Goal: Information Seeking & Learning: Learn about a topic

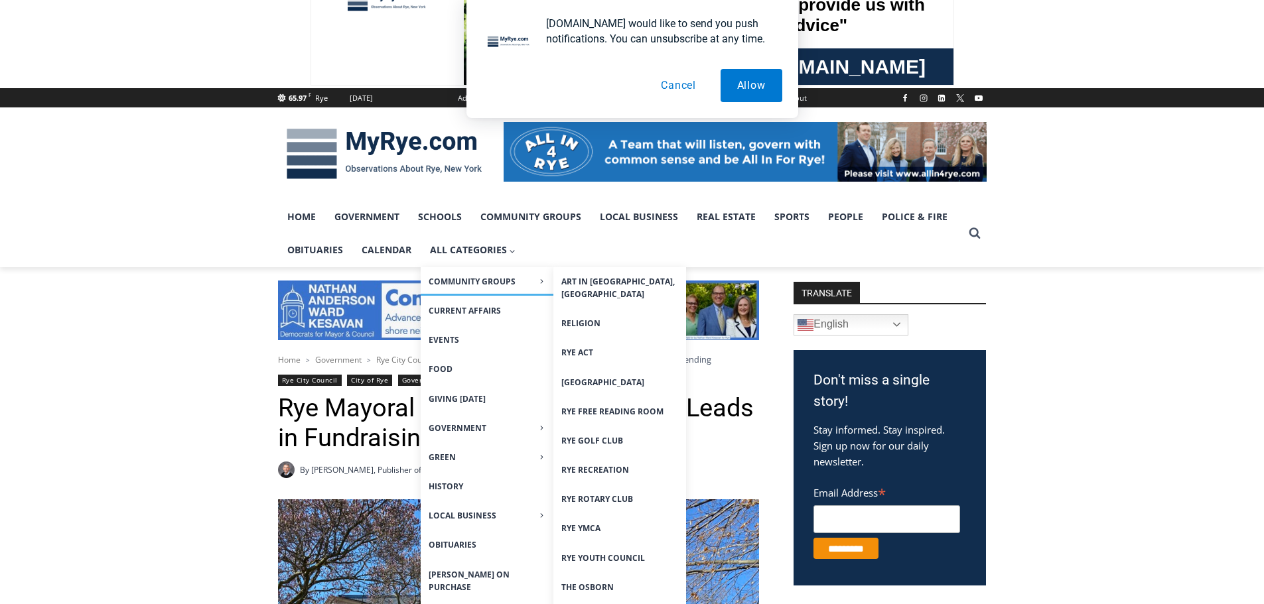
scroll to position [464, 0]
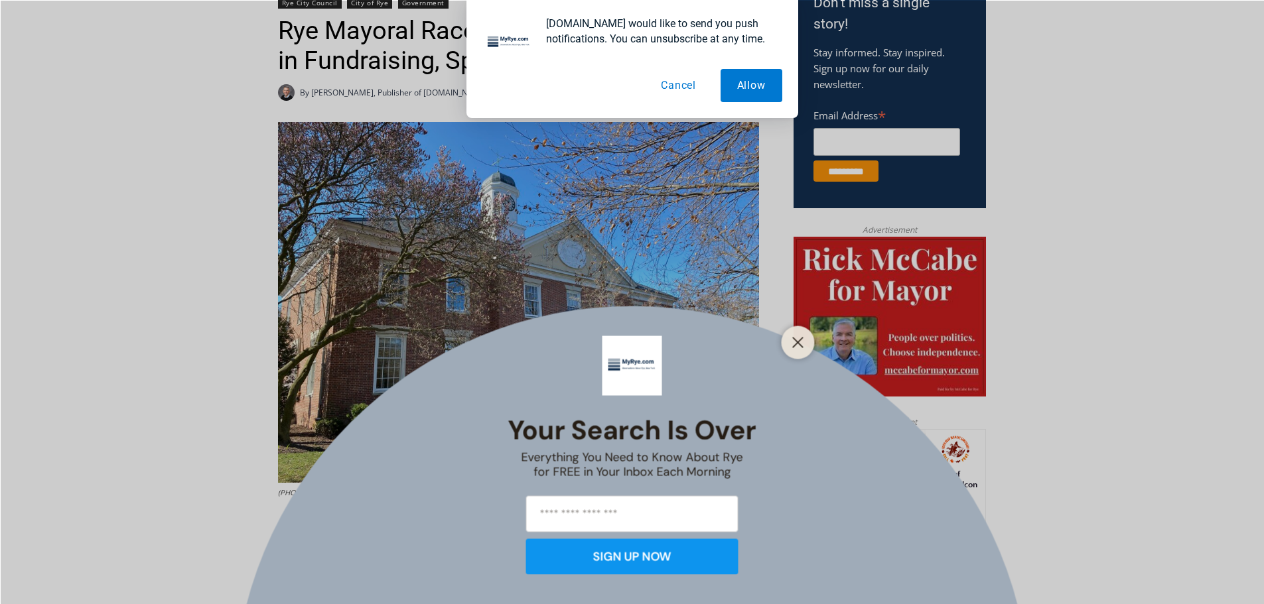
click at [677, 80] on button "Cancel" at bounding box center [678, 85] width 68 height 33
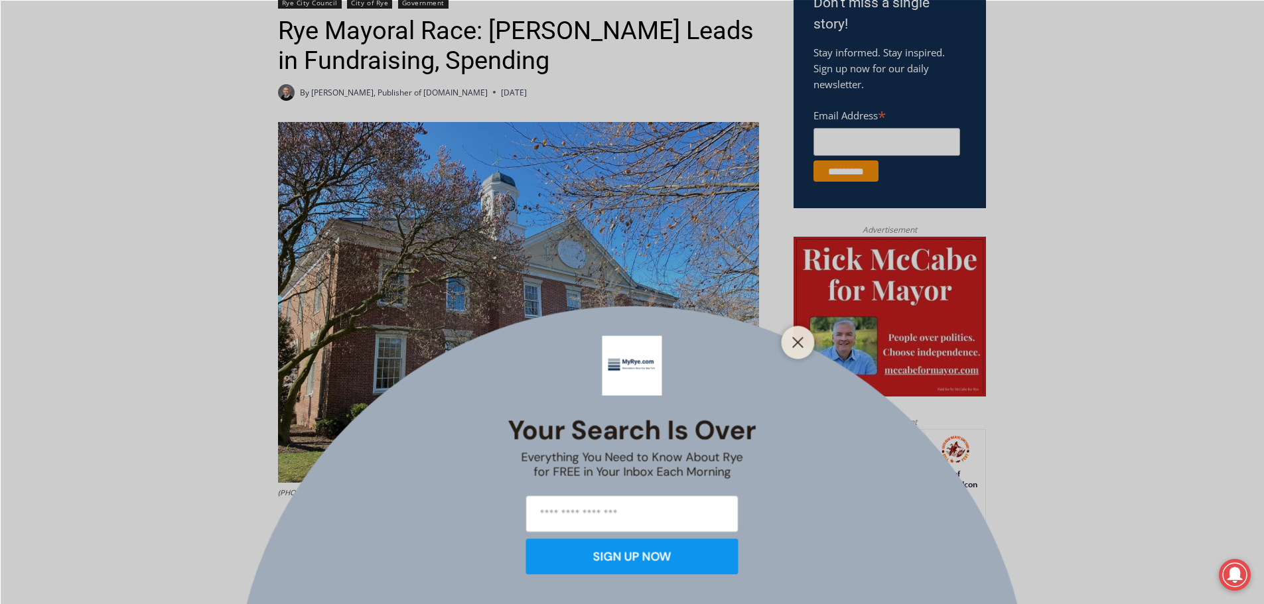
click at [806, 345] on button "Close" at bounding box center [798, 342] width 19 height 19
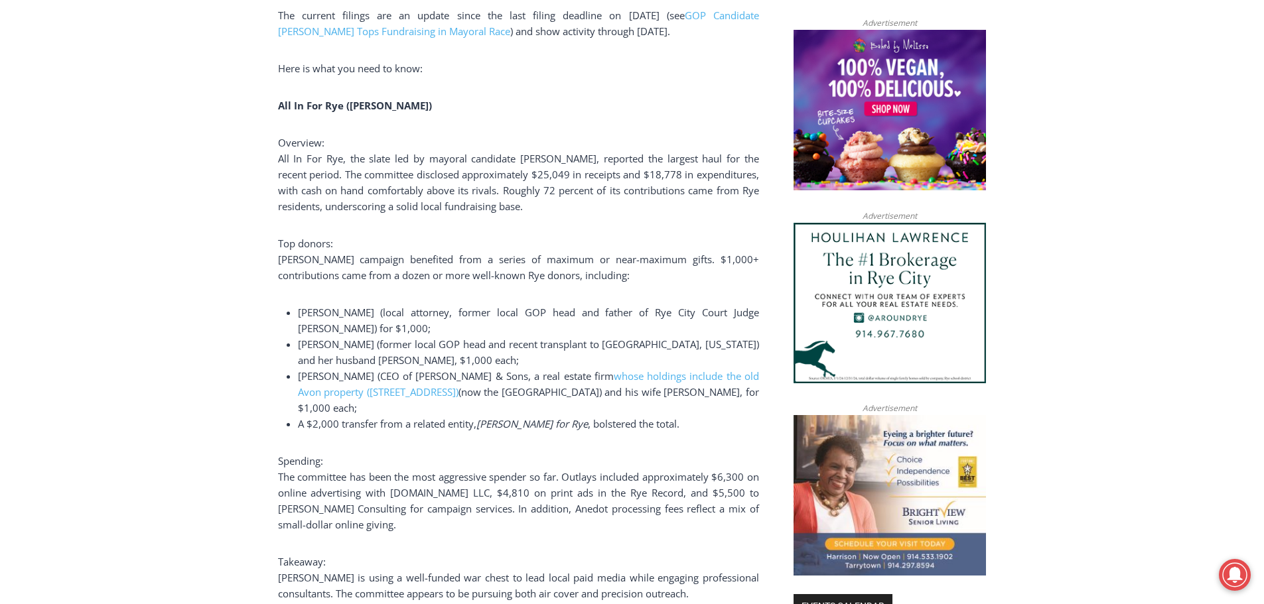
scroll to position [1128, 0]
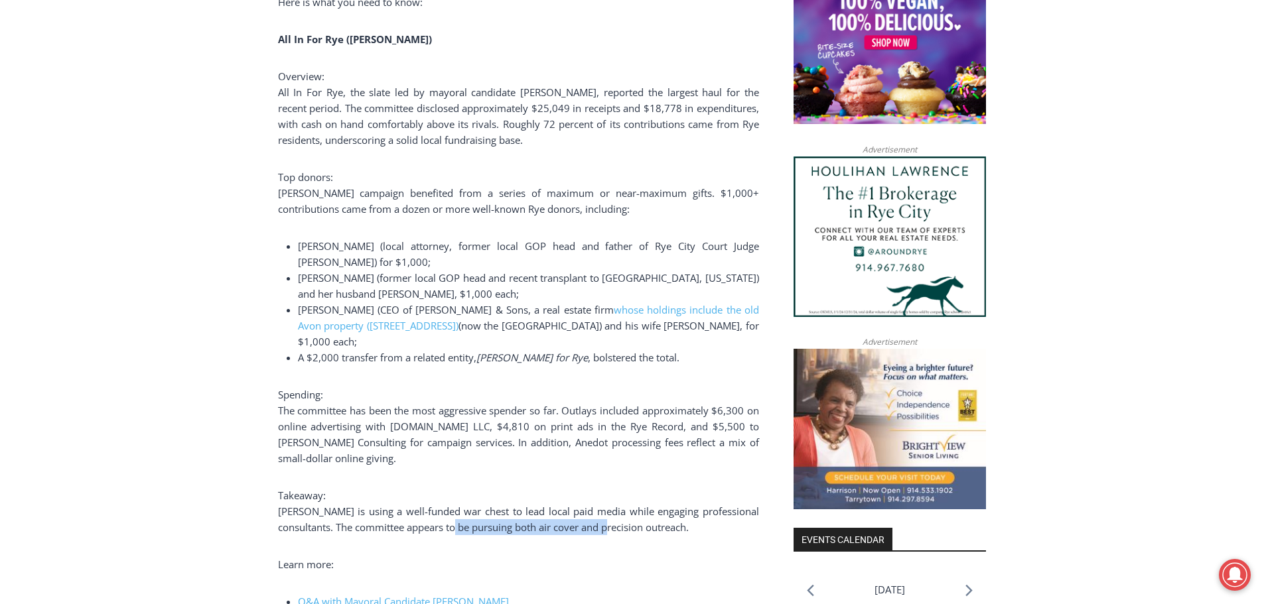
drag, startPoint x: 478, startPoint y: 532, endPoint x: 634, endPoint y: 531, distance: 155.3
click at [634, 531] on span "Henderson is using a well-funded war chest to lead local paid media while engag…" at bounding box center [518, 519] width 481 height 29
drag, startPoint x: 639, startPoint y: 531, endPoint x: 444, endPoint y: 533, distance: 195.1
click at [444, 533] on span "Henderson is using a well-funded war chest to lead local paid media while engag…" at bounding box center [518, 519] width 481 height 29
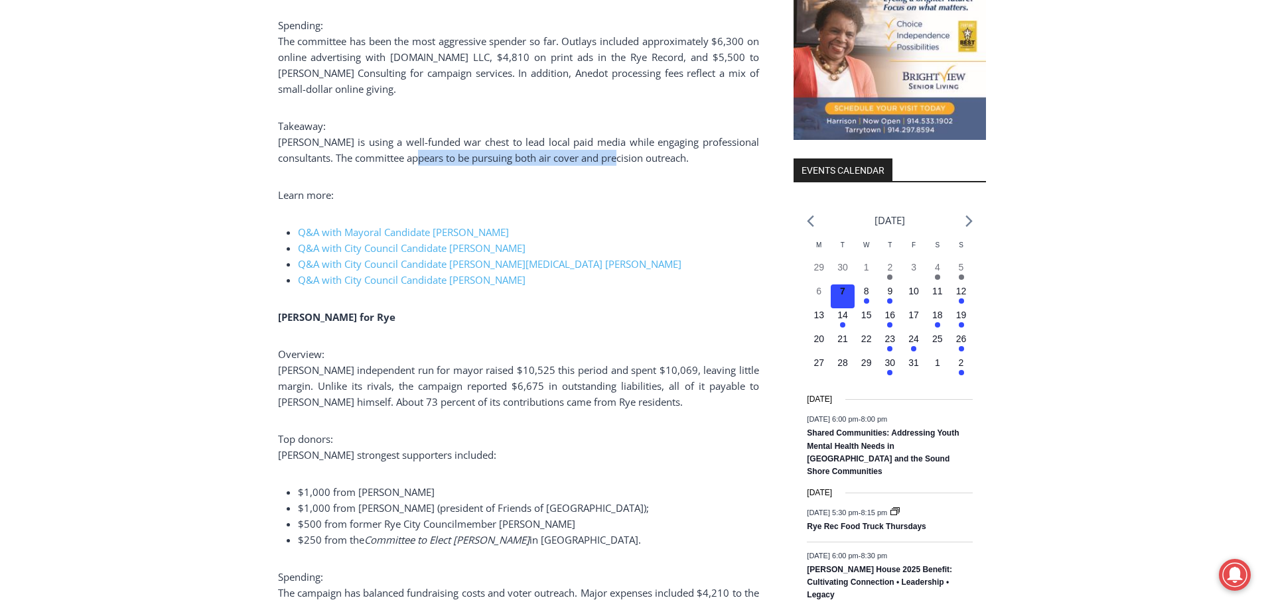
scroll to position [1593, 0]
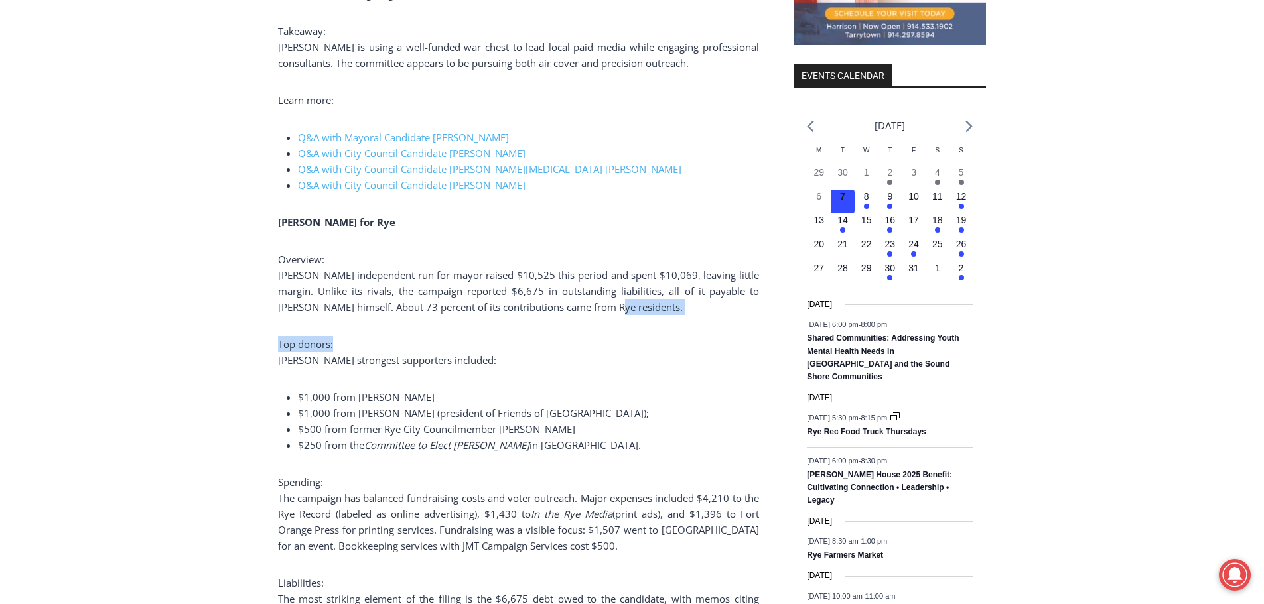
drag, startPoint x: 617, startPoint y: 312, endPoint x: 439, endPoint y: 317, distance: 178.6
click at [439, 317] on div "(PHOTO: Rye City Hall. File photo.) The 32-Day Pre-General campaign finance fil…" at bounding box center [518, 545] width 481 height 3103
drag, startPoint x: 421, startPoint y: 395, endPoint x: 352, endPoint y: 397, distance: 69.0
click at [352, 397] on span "$1,000 from Kathleen McCabe" at bounding box center [366, 397] width 137 height 13
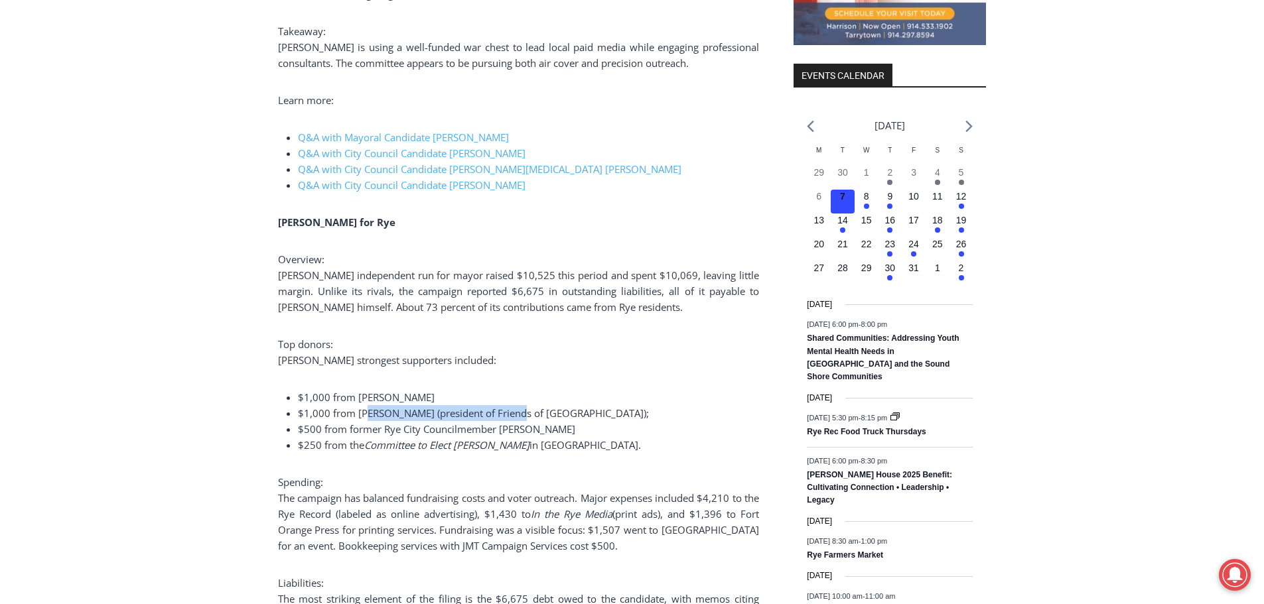
drag, startPoint x: 368, startPoint y: 417, endPoint x: 514, endPoint y: 416, distance: 146.0
click at [514, 416] on span "$1,000 from Diana Page (president of Friends of Rye Town Park);" at bounding box center [473, 413] width 351 height 13
drag, startPoint x: 522, startPoint y: 413, endPoint x: 391, endPoint y: 421, distance: 130.3
click at [391, 421] on li "$1,000 from Diana Page (president of Friends of Rye Town Park);" at bounding box center [528, 413] width 461 height 16
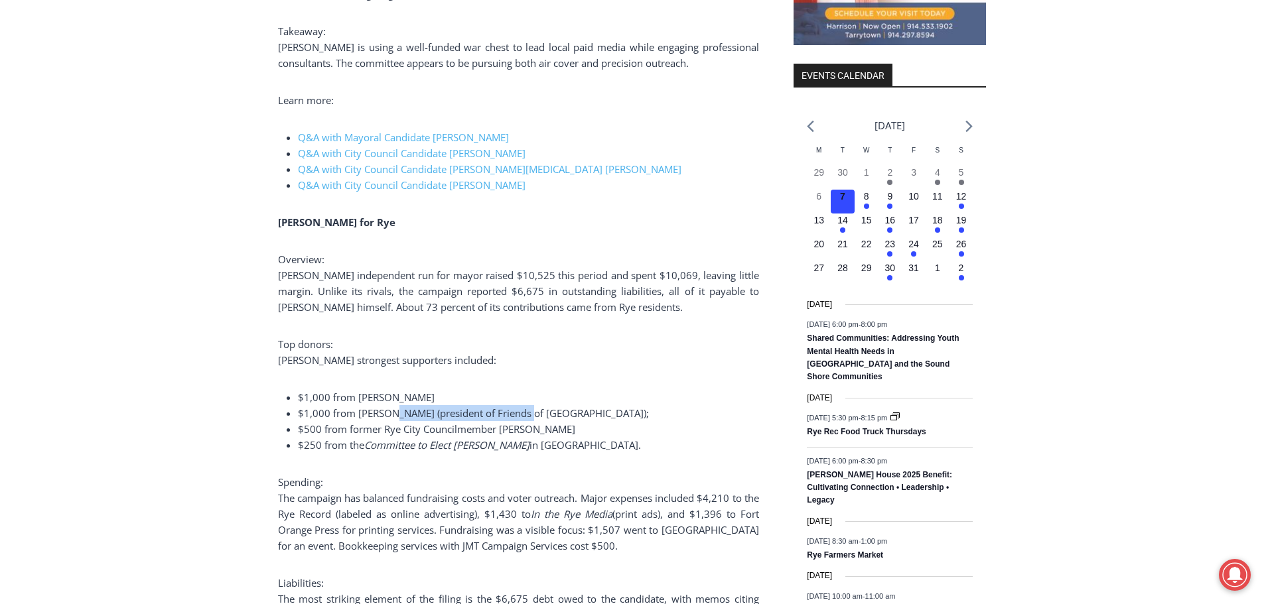
click at [391, 421] on li "$1,000 from Diana Page (president of Friends of Rye Town Park);" at bounding box center [528, 413] width 461 height 16
drag, startPoint x: 380, startPoint y: 426, endPoint x: 472, endPoint y: 427, distance: 91.6
click at [472, 427] on span "$500 from former Rye City Councilmember Carolina Johnson" at bounding box center [436, 429] width 277 height 13
drag, startPoint x: 532, startPoint y: 439, endPoint x: 349, endPoint y: 442, distance: 182.5
click at [349, 442] on li "$250 from the Committee to Elect Tommy Regan in Brewster." at bounding box center [528, 445] width 461 height 16
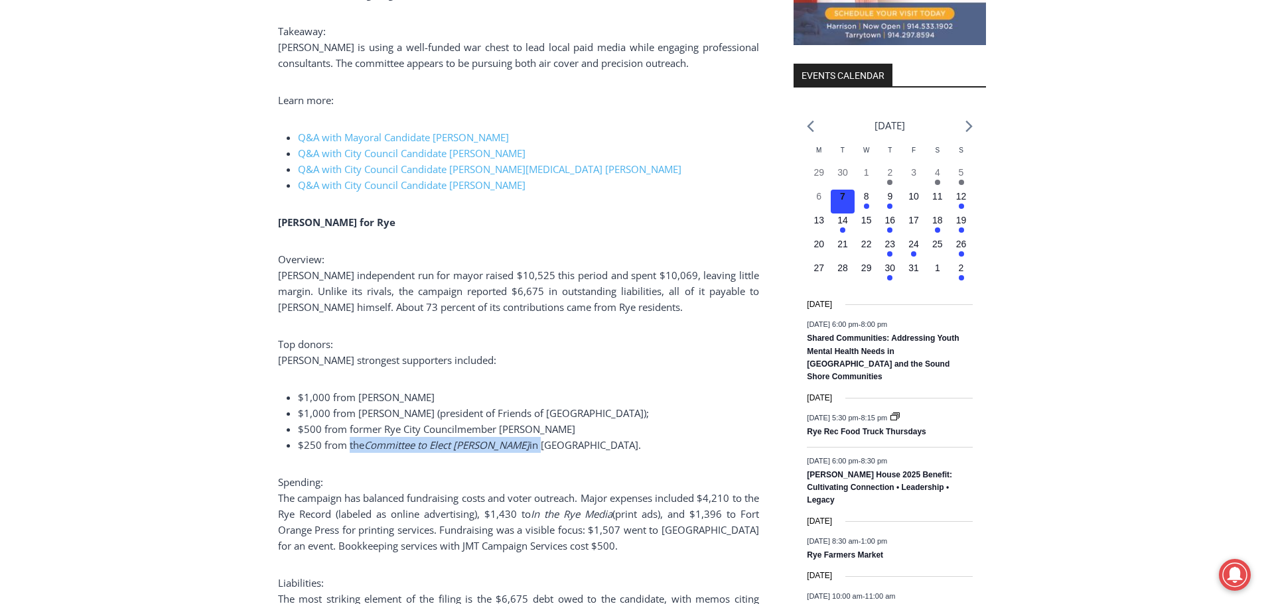
click at [349, 442] on span "$250 from the" at bounding box center [331, 445] width 66 height 13
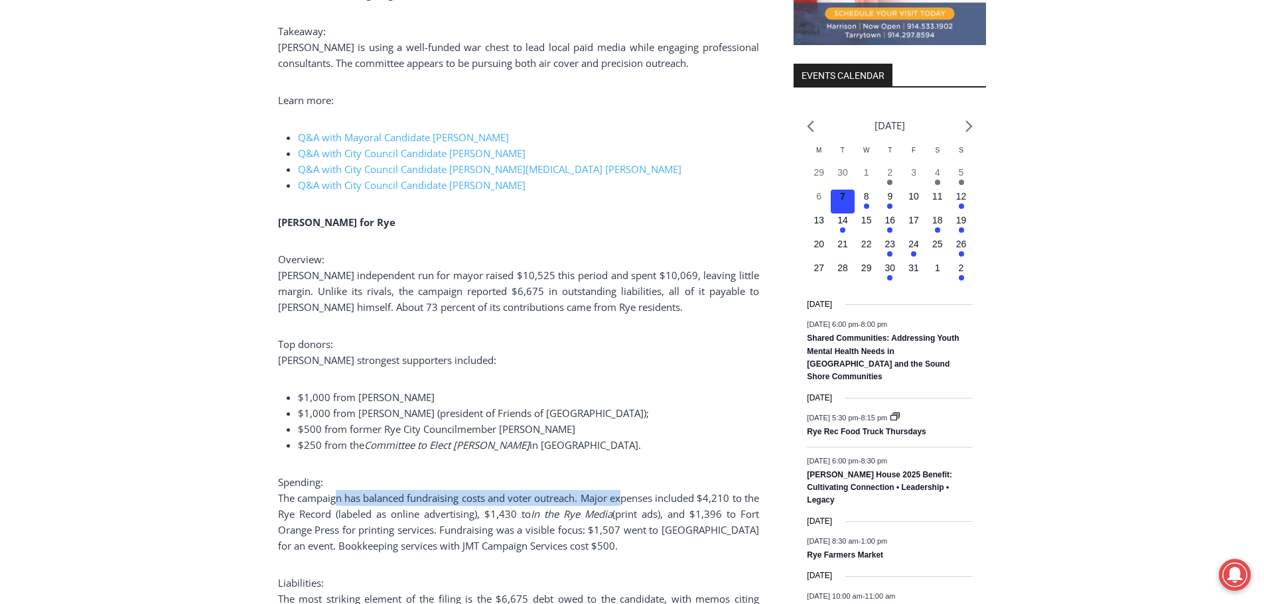
drag, startPoint x: 340, startPoint y: 497, endPoint x: 635, endPoint y: 495, distance: 295.3
click at [635, 495] on span "The campaign has balanced fundraising costs and voter outreach. Major expenses …" at bounding box center [518, 506] width 481 height 29
click at [662, 498] on span "The campaign has balanced fundraising costs and voter outreach. Major expenses …" at bounding box center [518, 506] width 481 height 29
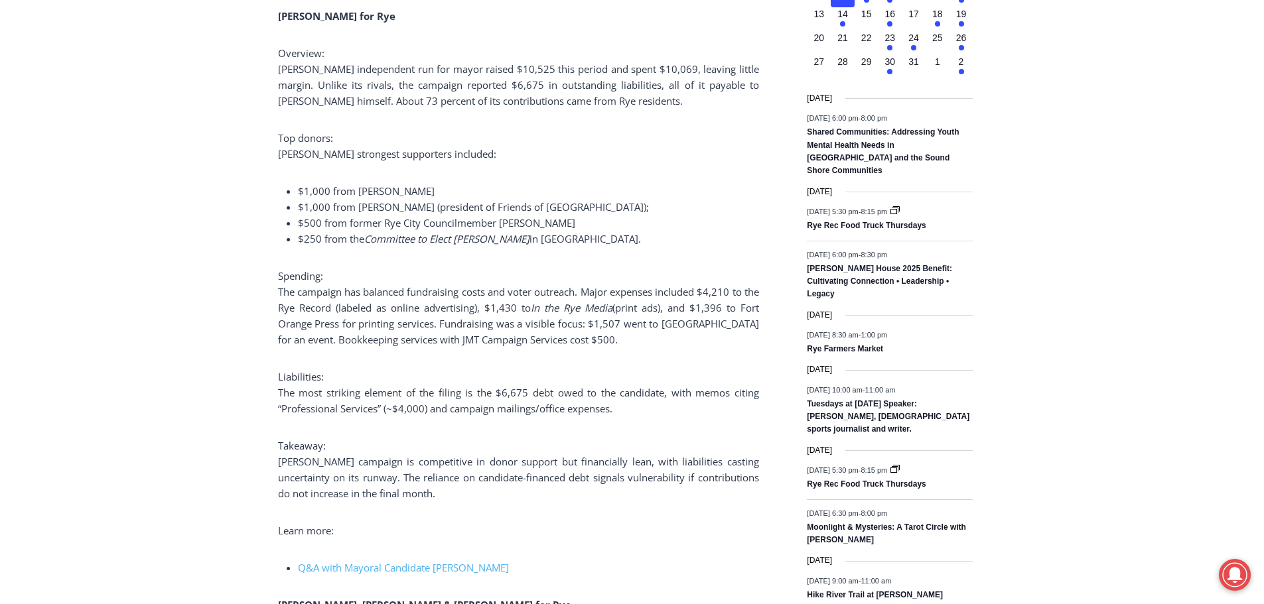
scroll to position [1858, 0]
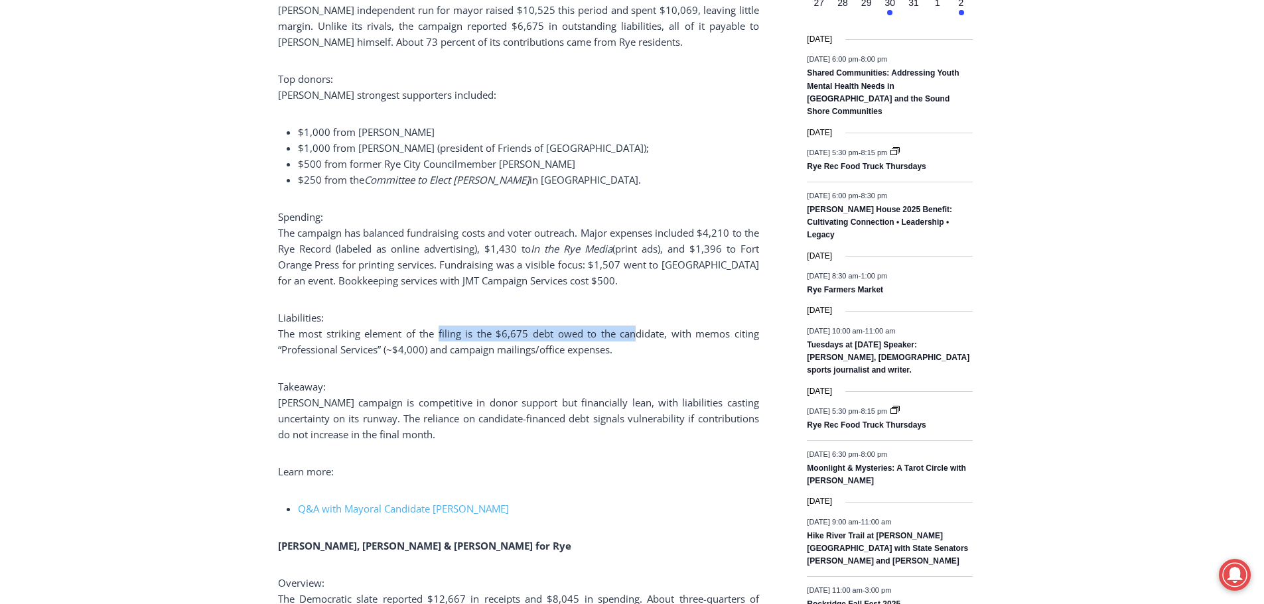
drag, startPoint x: 635, startPoint y: 334, endPoint x: 439, endPoint y: 341, distance: 196.5
click at [439, 341] on p "Liabilities: The most striking element of the filing is the $6,675 debt owed to…" at bounding box center [518, 334] width 481 height 48
drag, startPoint x: 366, startPoint y: 353, endPoint x: 485, endPoint y: 350, distance: 119.5
click at [482, 352] on span "The most striking element of the filing is the $6,675 debt owed to the candidat…" at bounding box center [518, 341] width 481 height 29
drag, startPoint x: 493, startPoint y: 350, endPoint x: 542, endPoint y: 351, distance: 49.1
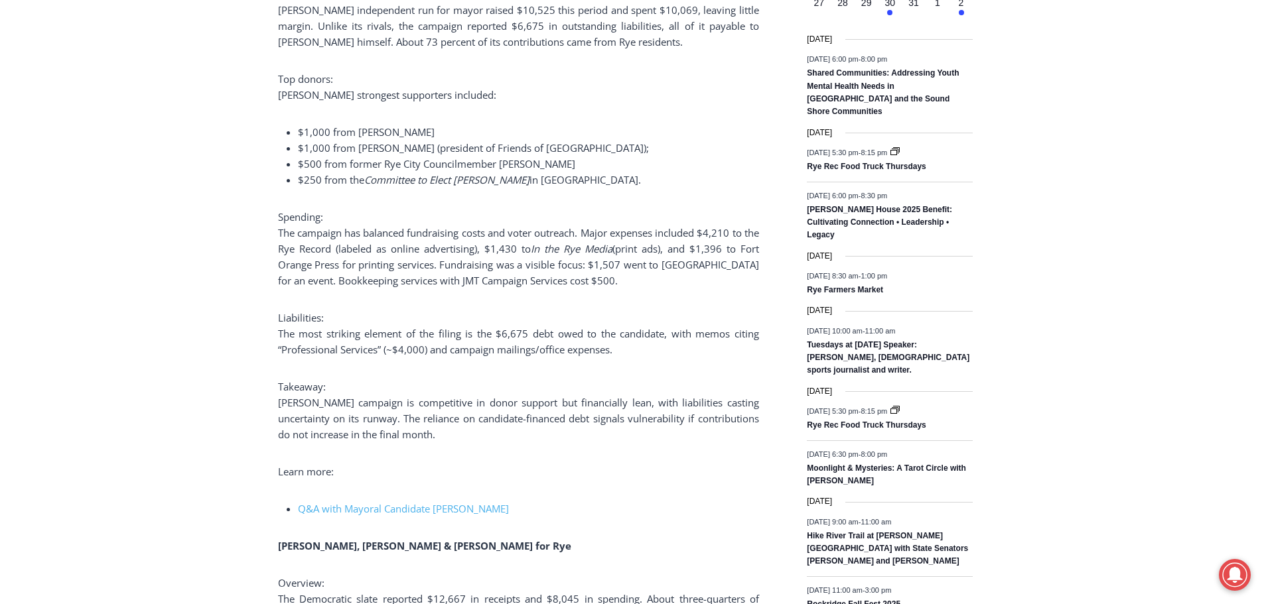
click at [494, 350] on span "The most striking element of the filing is the $6,675 debt owed to the candidat…" at bounding box center [518, 341] width 481 height 29
drag, startPoint x: 547, startPoint y: 351, endPoint x: 359, endPoint y: 352, distance: 188.4
click at [359, 352] on span "The most striking element of the filing is the $6,675 debt owed to the candidat…" at bounding box center [518, 341] width 481 height 29
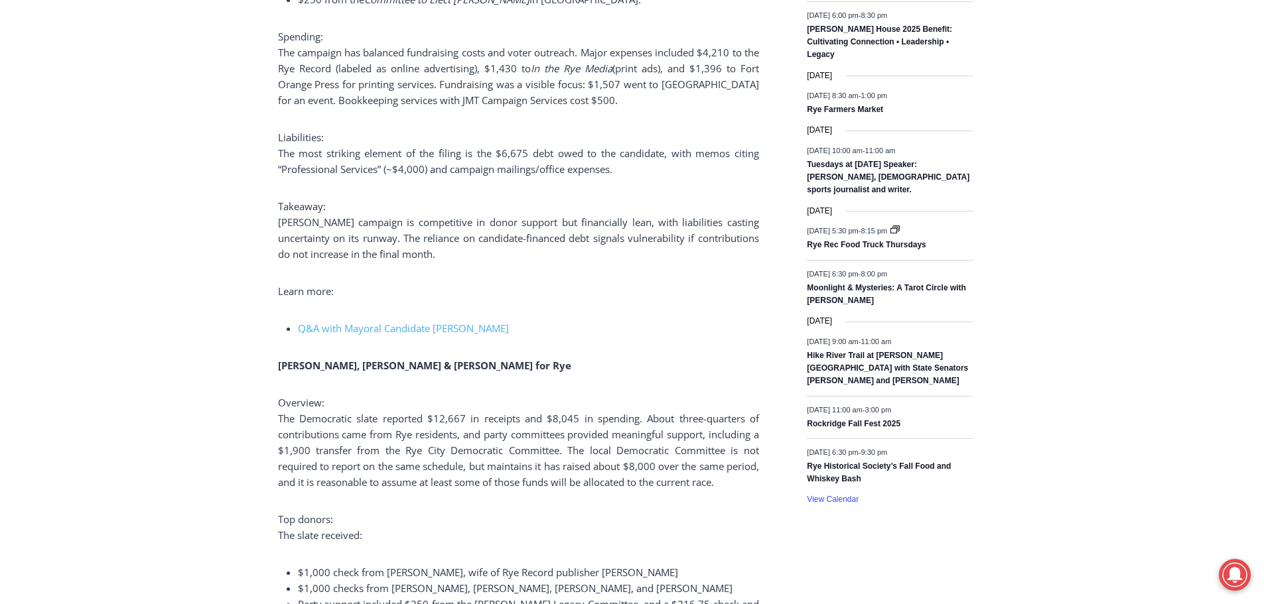
scroll to position [2256, 0]
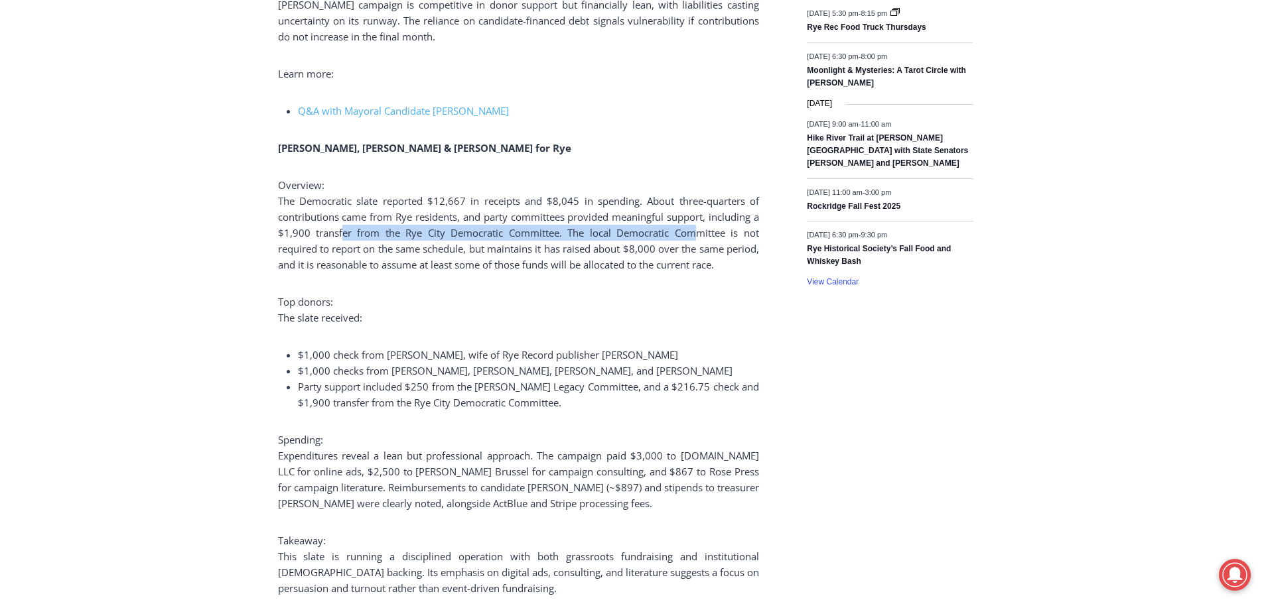
drag, startPoint x: 340, startPoint y: 234, endPoint x: 696, endPoint y: 232, distance: 356.3
click at [696, 232] on span "The Democratic slate reported $12,667 in receipts and $8,045 in spending. About…" at bounding box center [518, 232] width 481 height 77
click at [696, 237] on span "The Democratic slate reported $12,667 in receipts and $8,045 in spending. About…" at bounding box center [518, 232] width 481 height 77
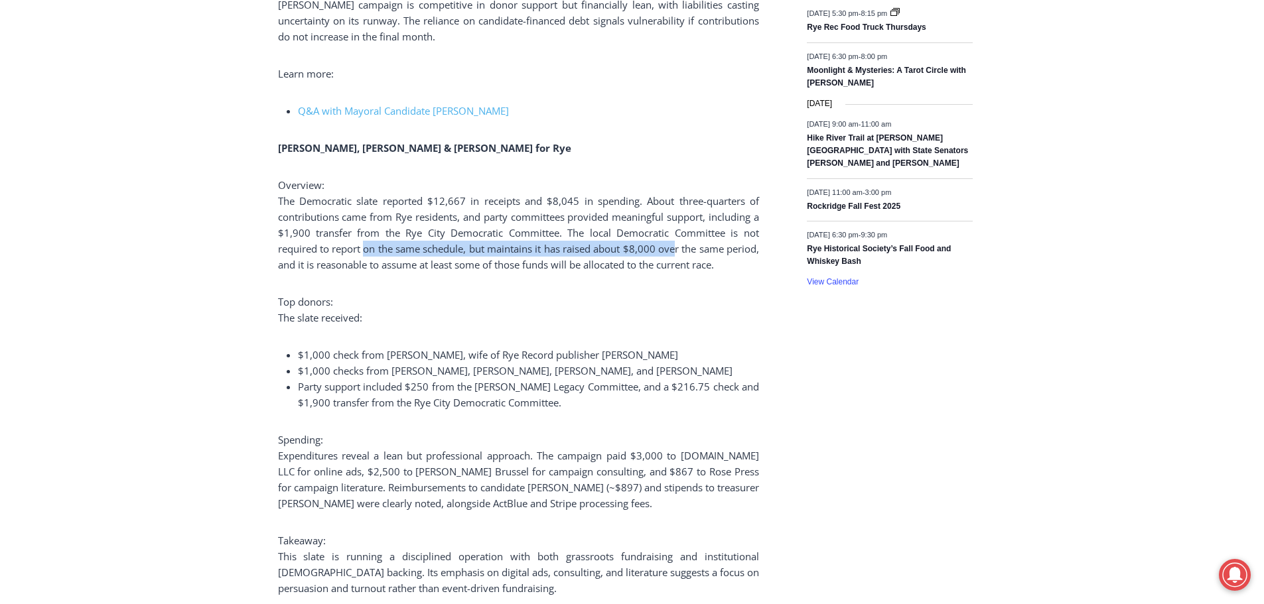
drag, startPoint x: 706, startPoint y: 252, endPoint x: 372, endPoint y: 256, distance: 334.5
click at [372, 256] on p "Overview: The Democratic slate reported $12,667 in receipts and $8,045 in spend…" at bounding box center [518, 225] width 481 height 96
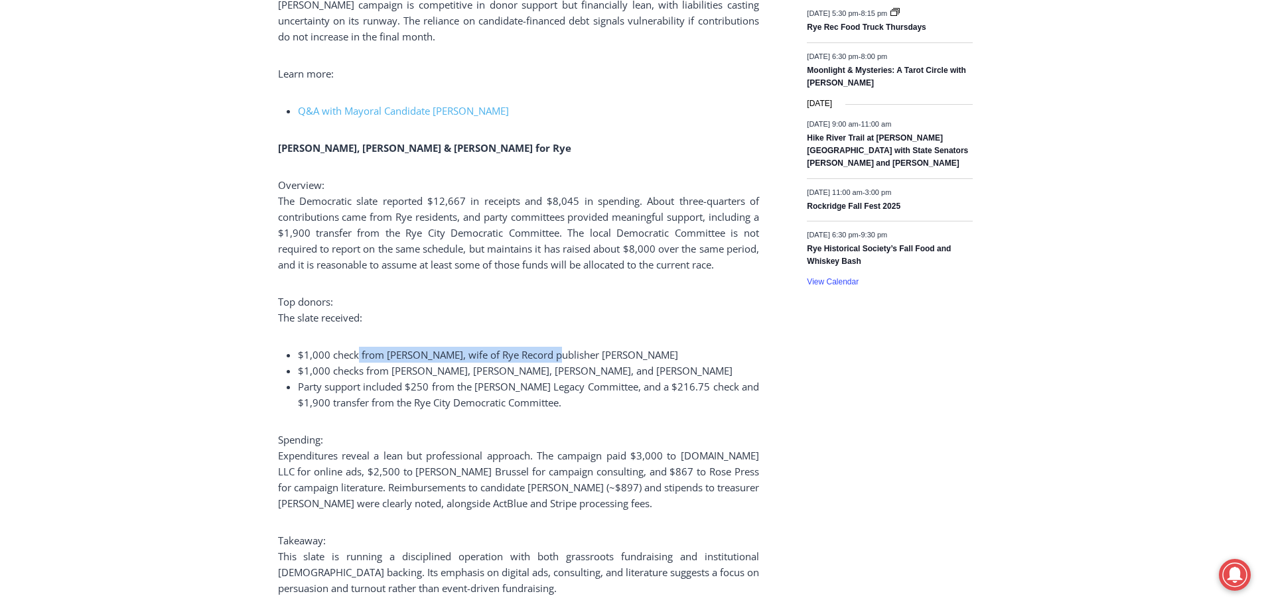
drag, startPoint x: 358, startPoint y: 354, endPoint x: 546, endPoint y: 355, distance: 187.8
click at [546, 355] on span "$1,000 check from Ellen Elsen, wife of Rye Record publisher Jon Elsen" at bounding box center [488, 354] width 380 height 13
click at [549, 354] on span "$1,000 check from Ellen Elsen, wife of Rye Record publisher Jon Elsen" at bounding box center [488, 354] width 380 height 13
drag, startPoint x: 590, startPoint y: 352, endPoint x: 374, endPoint y: 356, distance: 215.7
click at [374, 356] on span "$1,000 check from Ellen Elsen, wife of Rye Record publisher Jon Elsen" at bounding box center [488, 354] width 380 height 13
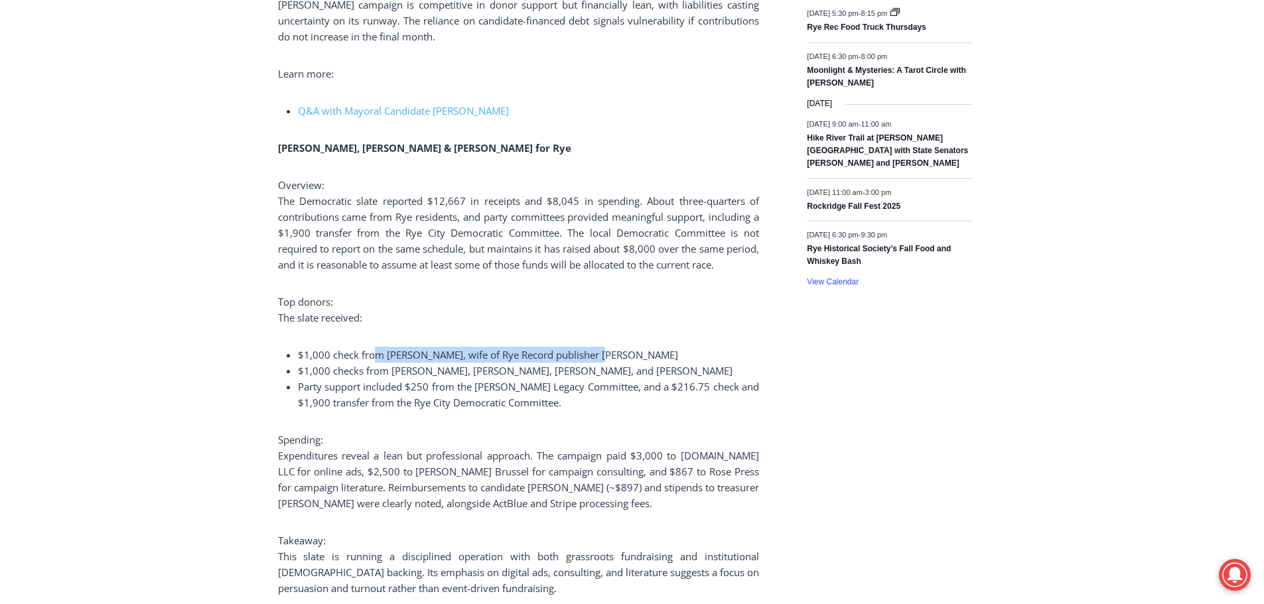
click at [372, 356] on span "$1,000 check from Ellen Elsen, wife of Rye Record publisher Jon Elsen" at bounding box center [488, 354] width 380 height 13
drag, startPoint x: 537, startPoint y: 357, endPoint x: 551, endPoint y: 357, distance: 14.6
click at [551, 357] on span "$1,000 check from Ellen Elsen, wife of Rye Record publisher Jon Elsen" at bounding box center [488, 354] width 380 height 13
drag, startPoint x: 444, startPoint y: 358, endPoint x: 413, endPoint y: 358, distance: 30.5
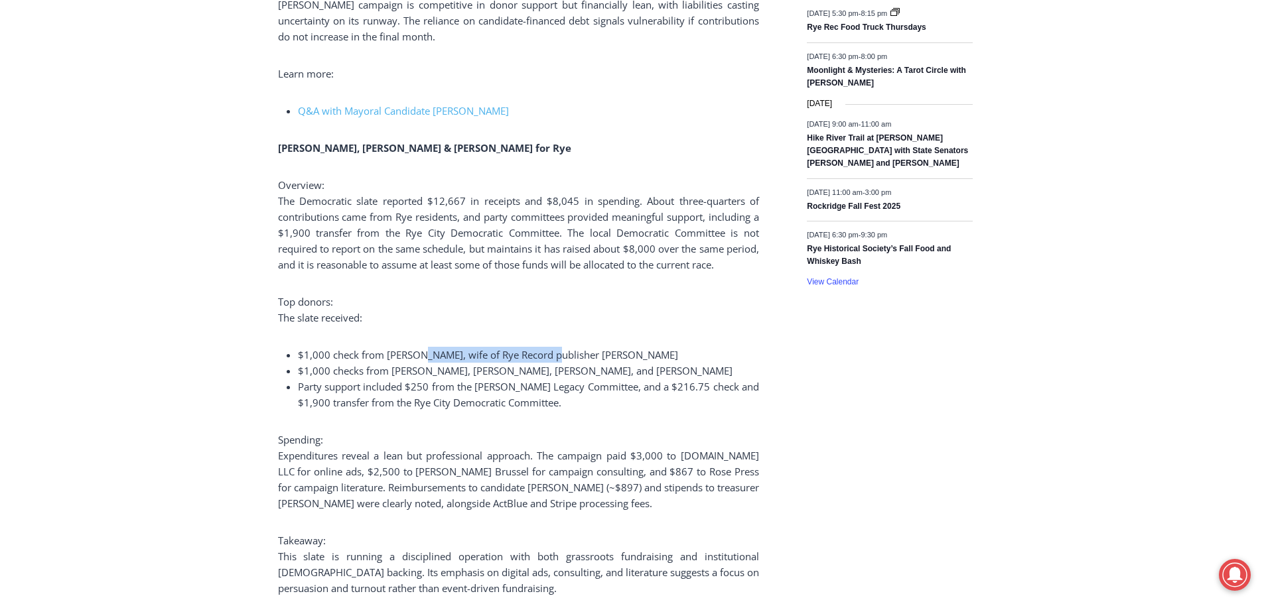
click at [413, 358] on span "$1,000 check from Ellen Elsen, wife of Rye Record publisher Jon Elsen" at bounding box center [488, 354] width 380 height 13
drag, startPoint x: 390, startPoint y: 374, endPoint x: 621, endPoint y: 375, distance: 230.9
click at [620, 375] on span "$1,000 checks from Cynthia Kuster, Maarten Kruijtzer, Rob Rubicco, and Melinda …" at bounding box center [515, 370] width 435 height 13
click at [621, 375] on span "$1,000 checks from Cynthia Kuster, Maarten Kruijtzer, Rob Rubicco, and Melinda …" at bounding box center [515, 370] width 435 height 13
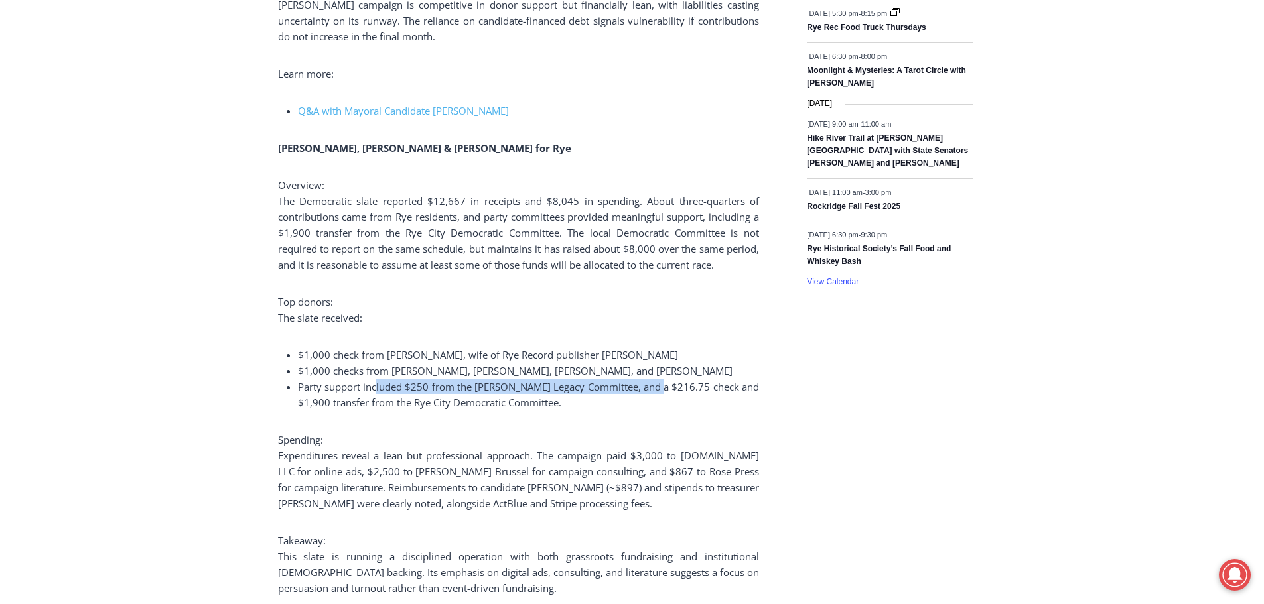
drag, startPoint x: 614, startPoint y: 389, endPoint x: 378, endPoint y: 389, distance: 236.2
click at [378, 389] on span "Party support included $250 from the Eleanor Roosevelt Legacy Committee, and a …" at bounding box center [528, 394] width 461 height 29
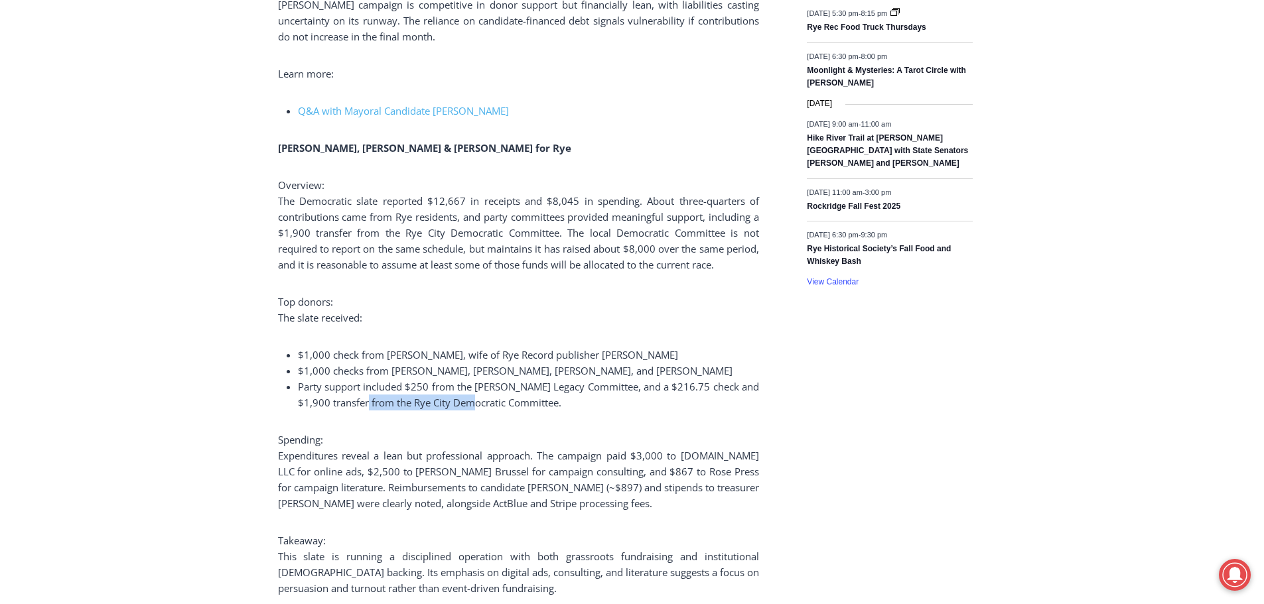
drag, startPoint x: 405, startPoint y: 398, endPoint x: 503, endPoint y: 398, distance: 97.5
click at [502, 398] on span "Party support included $250 from the Eleanor Roosevelt Legacy Committee, and a …" at bounding box center [528, 394] width 461 height 29
click at [503, 398] on span "Party support included $250 from the Eleanor Roosevelt Legacy Committee, and a …" at bounding box center [528, 394] width 461 height 29
drag, startPoint x: 482, startPoint y: 457, endPoint x: 683, endPoint y: 457, distance: 201.1
click at [683, 457] on span "Expenditures reveal a lean but professional approach. The campaign paid $3,000 …" at bounding box center [518, 479] width 481 height 61
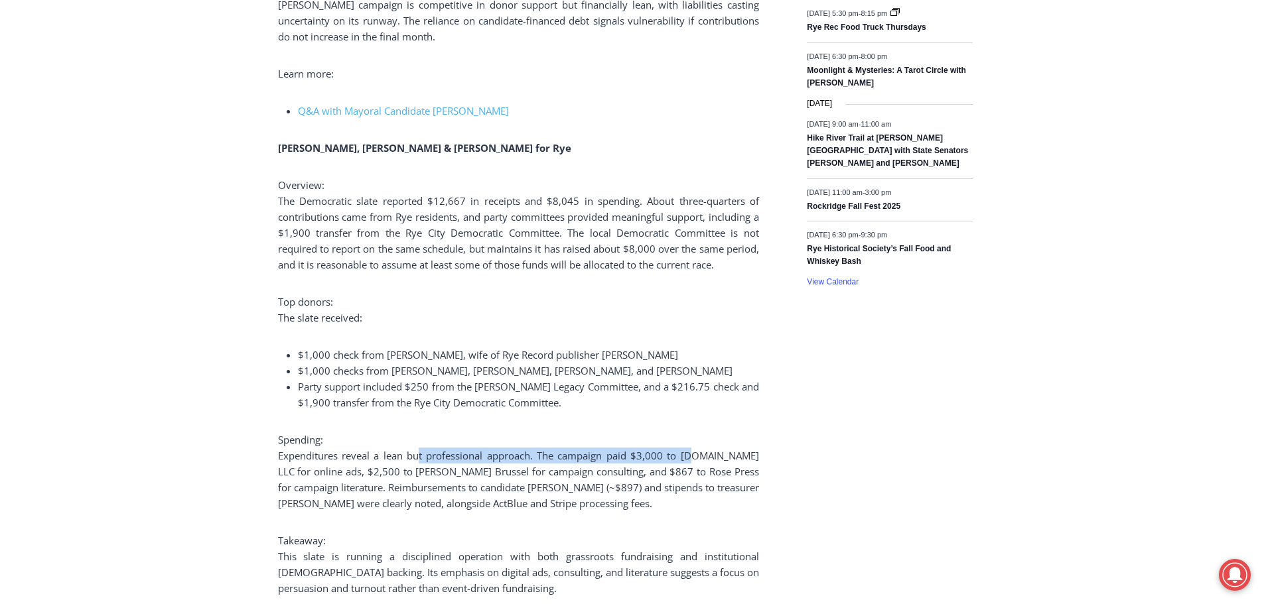
click at [683, 457] on span "Expenditures reveal a lean but professional approach. The campaign paid $3,000 …" at bounding box center [518, 479] width 481 height 61
drag, startPoint x: 607, startPoint y: 458, endPoint x: 533, endPoint y: 458, distance: 73.7
click at [533, 458] on span "Expenditures reveal a lean but professional approach. The campaign paid $3,000 …" at bounding box center [518, 479] width 481 height 61
drag, startPoint x: 593, startPoint y: 468, endPoint x: 347, endPoint y: 472, distance: 245.5
click at [347, 472] on span "Expenditures reveal a lean but professional approach. The campaign paid $3,000 …" at bounding box center [518, 479] width 481 height 61
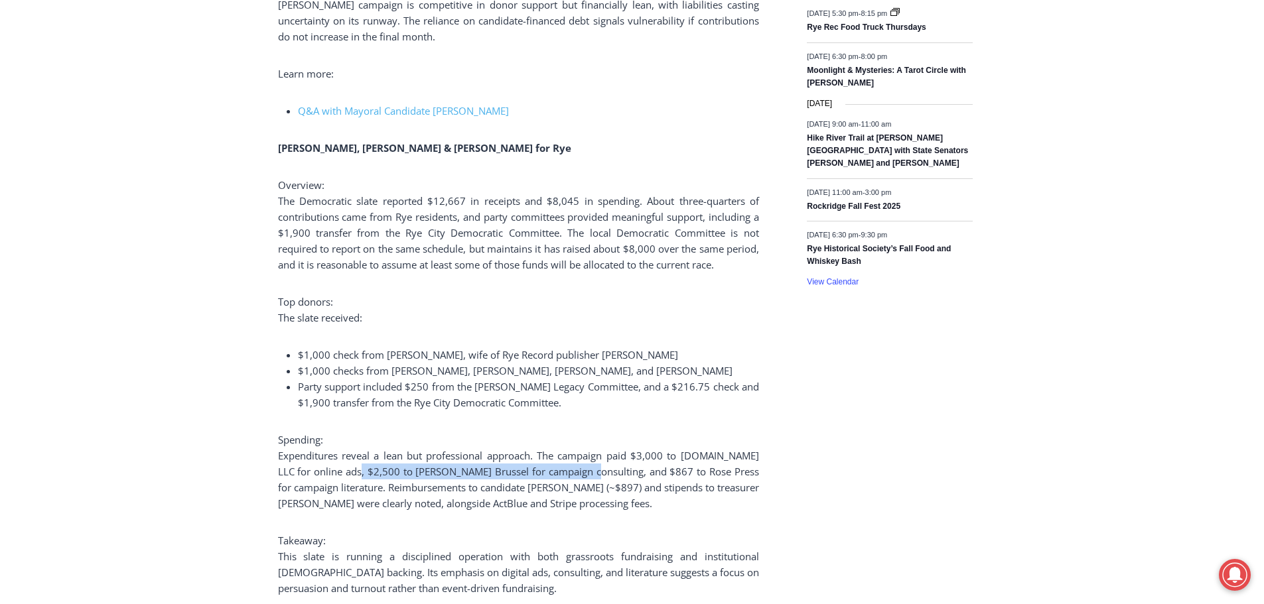
click at [347, 472] on span "Expenditures reveal a lean but professional approach. The campaign paid $3,000 …" at bounding box center [518, 479] width 481 height 61
click at [603, 476] on span "Expenditures reveal a lean but professional approach. The campaign paid $3,000 …" at bounding box center [518, 479] width 481 height 61
drag, startPoint x: 525, startPoint y: 487, endPoint x: 452, endPoint y: 488, distance: 73.0
click at [452, 488] on span "Expenditures reveal a lean but professional approach. The campaign paid $3,000 …" at bounding box center [518, 479] width 481 height 61
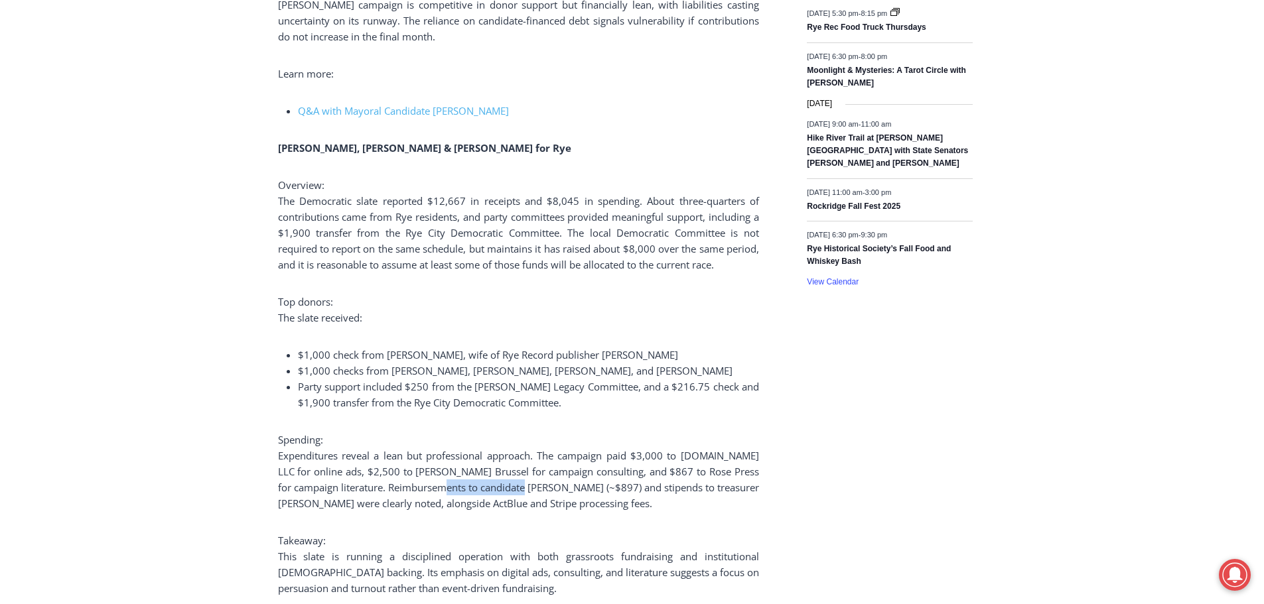
click at [452, 488] on span "Expenditures reveal a lean but professional approach. The campaign paid $3,000 …" at bounding box center [518, 479] width 481 height 61
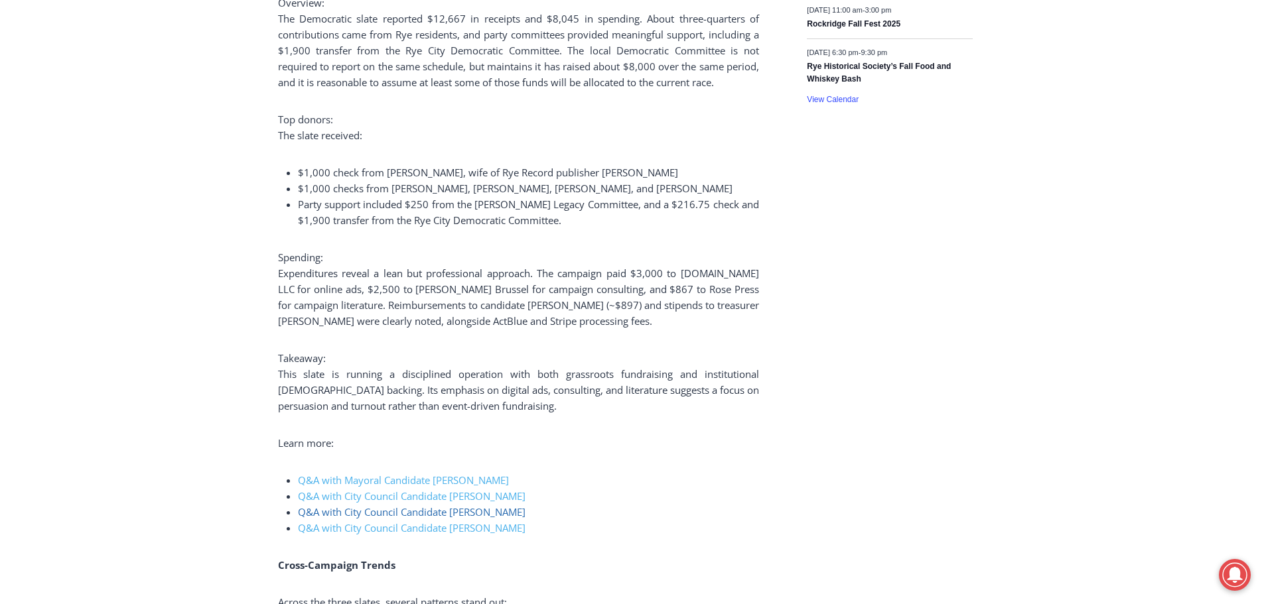
scroll to position [2455, 0]
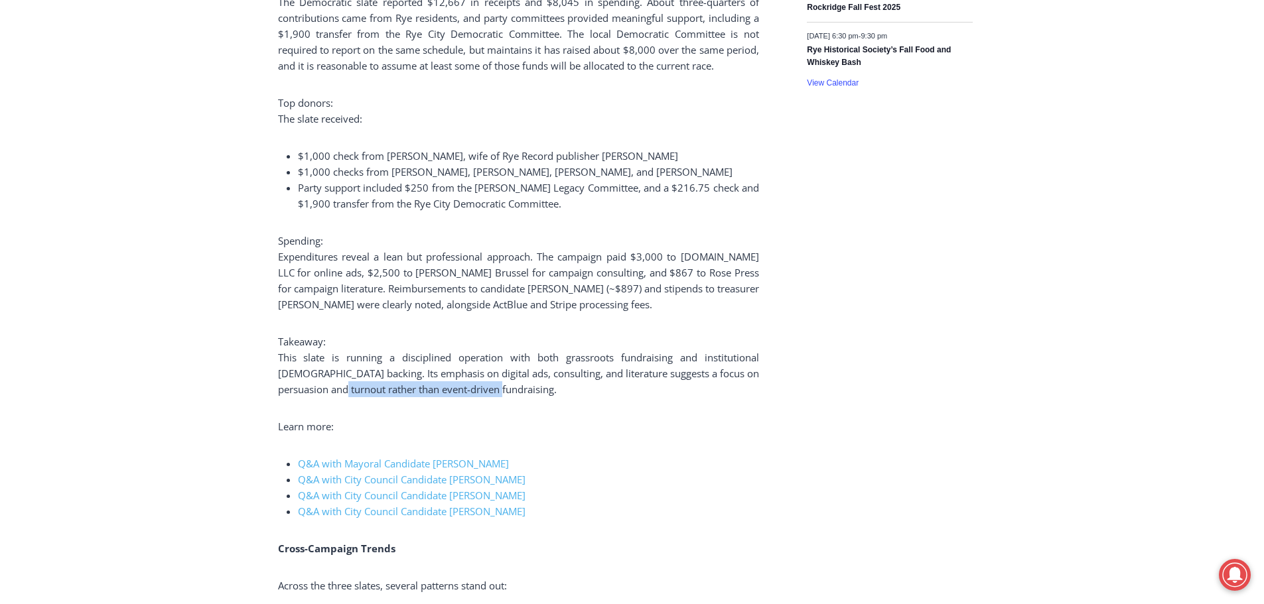
drag, startPoint x: 462, startPoint y: 392, endPoint x: 357, endPoint y: 392, distance: 105.5
click at [357, 392] on span "This slate is running a disciplined operation with both grassroots fundraising …" at bounding box center [518, 373] width 481 height 45
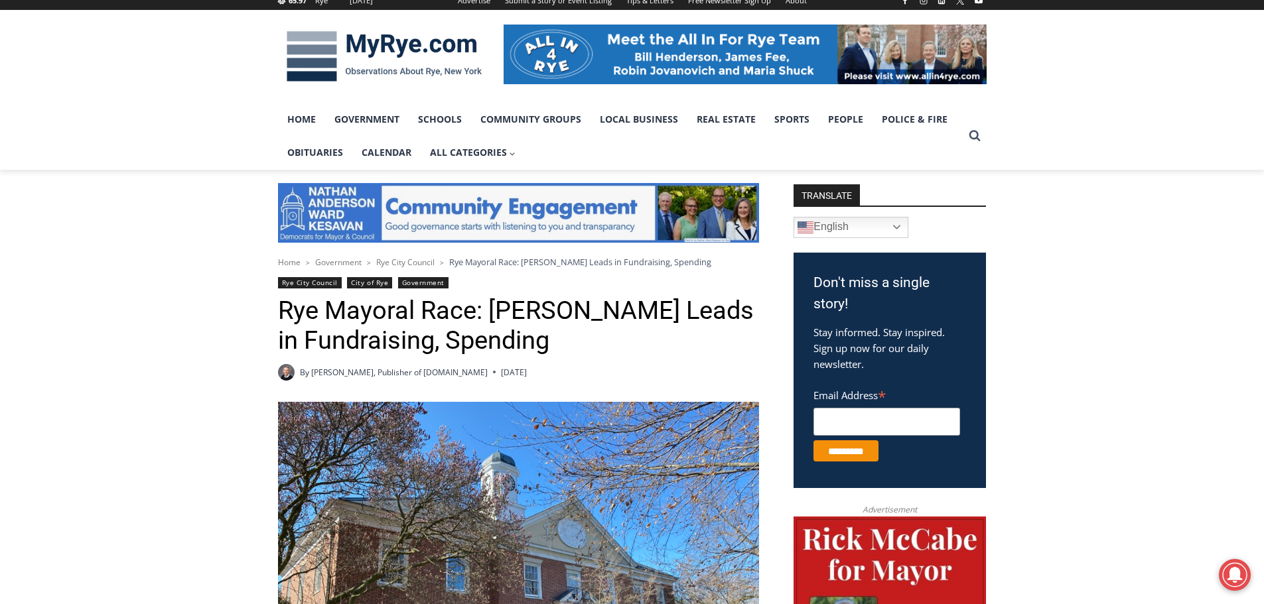
scroll to position [0, 0]
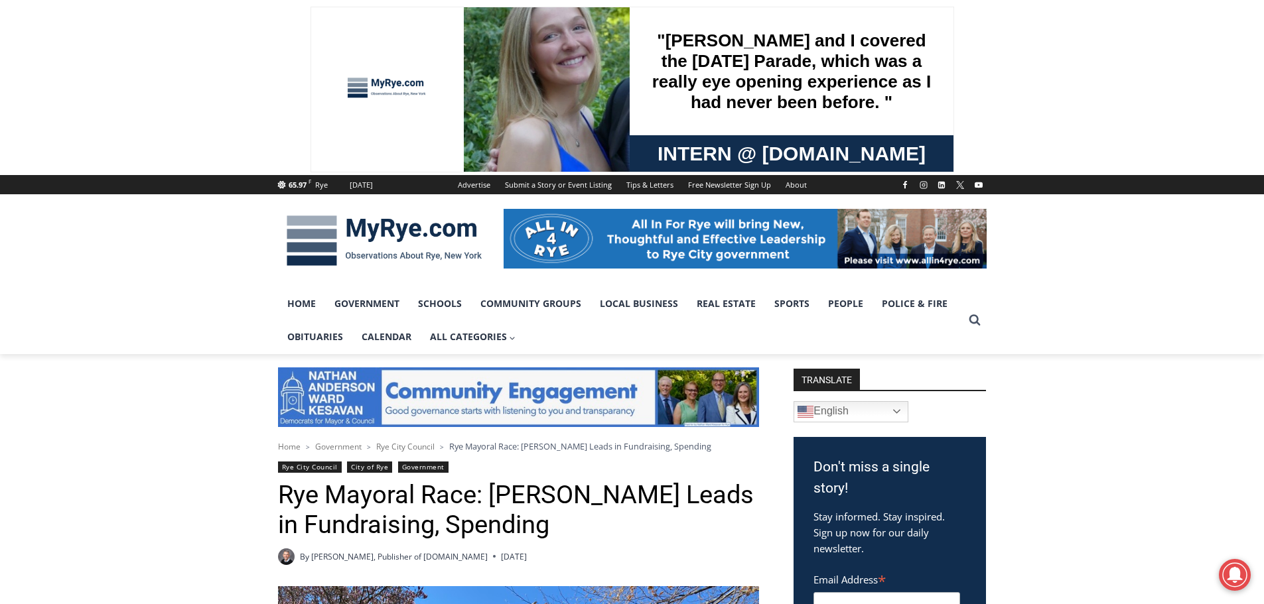
click at [370, 226] on img at bounding box center [384, 240] width 212 height 69
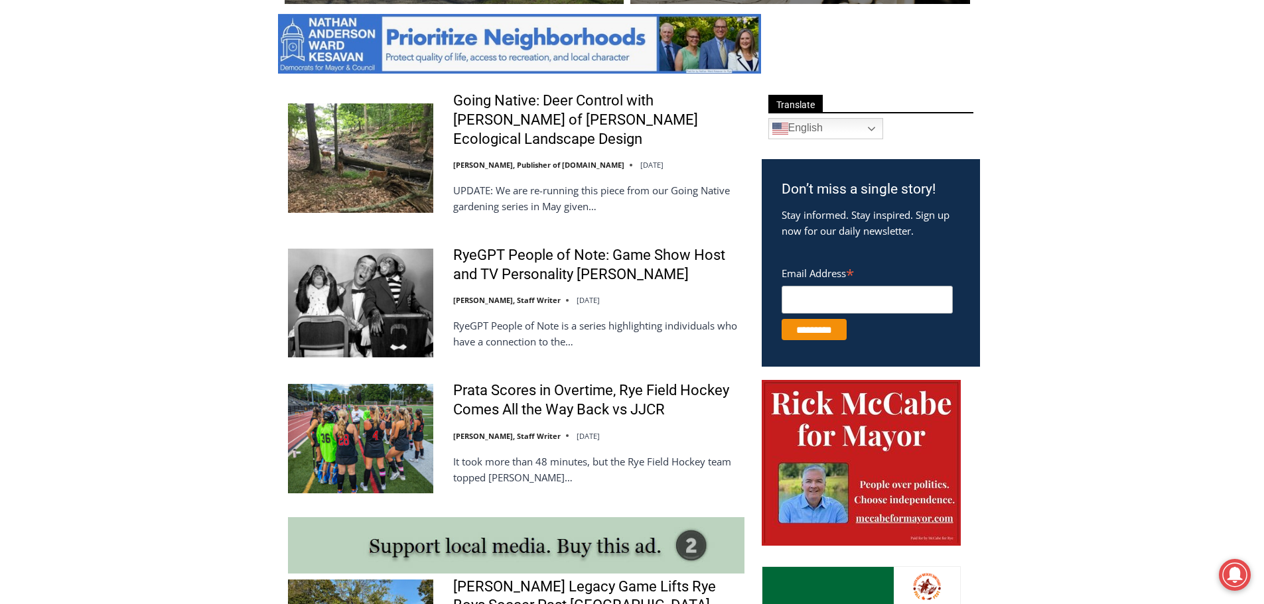
scroll to position [1104, 0]
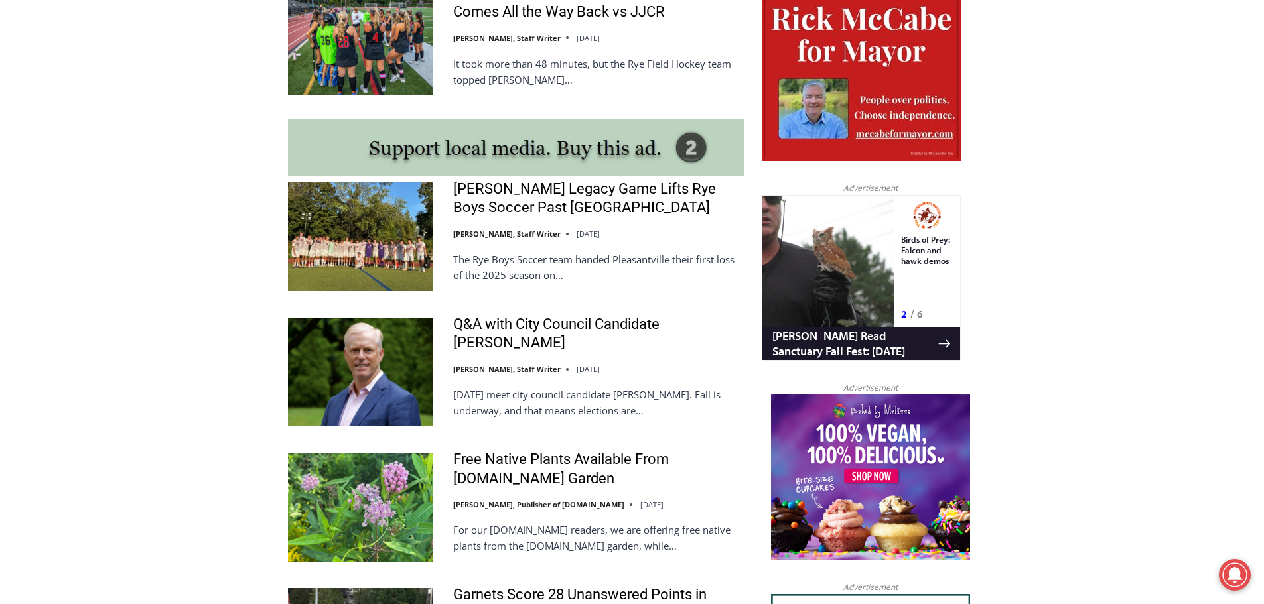
click at [388, 318] on img at bounding box center [360, 372] width 145 height 109
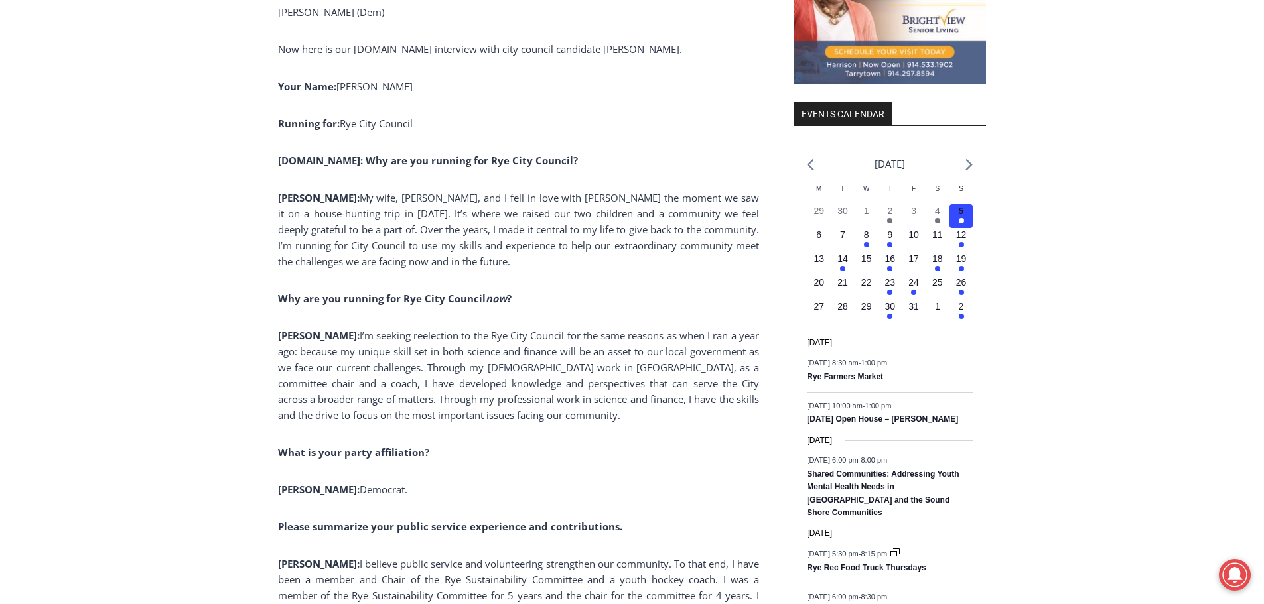
scroll to position [1567, 0]
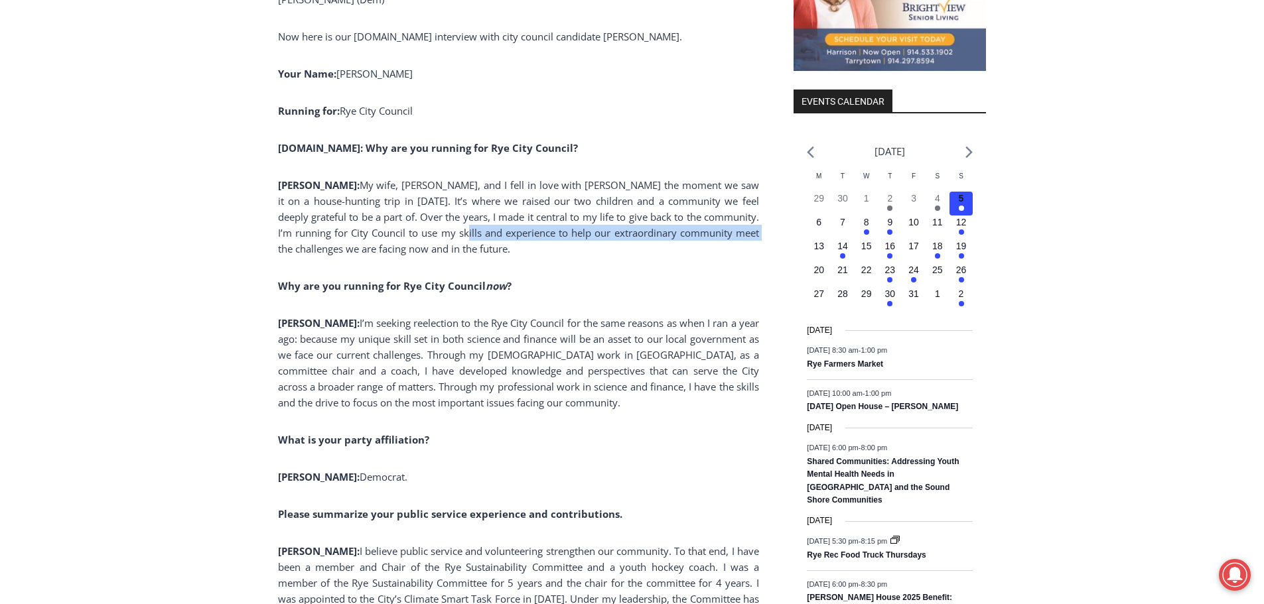
drag, startPoint x: 601, startPoint y: 241, endPoint x: 413, endPoint y: 241, distance: 187.8
click at [413, 241] on p "Ward: My wife, Sawako, and I fell in love with Rye the moment we saw it on a ho…" at bounding box center [518, 217] width 481 height 80
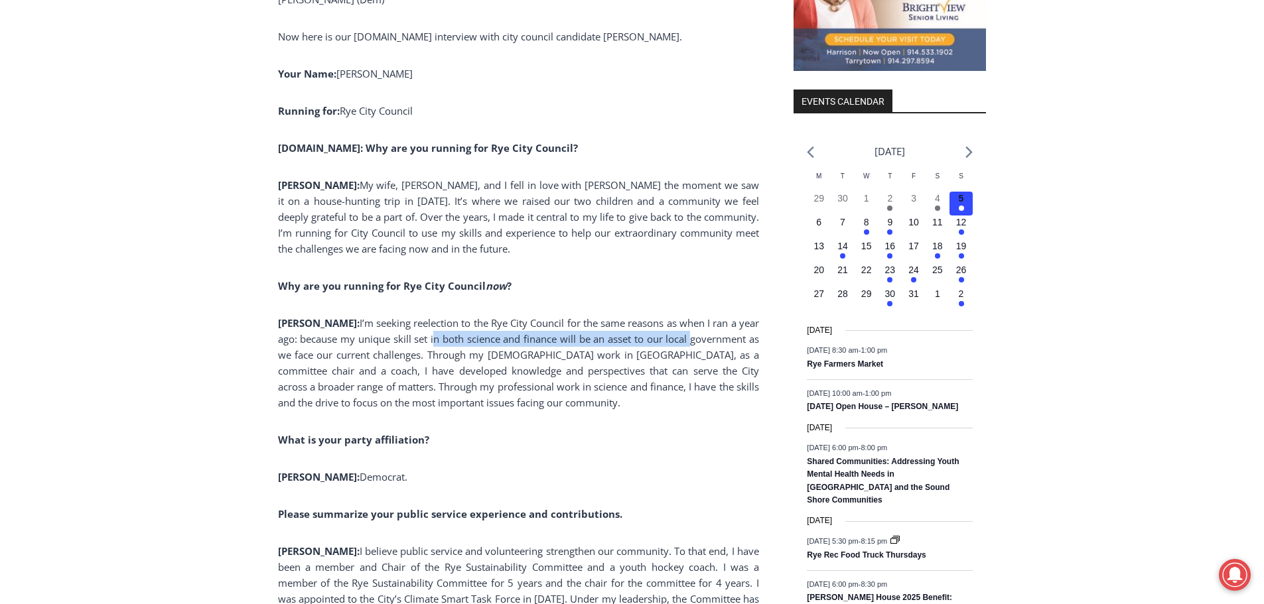
drag, startPoint x: 411, startPoint y: 339, endPoint x: 675, endPoint y: 339, distance: 263.4
click at [675, 339] on span "I’m seeking reelection to the Rye City Council for the same reasons as when I r…" at bounding box center [518, 363] width 481 height 93
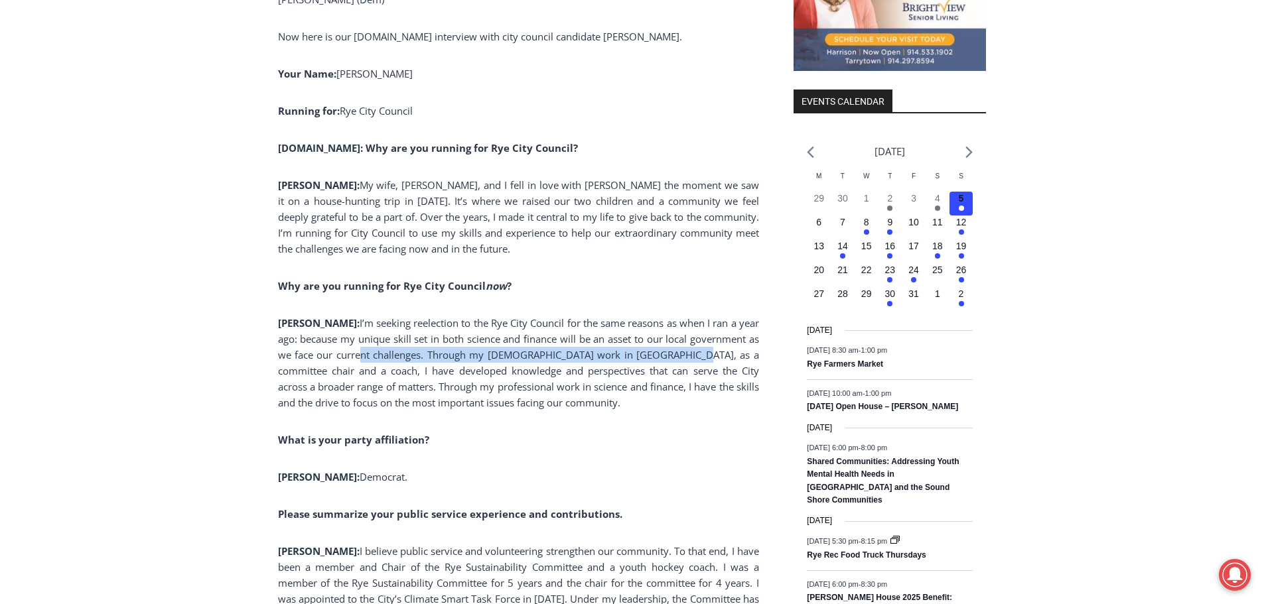
drag, startPoint x: 348, startPoint y: 354, endPoint x: 673, endPoint y: 355, distance: 324.5
click at [673, 355] on span "I’m seeking reelection to the Rye City Council for the same reasons as when I r…" at bounding box center [518, 363] width 481 height 93
drag, startPoint x: 683, startPoint y: 359, endPoint x: 499, endPoint y: 360, distance: 184.5
click at [499, 360] on span "I’m seeking reelection to the Rye City Council for the same reasons as when I r…" at bounding box center [518, 363] width 481 height 93
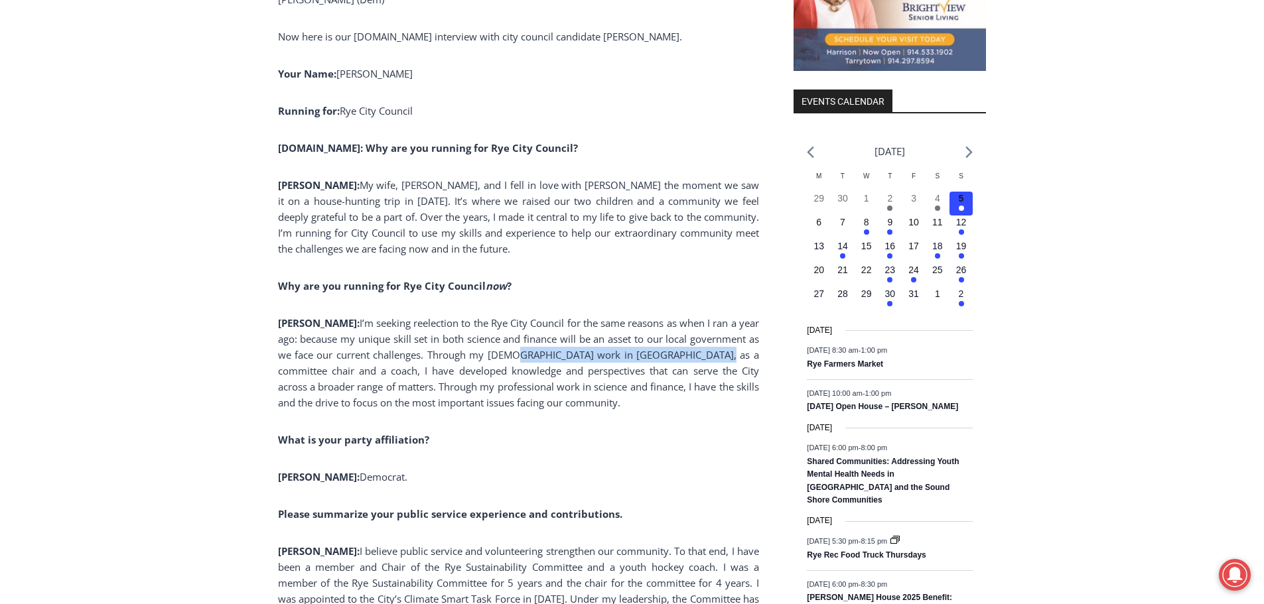
click at [499, 360] on span "I’m seeking reelection to the Rye City Council for the same reasons as when I r…" at bounding box center [518, 363] width 481 height 93
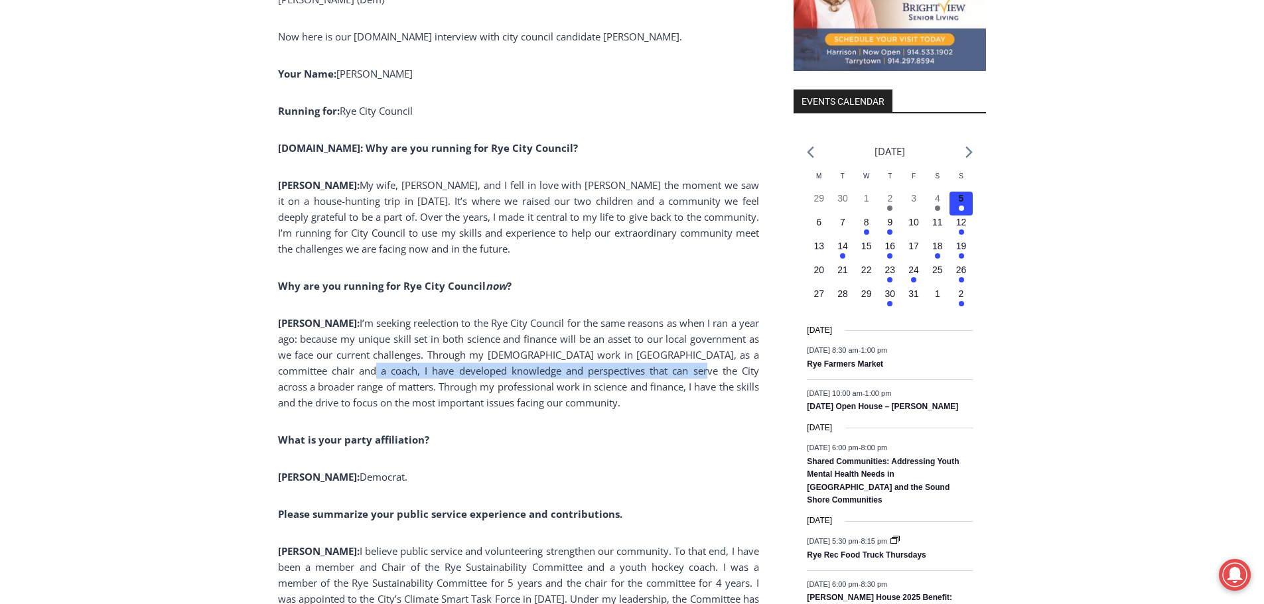
drag, startPoint x: 334, startPoint y: 373, endPoint x: 649, endPoint y: 374, distance: 314.5
click at [649, 374] on span "I’m seeking reelection to the Rye City Council for the same reasons as when I r…" at bounding box center [518, 363] width 481 height 93
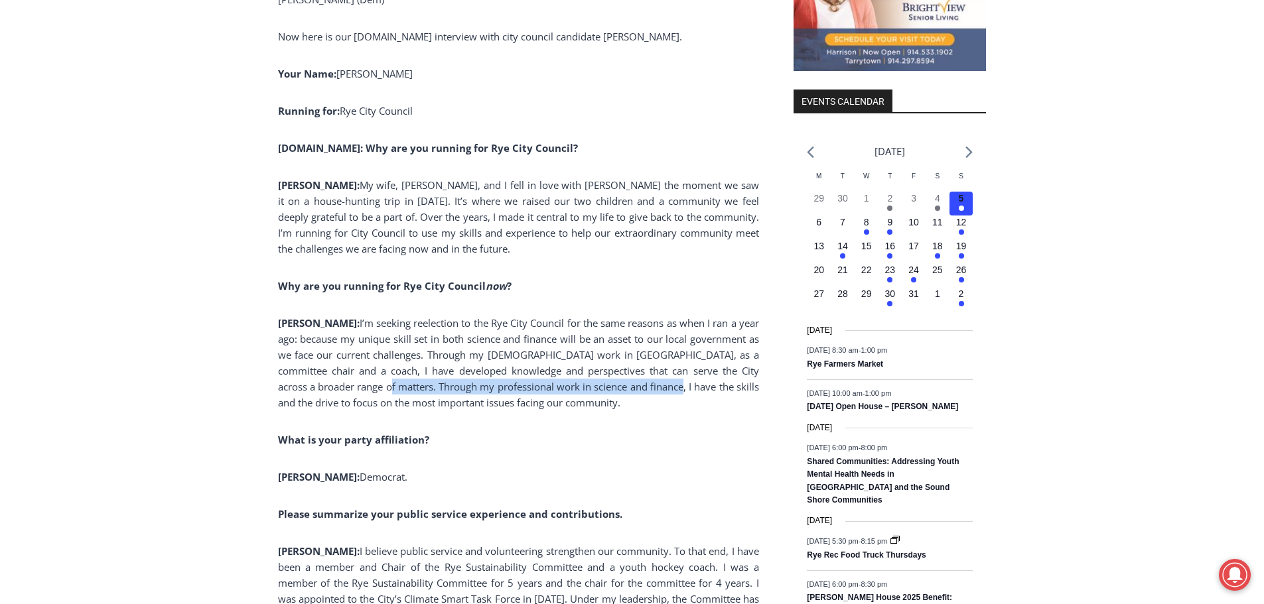
drag, startPoint x: 628, startPoint y: 389, endPoint x: 346, endPoint y: 388, distance: 282.0
click at [346, 388] on span "I’m seeking reelection to the Rye City Council for the same reasons as when I r…" at bounding box center [518, 363] width 481 height 93
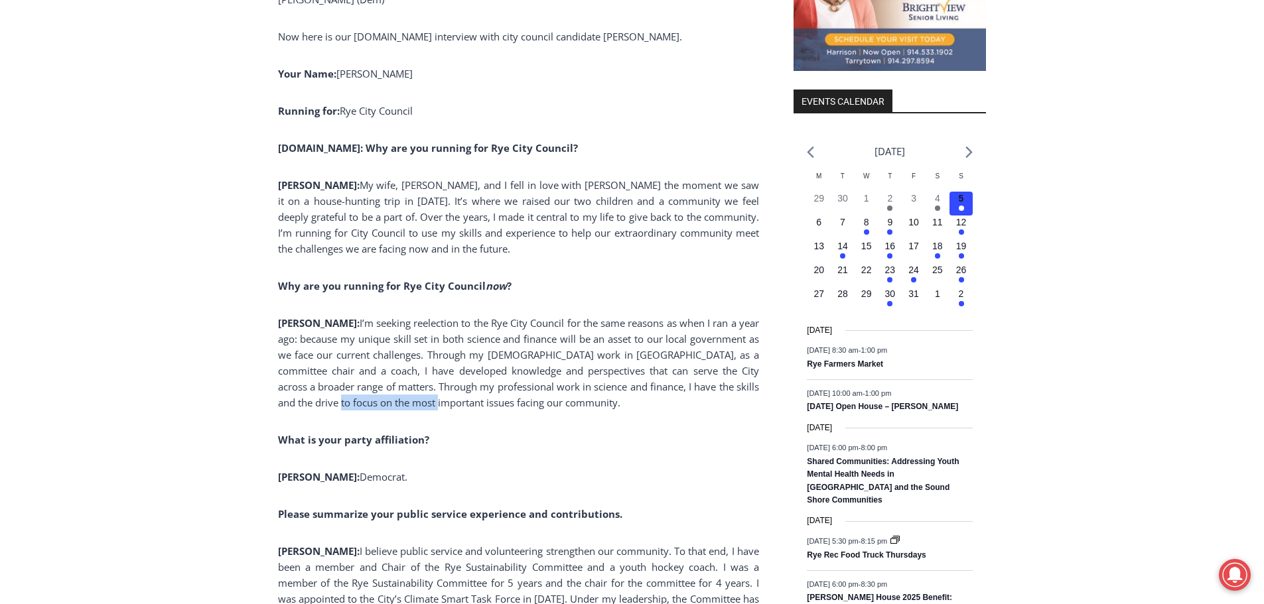
drag, startPoint x: 347, startPoint y: 401, endPoint x: 448, endPoint y: 401, distance: 100.9
click at [447, 401] on span "I’m seeking reelection to the Rye City Council for the same reasons as when I r…" at bounding box center [518, 363] width 481 height 93
click at [448, 401] on span "I’m seeking reelection to the Rye City Council for the same reasons as when I r…" at bounding box center [518, 363] width 481 height 93
click at [360, 474] on span "Democrat." at bounding box center [384, 476] width 48 height 13
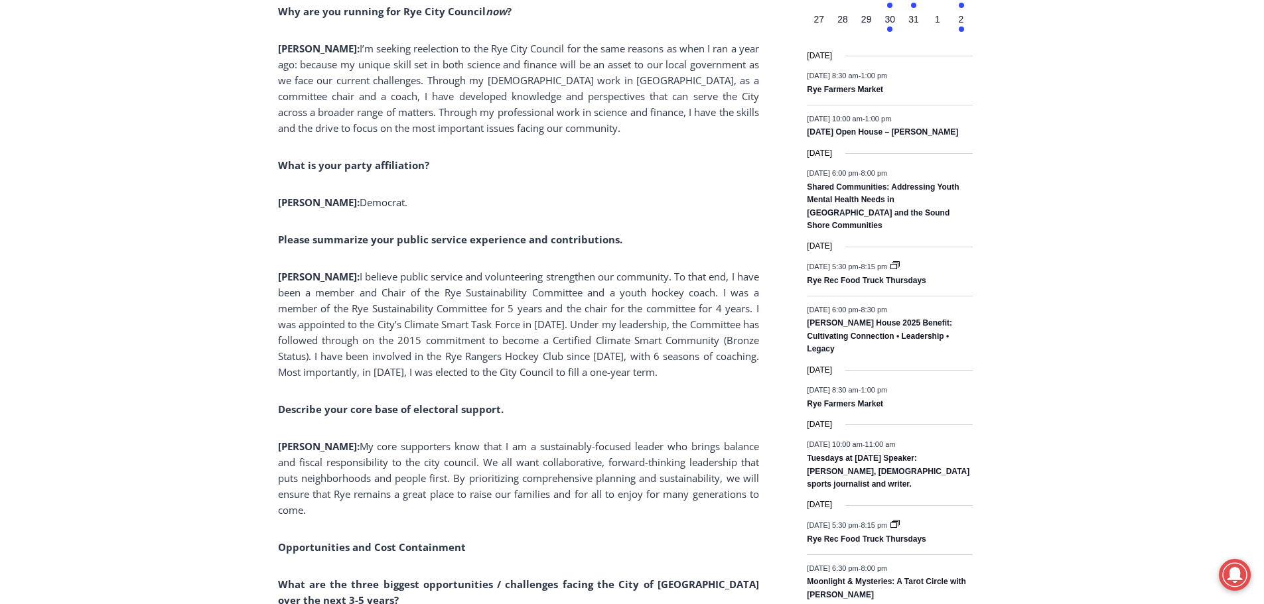
scroll to position [1898, 0]
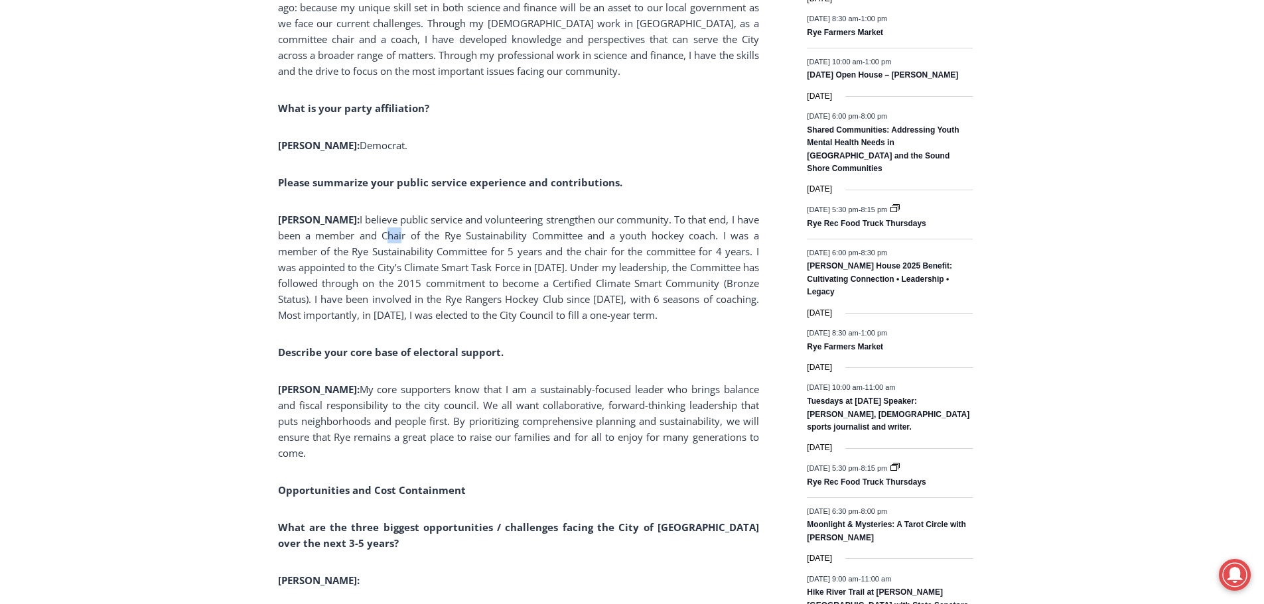
drag, startPoint x: 349, startPoint y: 241, endPoint x: 638, endPoint y: 240, distance: 288.6
click at [535, 240] on span "I believe public service and volunteering strengthen our community. To that end…" at bounding box center [518, 267] width 481 height 109
click at [696, 239] on span "I believe public service and volunteering strengthen our community. To that end…" at bounding box center [518, 267] width 481 height 109
drag, startPoint x: 702, startPoint y: 238, endPoint x: 421, endPoint y: 249, distance: 280.9
click at [421, 249] on span "I believe public service and volunteering strengthen our community. To that end…" at bounding box center [518, 267] width 481 height 109
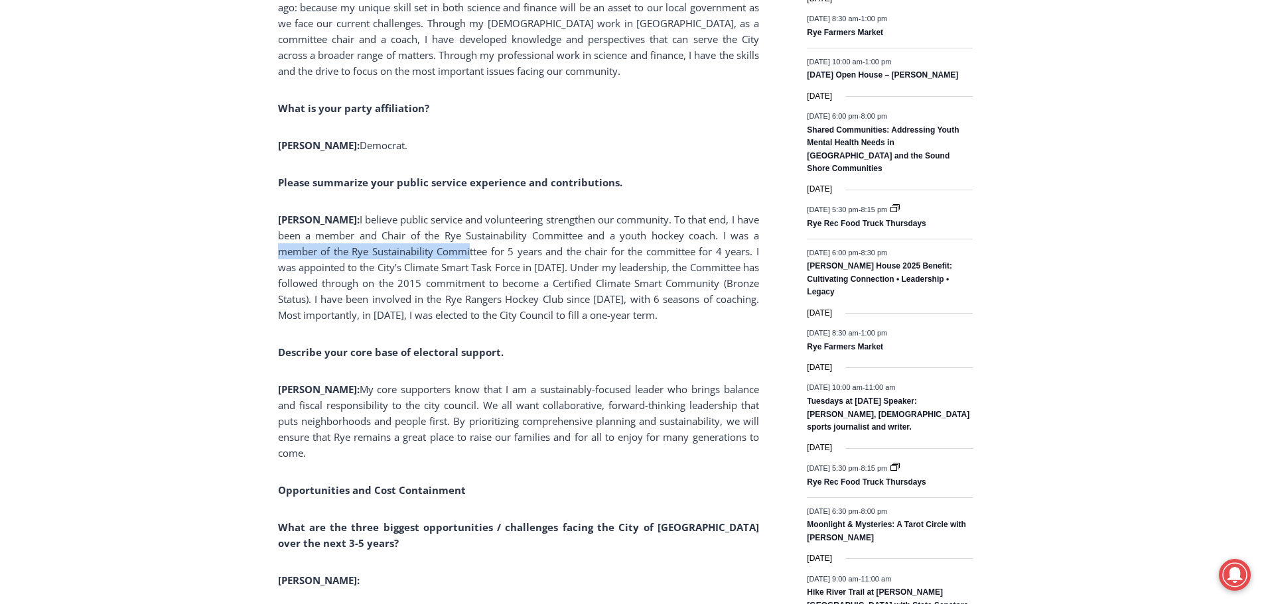
click at [421, 249] on span "I believe public service and volunteering strengthen our community. To that end…" at bounding box center [518, 267] width 481 height 109
drag, startPoint x: 422, startPoint y: 252, endPoint x: 670, endPoint y: 252, distance: 247.5
click at [666, 252] on span "I believe public service and volunteering strengthen our community. To that end…" at bounding box center [518, 267] width 481 height 109
drag, startPoint x: 670, startPoint y: 252, endPoint x: 745, endPoint y: 252, distance: 75.6
click at [672, 252] on span "I believe public service and volunteering strengthen our community. To that end…" at bounding box center [518, 267] width 481 height 109
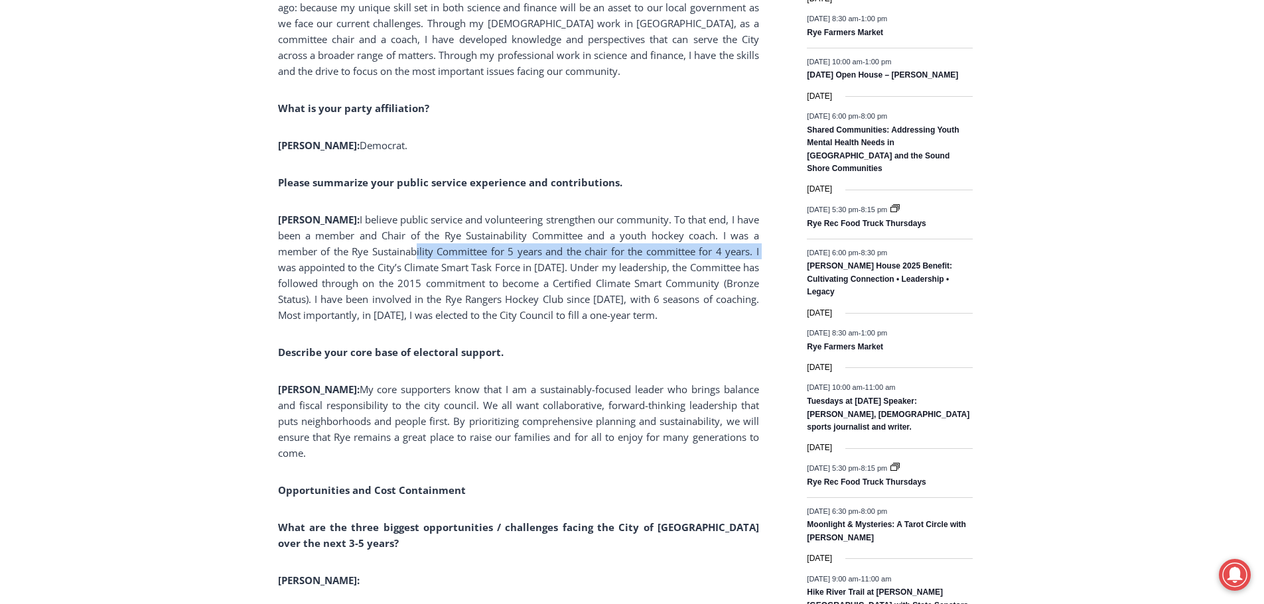
drag, startPoint x: 745, startPoint y: 253, endPoint x: 363, endPoint y: 257, distance: 381.6
click at [363, 257] on span "I believe public service and volunteering strengthen our community. To that end…" at bounding box center [518, 267] width 481 height 109
click at [341, 277] on span "I believe public service and volunteering strengthen our community. To that end…" at bounding box center [518, 267] width 481 height 109
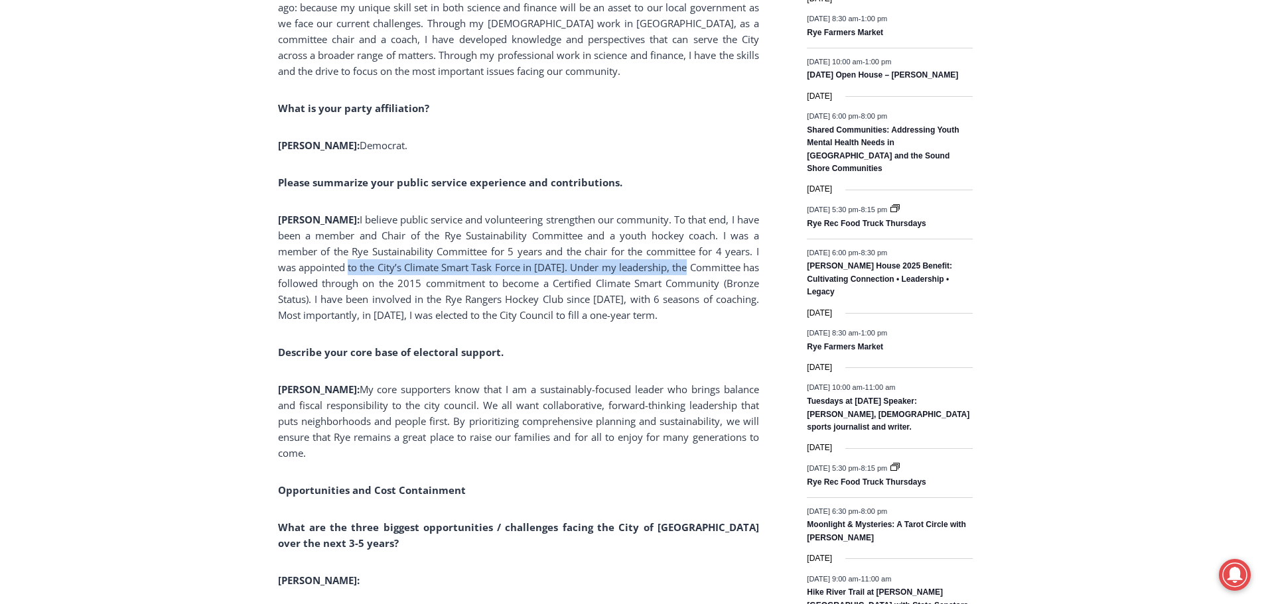
drag, startPoint x: 352, startPoint y: 269, endPoint x: 700, endPoint y: 269, distance: 348.4
click at [700, 269] on span "I believe public service and volunteering strengthen our community. To that end…" at bounding box center [518, 267] width 481 height 109
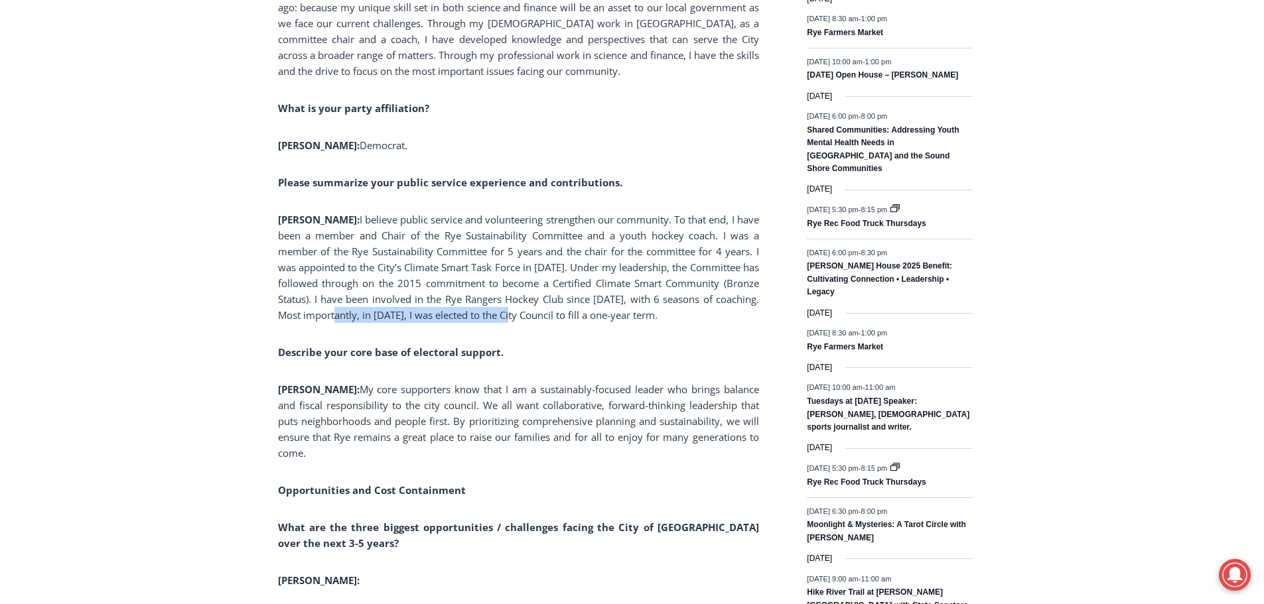
drag, startPoint x: 354, startPoint y: 314, endPoint x: 530, endPoint y: 311, distance: 175.9
click at [530, 311] on span "I believe public service and volunteering strengthen our community. To that end…" at bounding box center [518, 267] width 481 height 109
click at [532, 311] on span "I believe public service and volunteering strengthen our community. To that end…" at bounding box center [518, 267] width 481 height 109
drag, startPoint x: 593, startPoint y: 313, endPoint x: 326, endPoint y: 315, distance: 266.8
click at [326, 315] on span "I believe public service and volunteering strengthen our community. To that end…" at bounding box center [518, 267] width 481 height 109
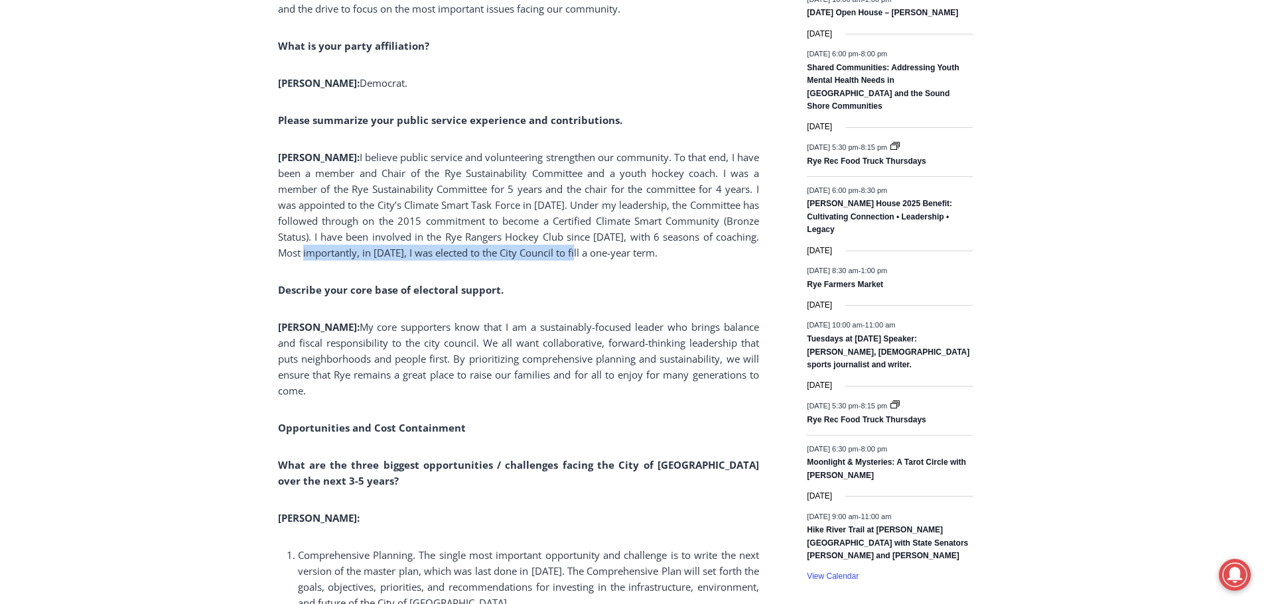
scroll to position [2164, 0]
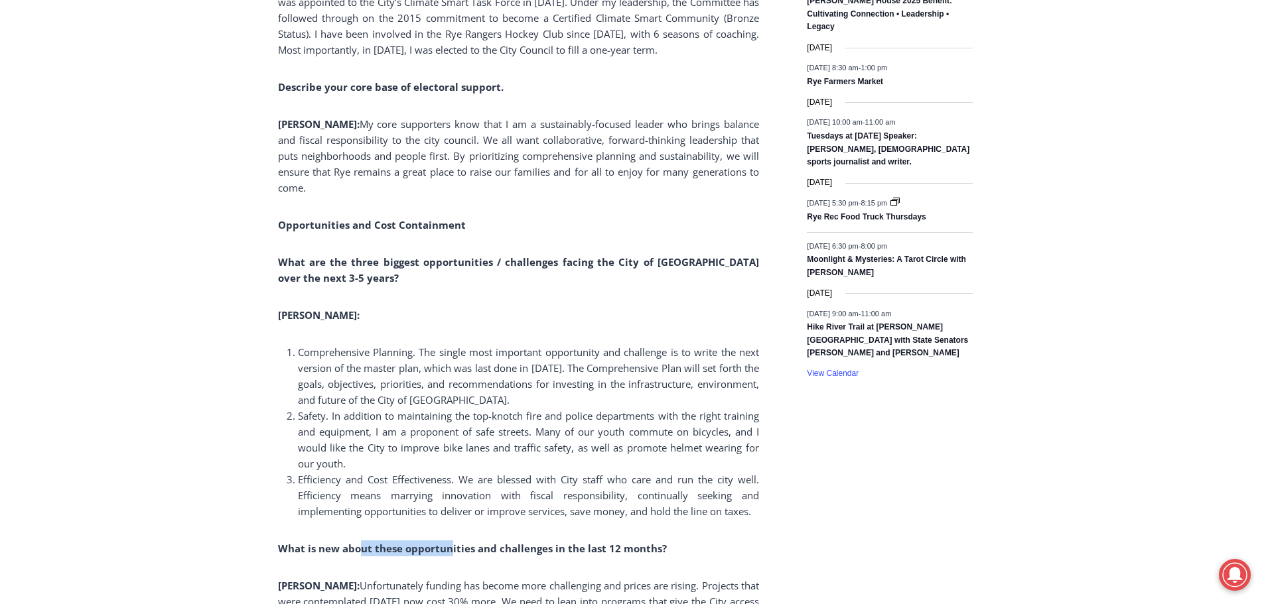
drag, startPoint x: 447, startPoint y: 551, endPoint x: 362, endPoint y: 548, distance: 85.0
click at [362, 549] on b "What is new about these opportunities and challenges in the last 12 months?" at bounding box center [472, 548] width 389 height 13
drag, startPoint x: 362, startPoint y: 548, endPoint x: 365, endPoint y: 531, distance: 17.6
click at [362, 547] on b "What is new about these opportunities and challenges in the last 12 months?" at bounding box center [472, 548] width 389 height 13
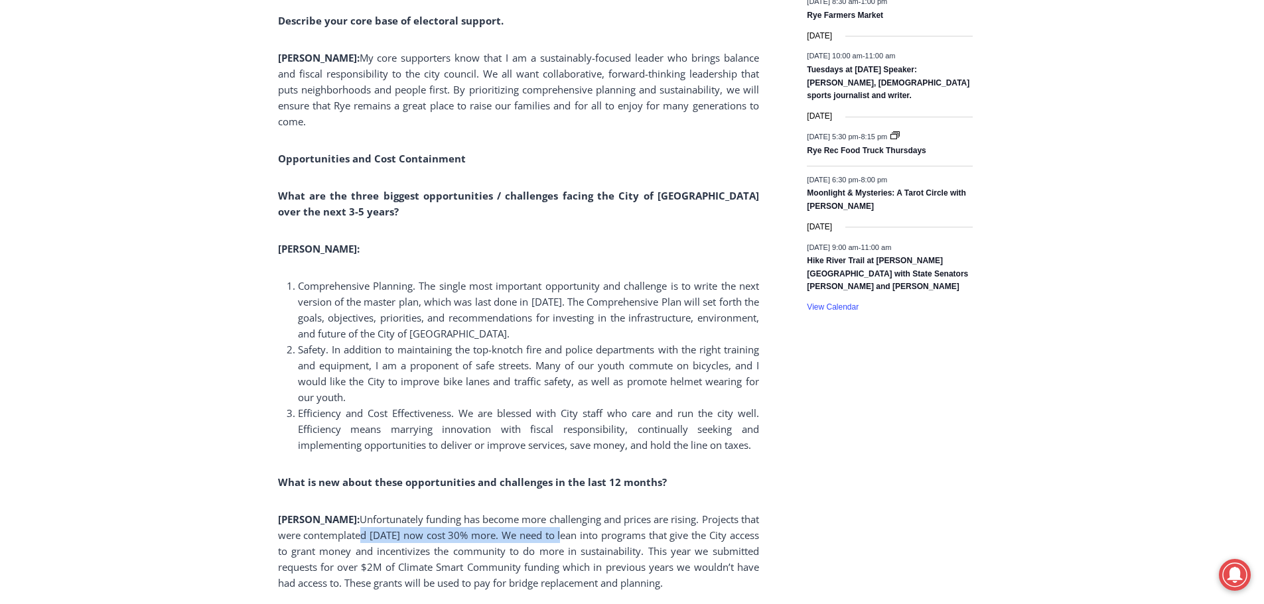
drag, startPoint x: 336, startPoint y: 534, endPoint x: 541, endPoint y: 542, distance: 205.9
click at [541, 542] on span "Unfortunately funding has become more challenging and prices are rising. Projec…" at bounding box center [518, 551] width 481 height 77
drag, startPoint x: 483, startPoint y: 543, endPoint x: 334, endPoint y: 543, distance: 149.3
click at [334, 543] on p "Ward: Unfortunately funding has become more challenging and prices are rising. …" at bounding box center [518, 552] width 481 height 80
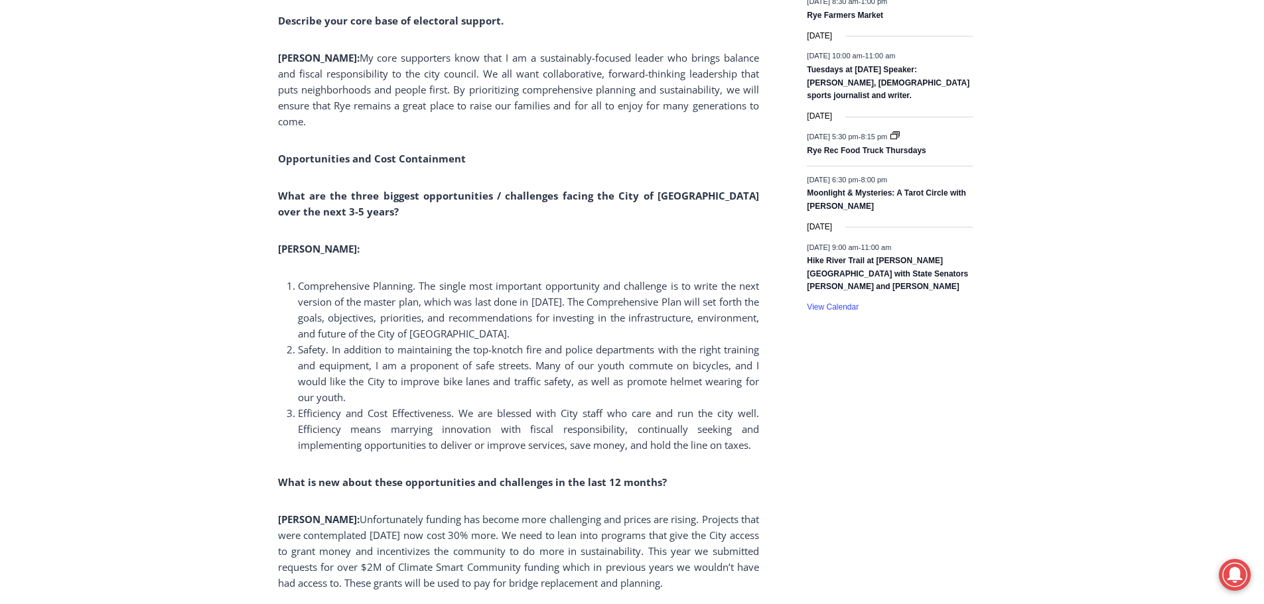
click at [333, 543] on p "Ward: Unfortunately funding has become more challenging and prices are rising. …" at bounding box center [518, 552] width 481 height 80
drag, startPoint x: 355, startPoint y: 566, endPoint x: 642, endPoint y: 563, distance: 286.7
click at [638, 563] on span "Unfortunately funding has become more challenging and prices are rising. Projec…" at bounding box center [518, 551] width 481 height 77
click at [652, 563] on span "Unfortunately funding has become more challenging and prices are rising. Projec…" at bounding box center [518, 551] width 481 height 77
drag, startPoint x: 732, startPoint y: 563, endPoint x: 316, endPoint y: 566, distance: 416.1
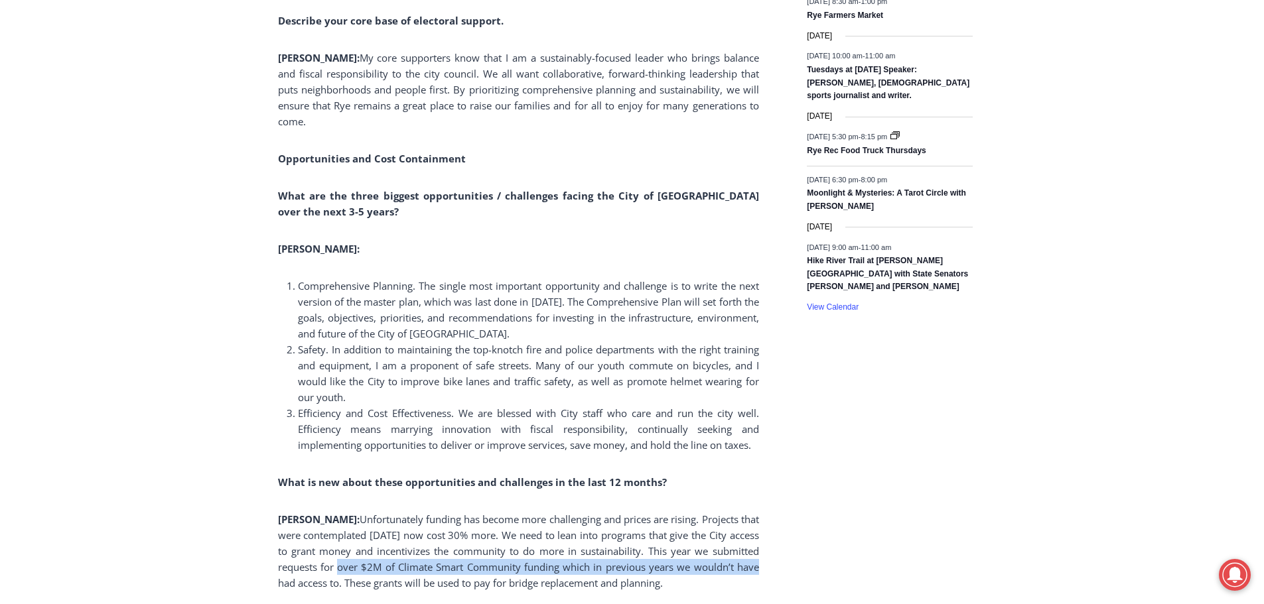
click at [316, 566] on span "Unfortunately funding has become more challenging and prices are rising. Projec…" at bounding box center [518, 551] width 481 height 77
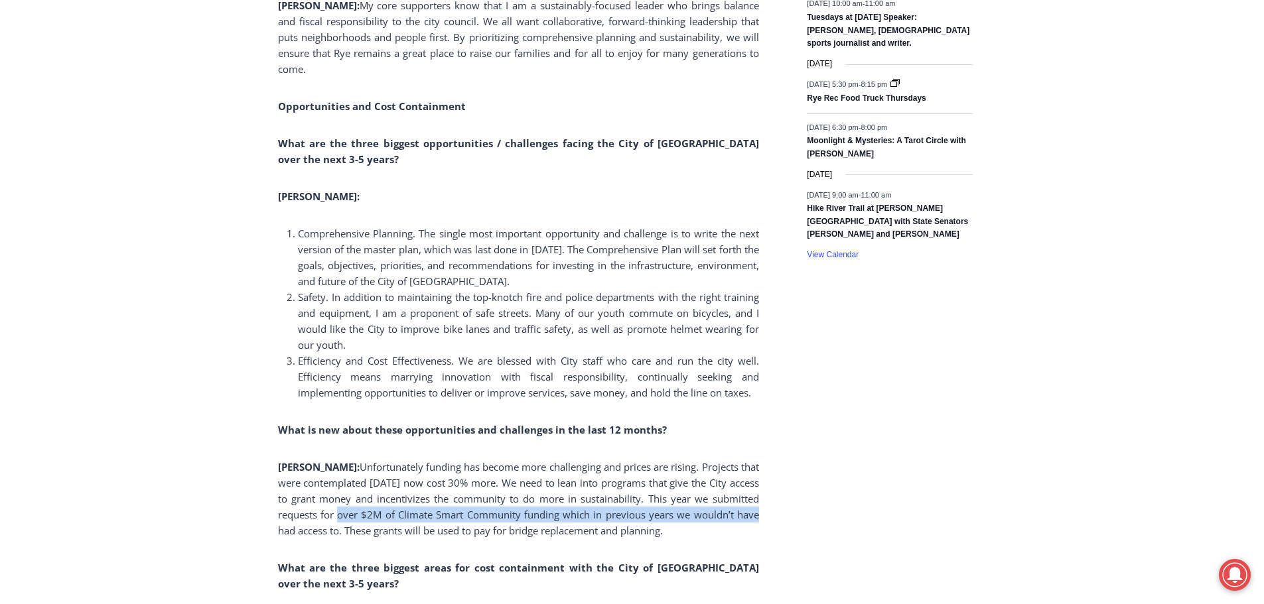
scroll to position [2363, 0]
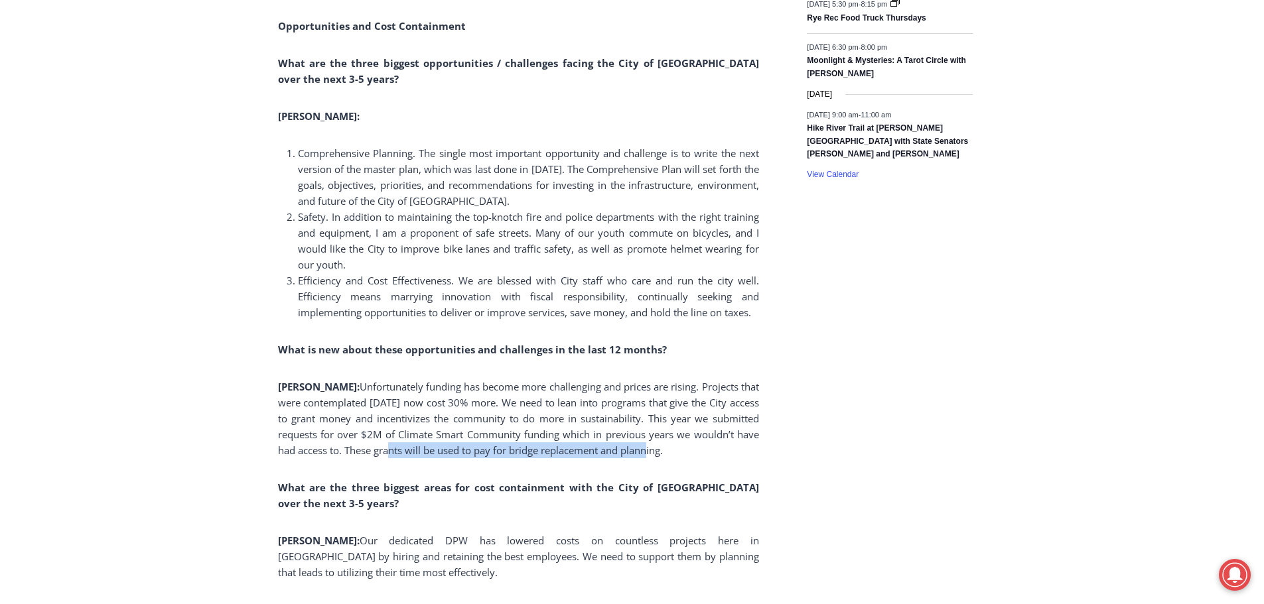
drag, startPoint x: 618, startPoint y: 452, endPoint x: 369, endPoint y: 458, distance: 249.6
click at [369, 458] on p "Ward: Unfortunately funding has become more challenging and prices are rising. …" at bounding box center [518, 419] width 481 height 80
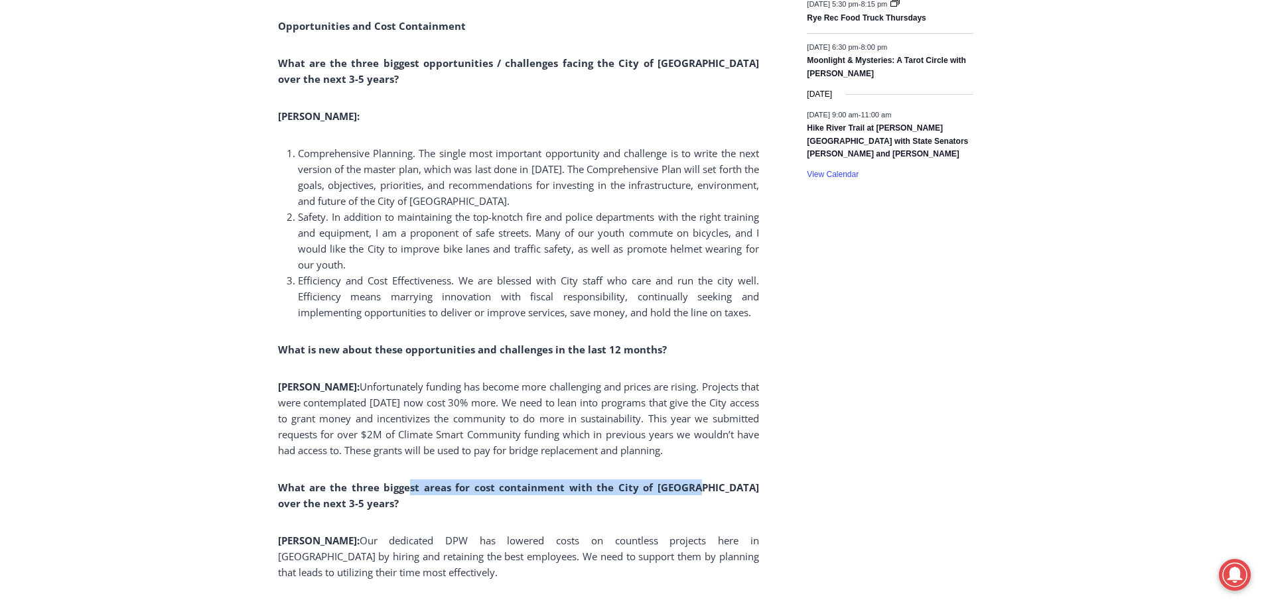
drag, startPoint x: 407, startPoint y: 488, endPoint x: 687, endPoint y: 488, distance: 279.4
click at [687, 488] on b "What are the three biggest areas for cost containment with the City of Rye over…" at bounding box center [518, 495] width 481 height 29
drag, startPoint x: 590, startPoint y: 490, endPoint x: 374, endPoint y: 490, distance: 216.3
click at [374, 490] on b "What are the three biggest areas for cost containment with the City of Rye over…" at bounding box center [518, 495] width 481 height 29
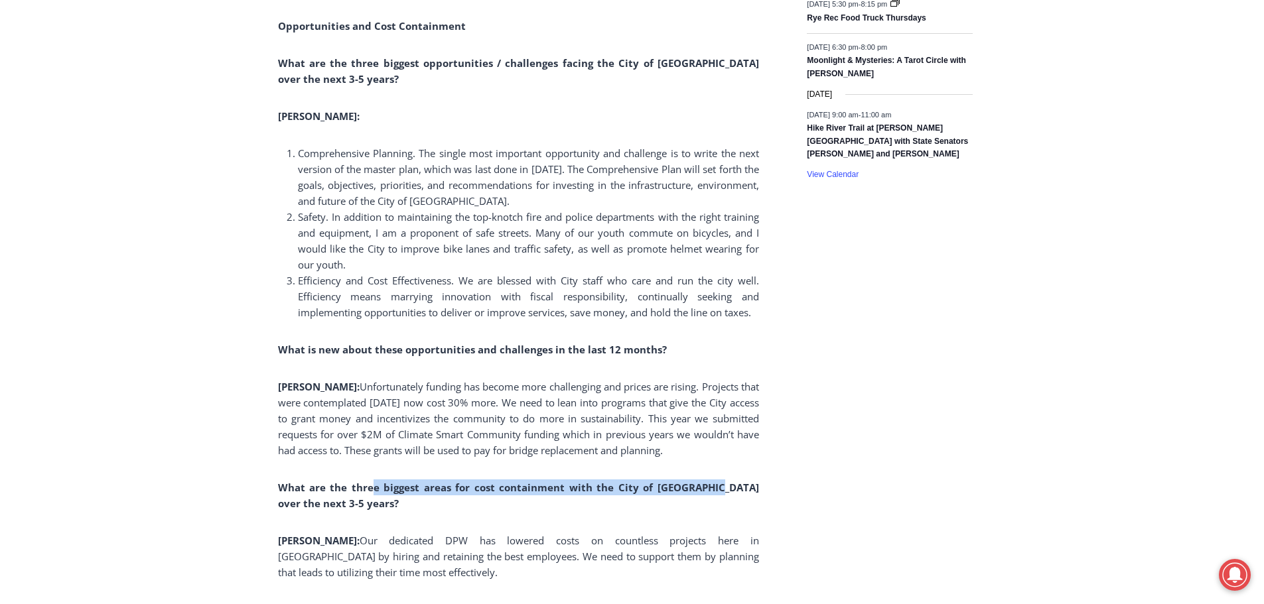
click at [374, 490] on b "What are the three biggest areas for cost containment with the City of Rye over…" at bounding box center [518, 495] width 481 height 29
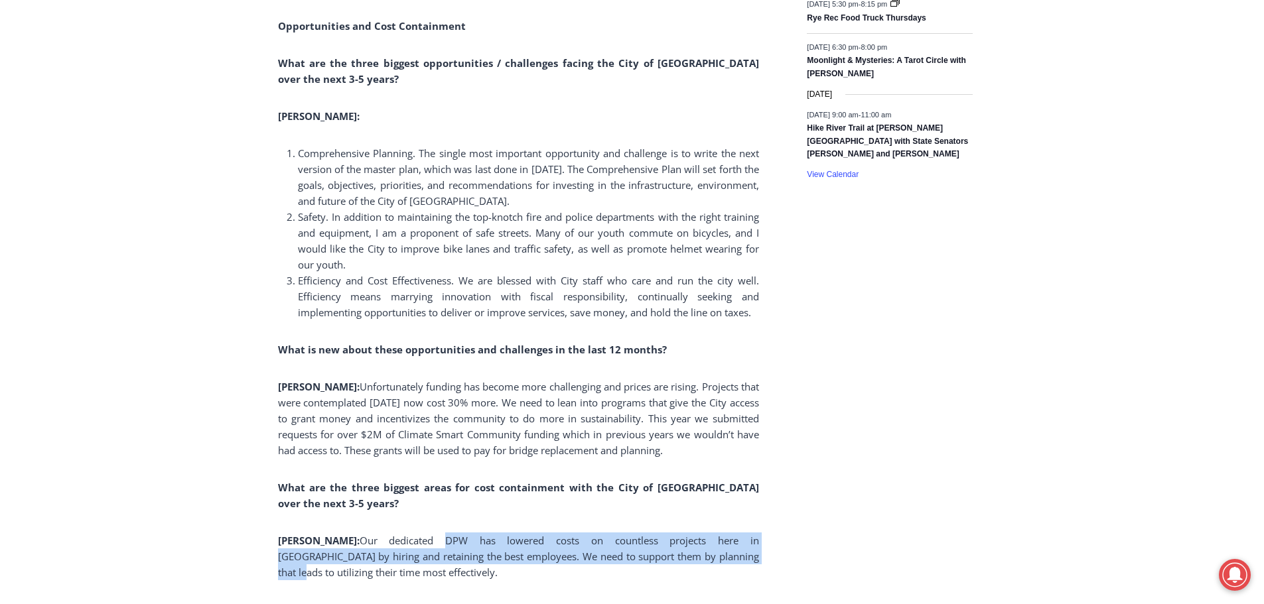
drag, startPoint x: 383, startPoint y: 545, endPoint x: 670, endPoint y: 553, distance: 287.4
click at [670, 553] on span "Our dedicated DPW has lowered costs on countless projects here in Rye by hiring…" at bounding box center [518, 556] width 481 height 45
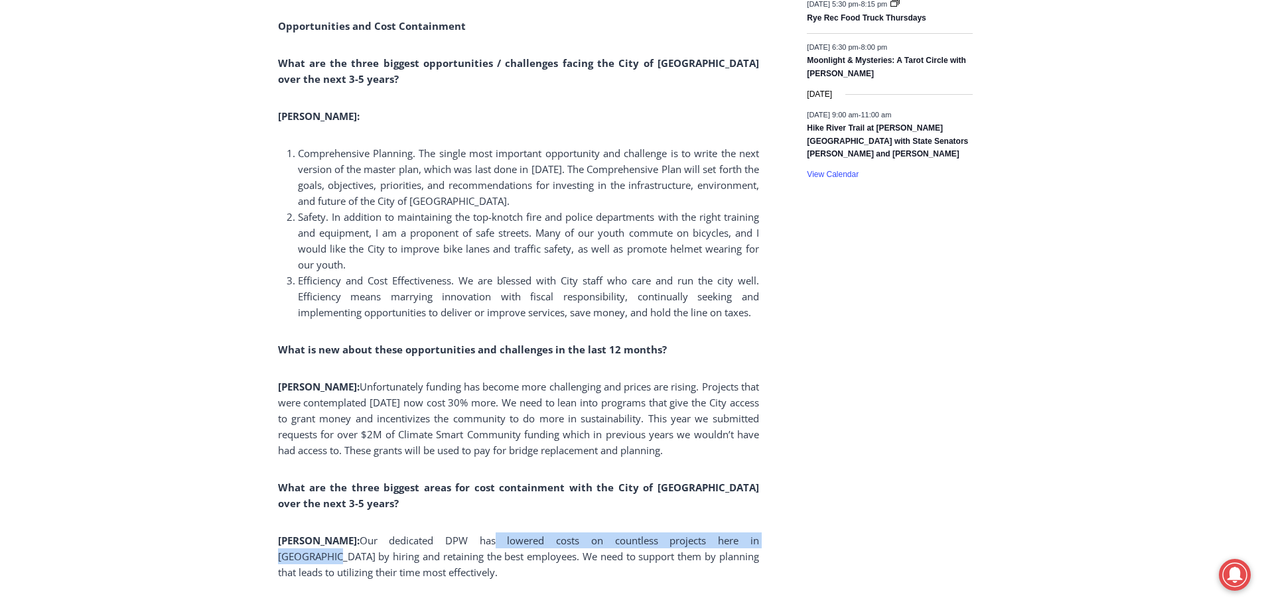
drag, startPoint x: 684, startPoint y: 543, endPoint x: 421, endPoint y: 543, distance: 262.8
click at [421, 543] on span "Our dedicated DPW has lowered costs on countless projects here in Rye by hiring…" at bounding box center [518, 556] width 481 height 45
click at [397, 546] on span "Our dedicated DPW has lowered costs on countless projects here in Rye by hiring…" at bounding box center [518, 556] width 481 height 45
drag, startPoint x: 395, startPoint y: 541, endPoint x: 645, endPoint y: 541, distance: 249.5
click at [645, 541] on span "Our dedicated DPW has lowered costs on countless projects here in Rye by hiring…" at bounding box center [518, 556] width 481 height 45
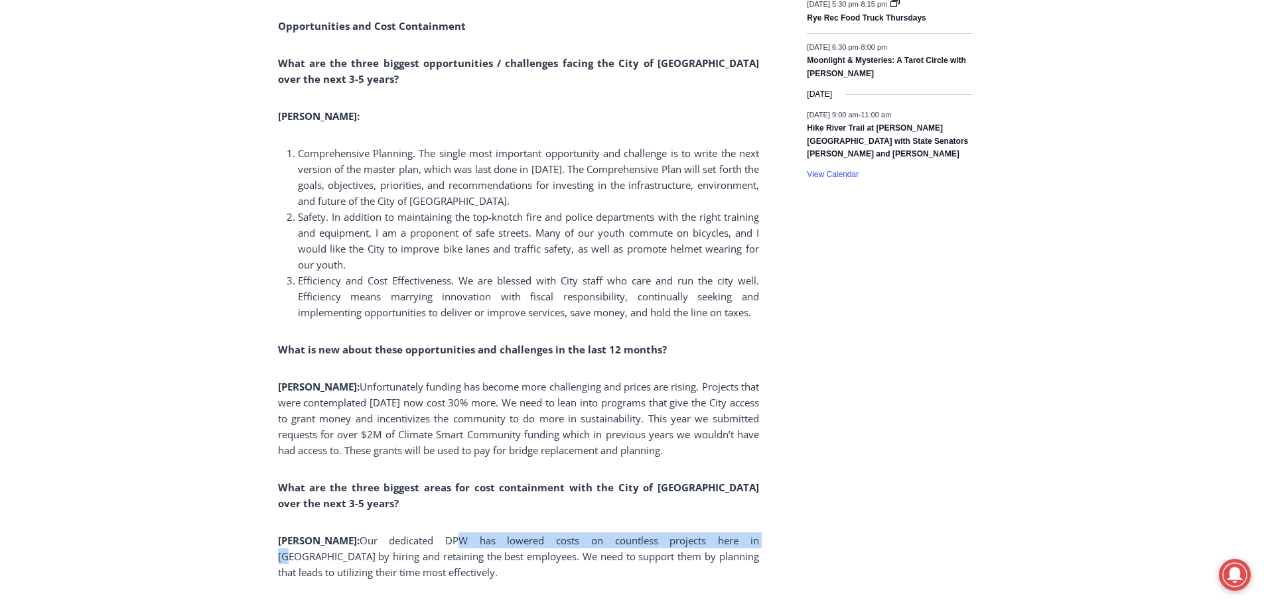
click at [645, 541] on span "Our dedicated DPW has lowered costs on countless projects here in Rye by hiring…" at bounding box center [518, 556] width 481 height 45
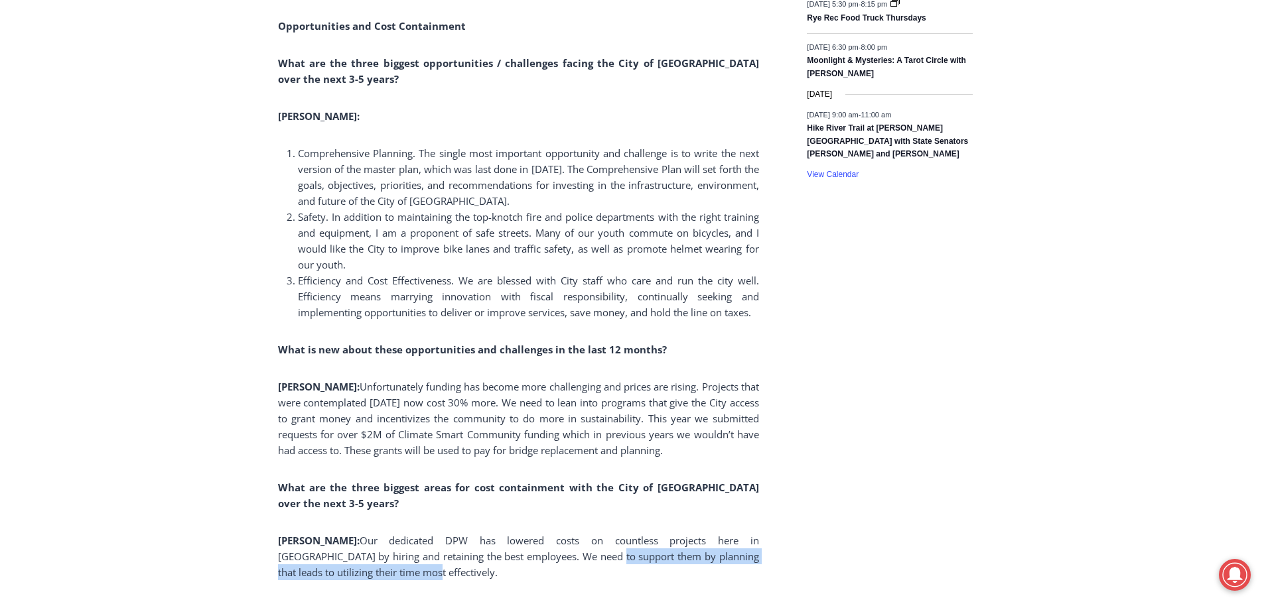
drag, startPoint x: 498, startPoint y: 563, endPoint x: 668, endPoint y: 565, distance: 169.2
click at [668, 565] on p "Ward: Our dedicated DPW has lowered costs on countless projects here in Rye by …" at bounding box center [518, 557] width 481 height 48
click at [682, 554] on span "Our dedicated DPW has lowered costs on countless projects here in Rye by hiring…" at bounding box center [518, 556] width 481 height 45
drag, startPoint x: 700, startPoint y: 551, endPoint x: 522, endPoint y: 551, distance: 178.5
click at [522, 551] on span "Our dedicated DPW has lowered costs on countless projects here in Rye by hiring…" at bounding box center [518, 556] width 481 height 45
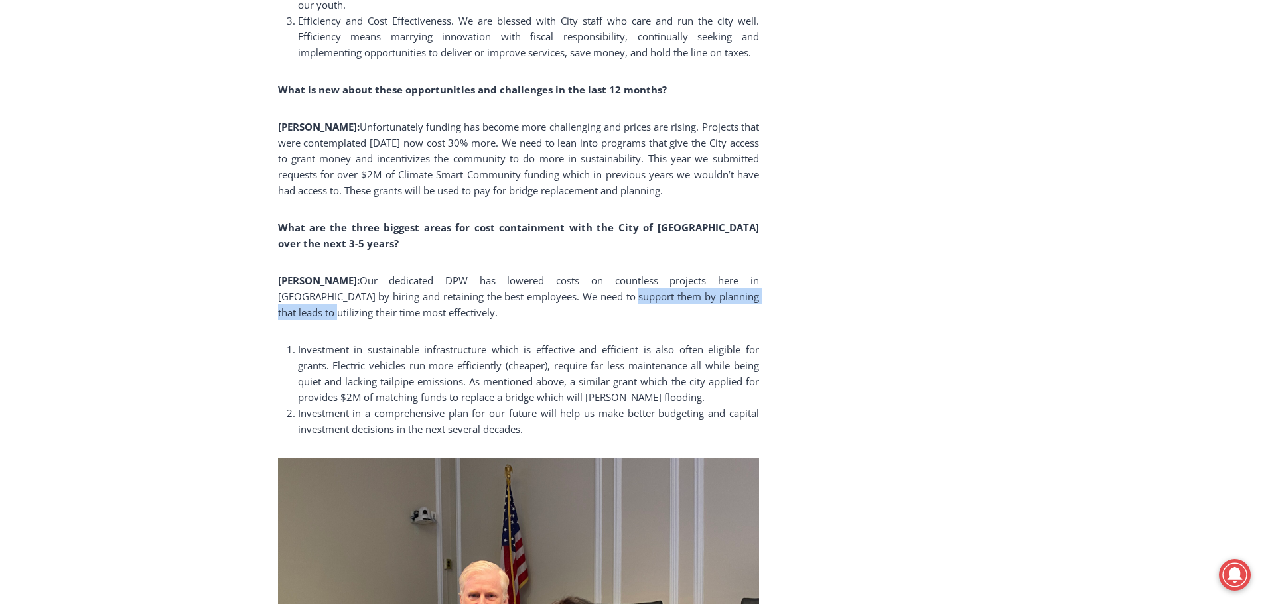
scroll to position [2628, 0]
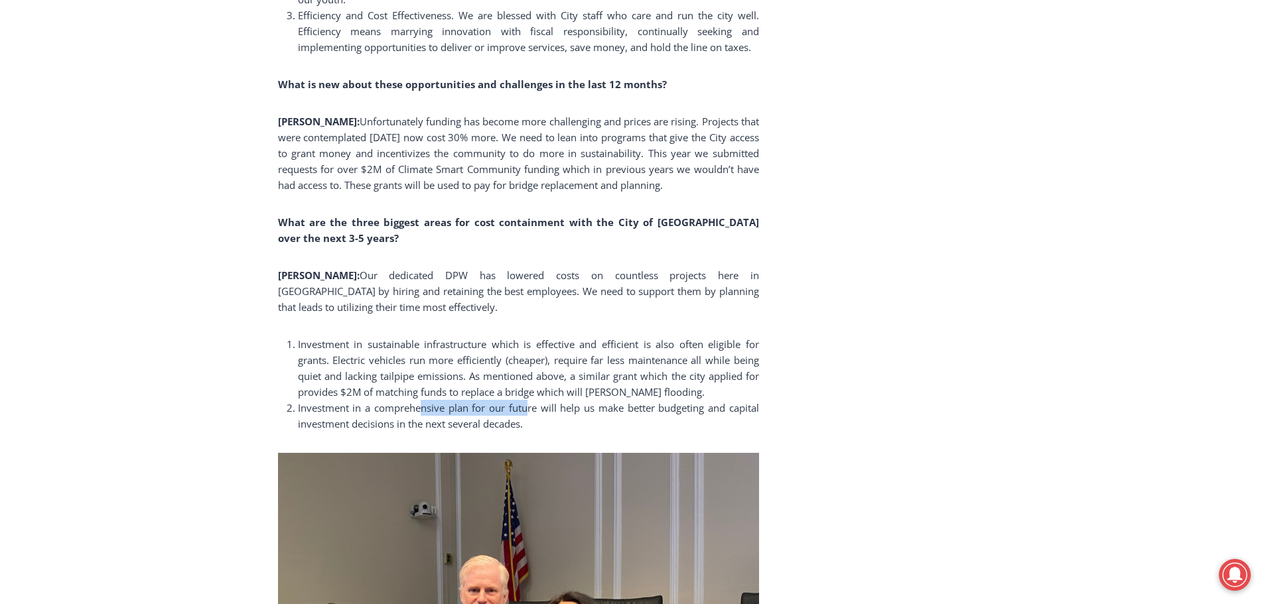
drag, startPoint x: 518, startPoint y: 407, endPoint x: 526, endPoint y: 407, distance: 8.6
click at [526, 407] on span "Investment in a comprehensive plan for our future will help us make better budg…" at bounding box center [528, 415] width 461 height 29
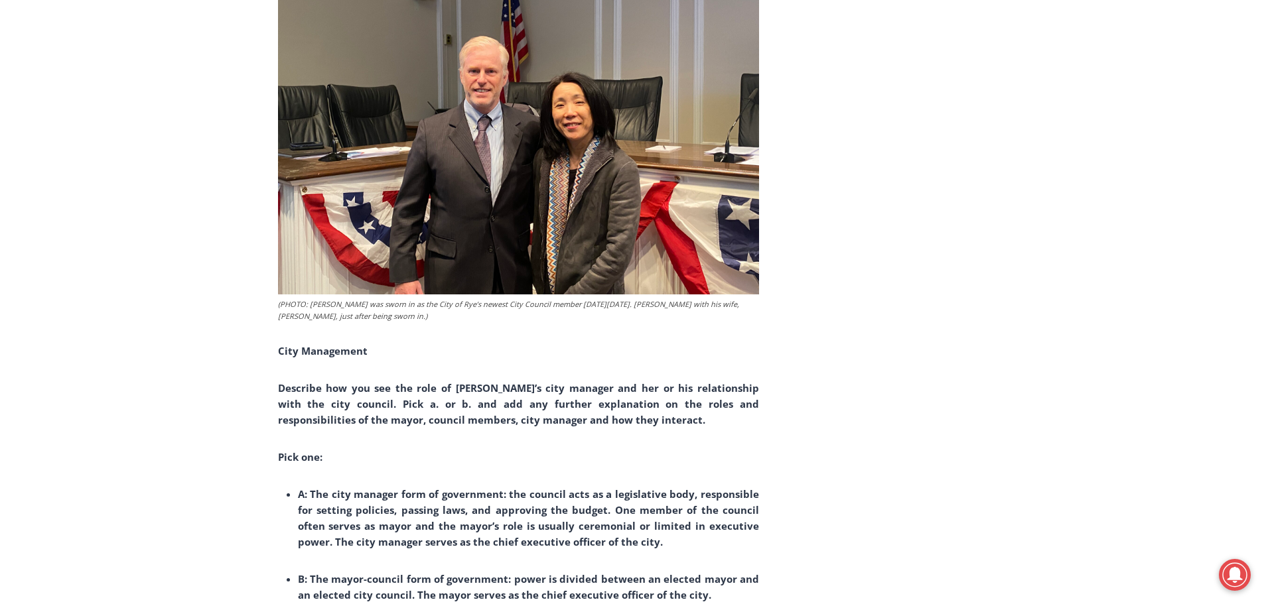
scroll to position [3159, 0]
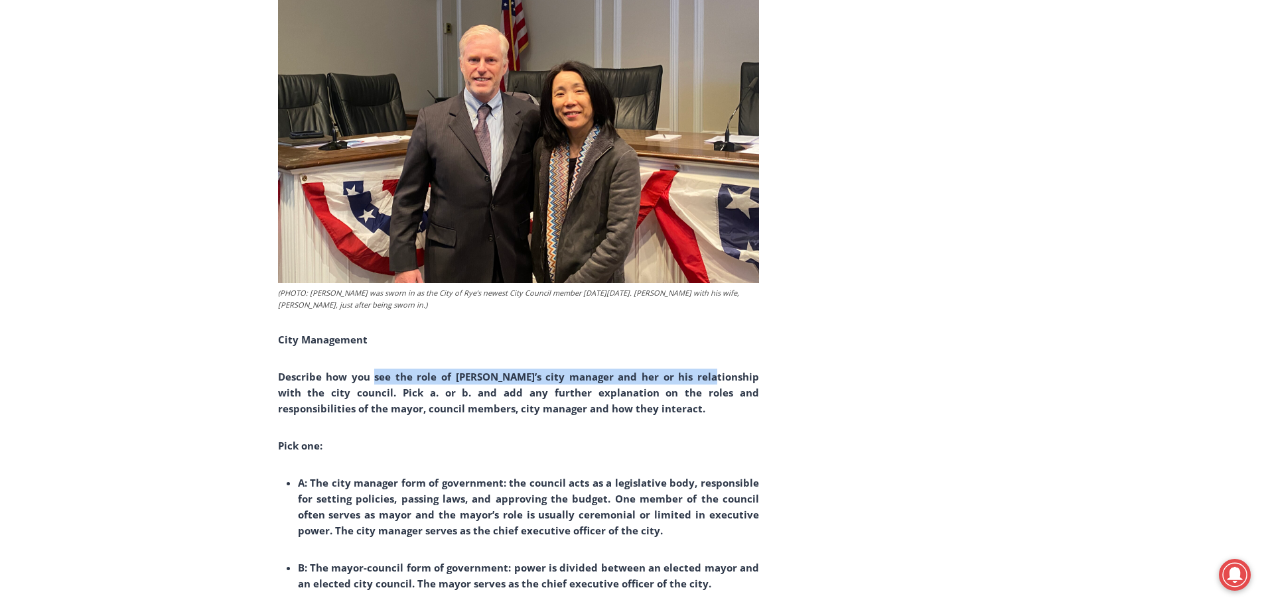
drag, startPoint x: 382, startPoint y: 373, endPoint x: 703, endPoint y: 373, distance: 320.5
click at [703, 373] on b "Describe how you see the role of Rye’s city manager and her or his relationship…" at bounding box center [518, 392] width 481 height 45
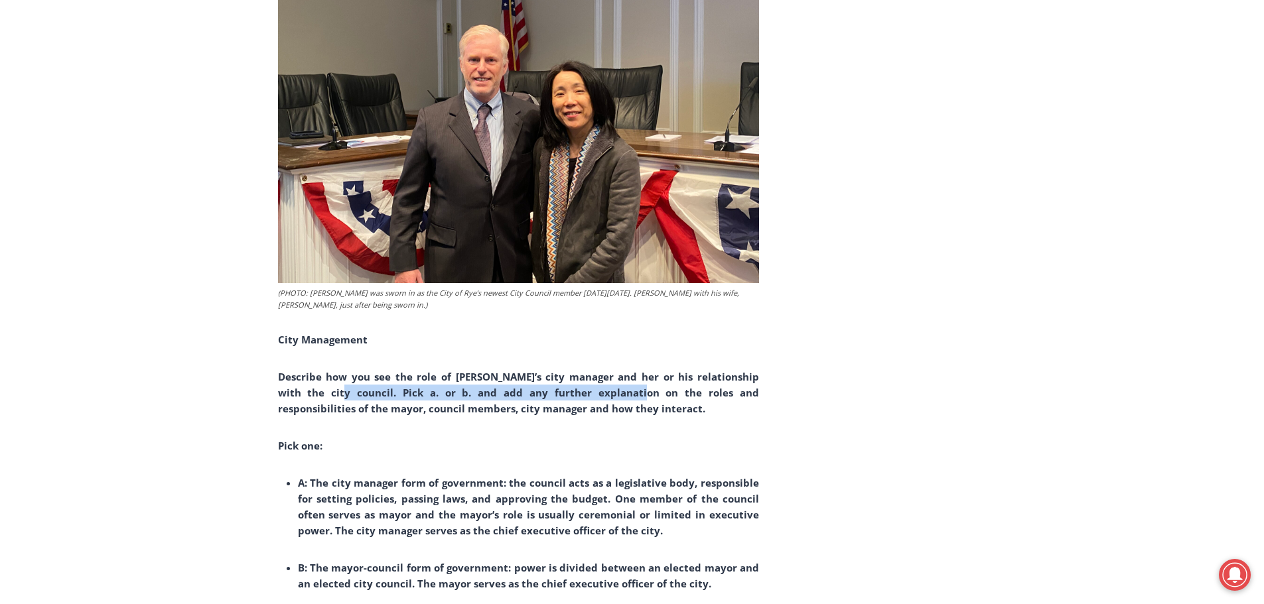
drag, startPoint x: 537, startPoint y: 393, endPoint x: 318, endPoint y: 393, distance: 219.6
click at [318, 393] on b "Describe how you see the role of Rye’s city manager and her or his relationship…" at bounding box center [518, 392] width 481 height 45
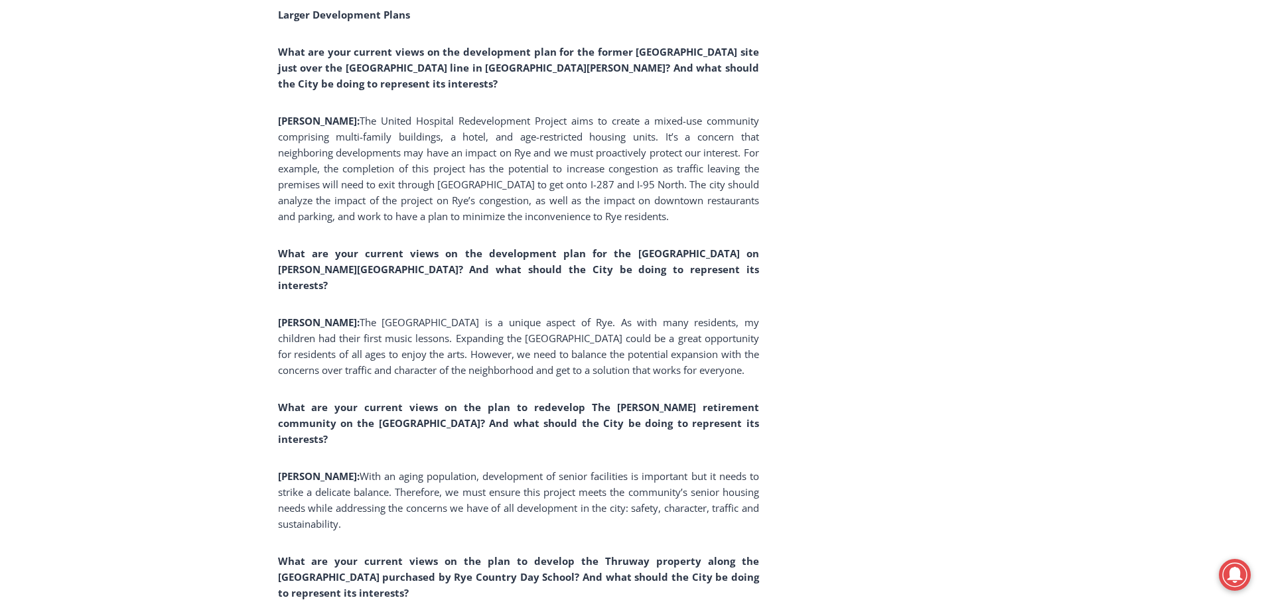
scroll to position [4752, 0]
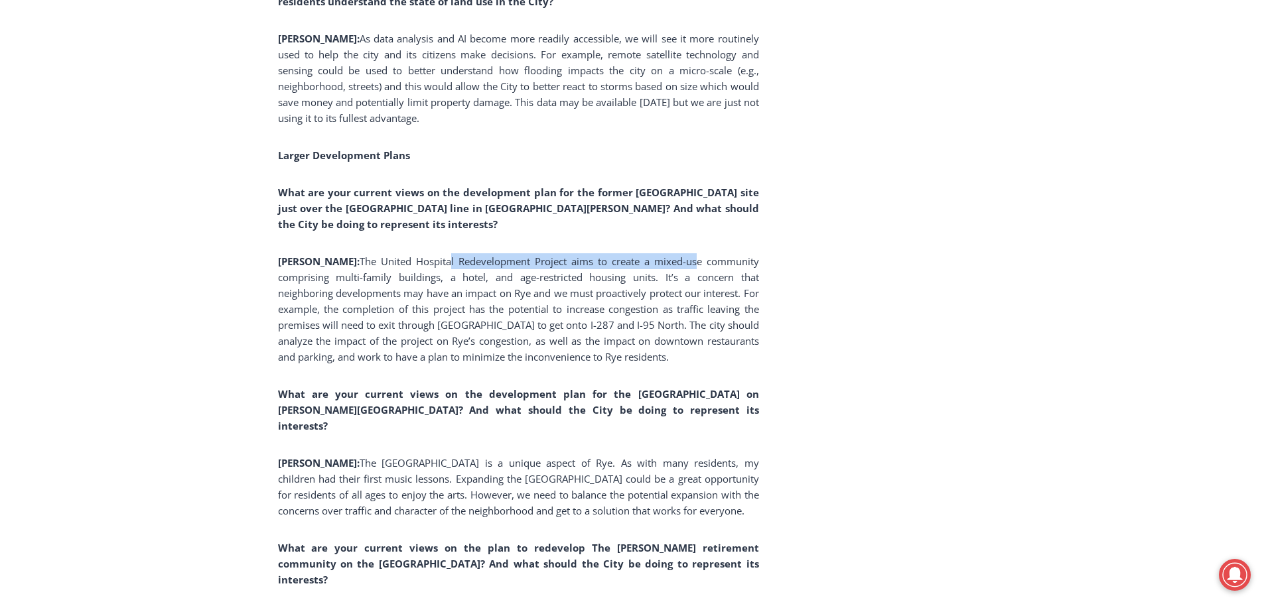
drag, startPoint x: 399, startPoint y: 244, endPoint x: 642, endPoint y: 243, distance: 242.2
click at [642, 255] on span "The United Hospital Redevelopment Project aims to create a mixed-use community …" at bounding box center [518, 309] width 481 height 109
drag, startPoint x: 322, startPoint y: 342, endPoint x: 460, endPoint y: 338, distance: 138.1
click at [456, 340] on span "The United Hospital Redevelopment Project aims to create a mixed-use community …" at bounding box center [518, 309] width 481 height 109
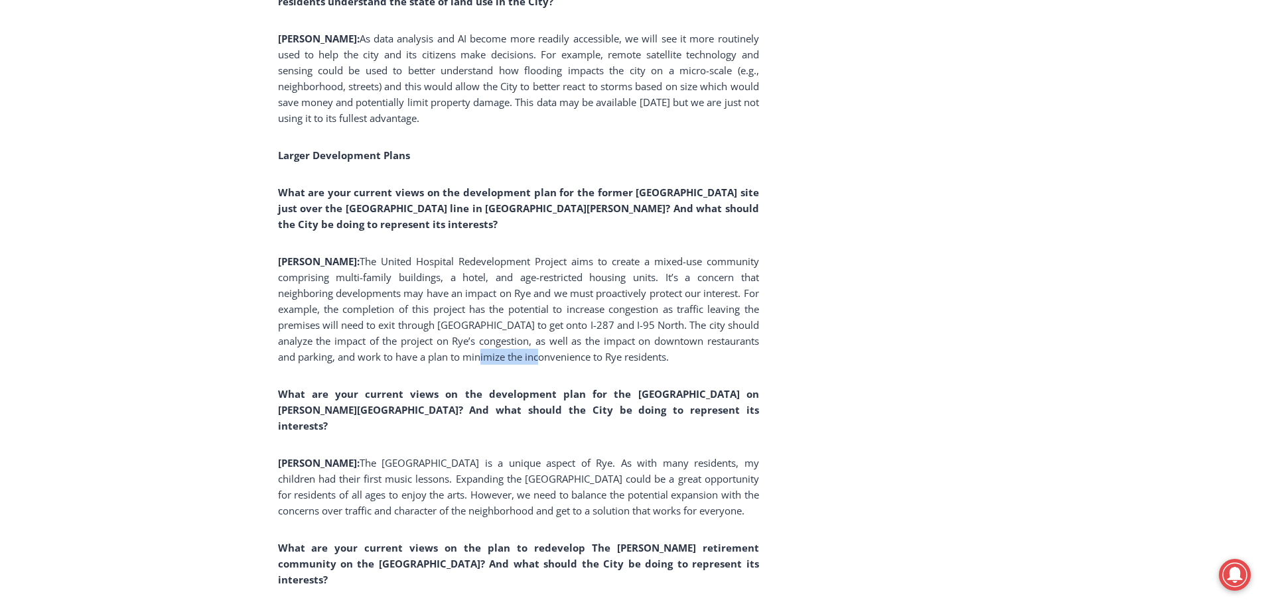
drag, startPoint x: 490, startPoint y: 338, endPoint x: 427, endPoint y: 342, distance: 63.2
click at [427, 342] on span "The United Hospital Redevelopment Project aims to create a mixed-use community …" at bounding box center [518, 309] width 481 height 109
drag, startPoint x: 580, startPoint y: 482, endPoint x: 379, endPoint y: 483, distance: 201.1
click at [379, 483] on span "The Rye Arts Center is a unique aspect of Rye. As with many residents, my child…" at bounding box center [518, 487] width 481 height 61
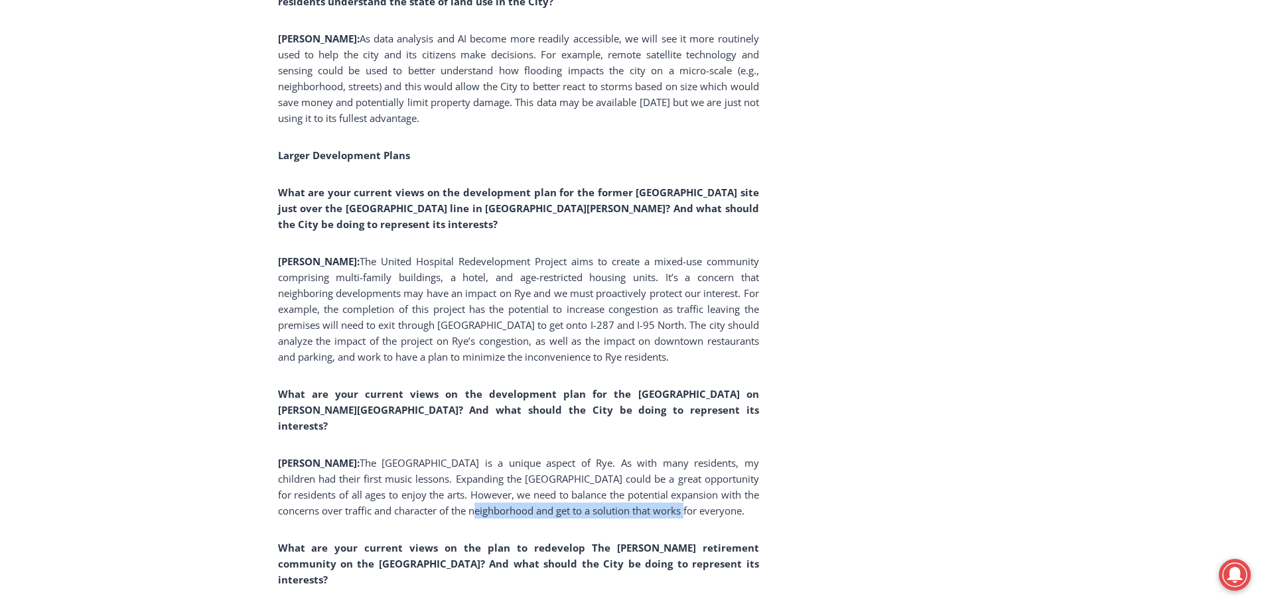
click at [379, 483] on span "The Rye Arts Center is a unique aspect of Rye. As with many residents, my child…" at bounding box center [518, 487] width 481 height 61
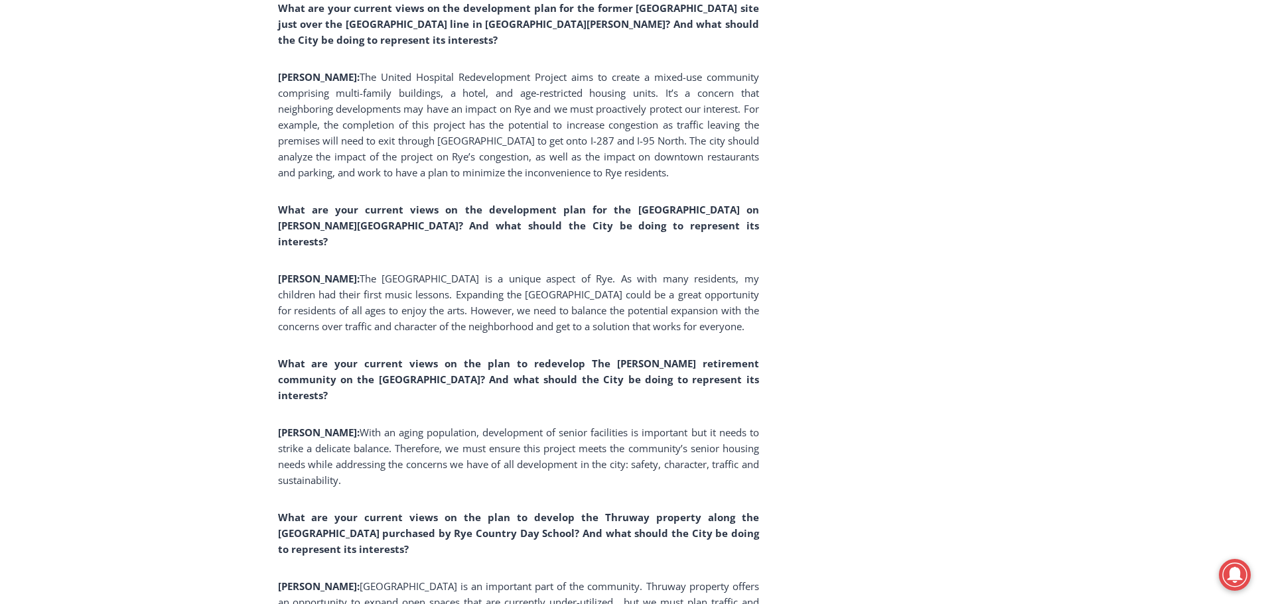
scroll to position [4951, 0]
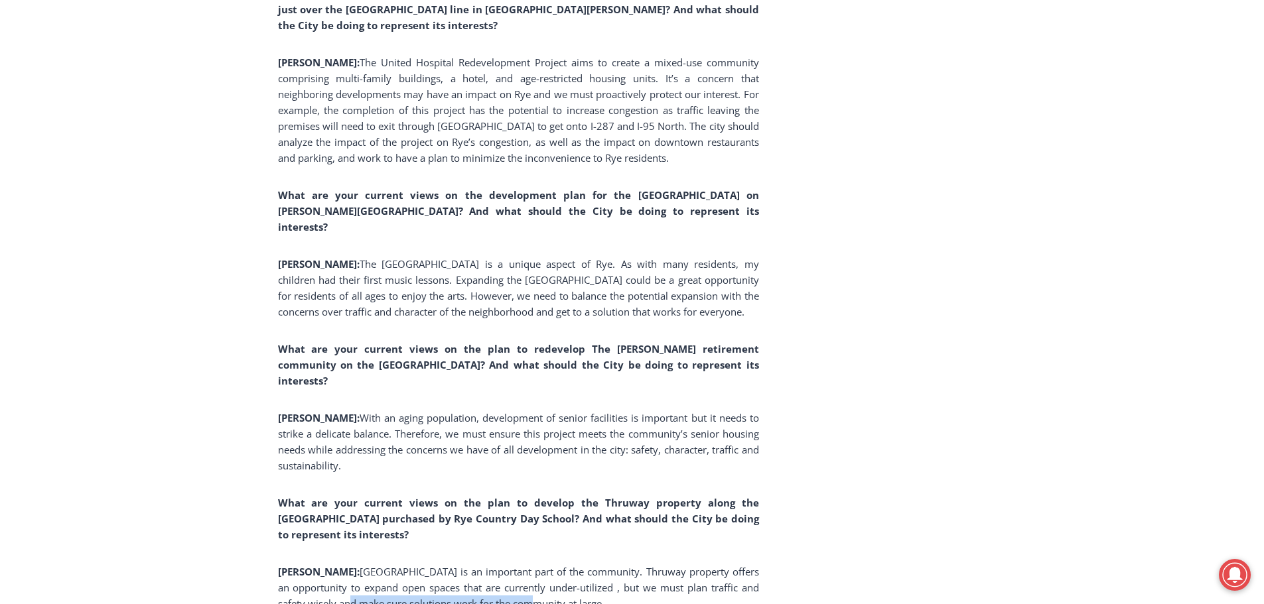
drag, startPoint x: 476, startPoint y: 555, endPoint x: 330, endPoint y: 549, distance: 145.4
click at [326, 565] on span "Rye Country Day School is an important part of the community. Thruway property …" at bounding box center [518, 587] width 481 height 45
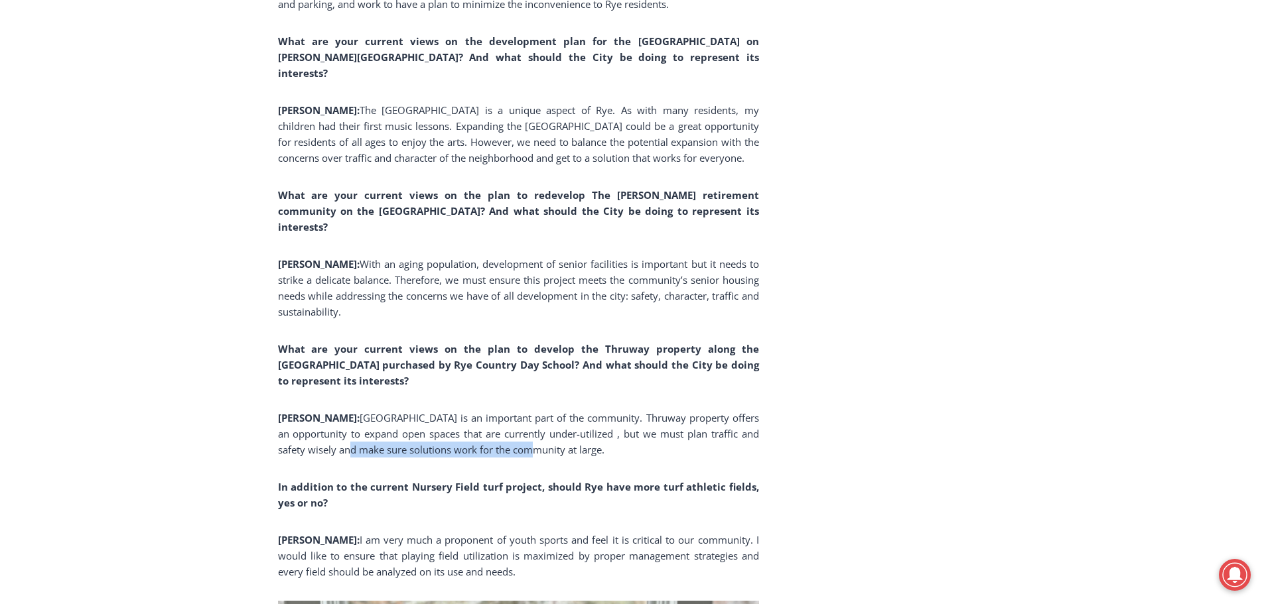
scroll to position [5150, 0]
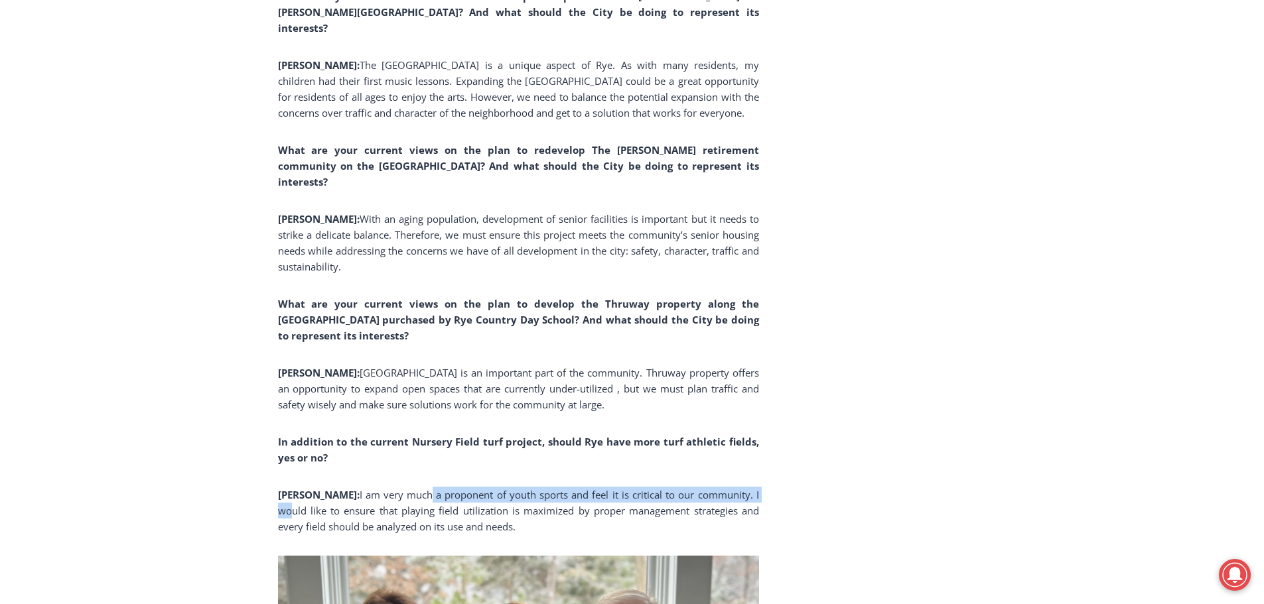
drag, startPoint x: 384, startPoint y: 446, endPoint x: 725, endPoint y: 447, distance: 340.4
click at [725, 488] on span "I am very much a proponent of youth sports and feel it is critical to our commu…" at bounding box center [518, 510] width 481 height 45
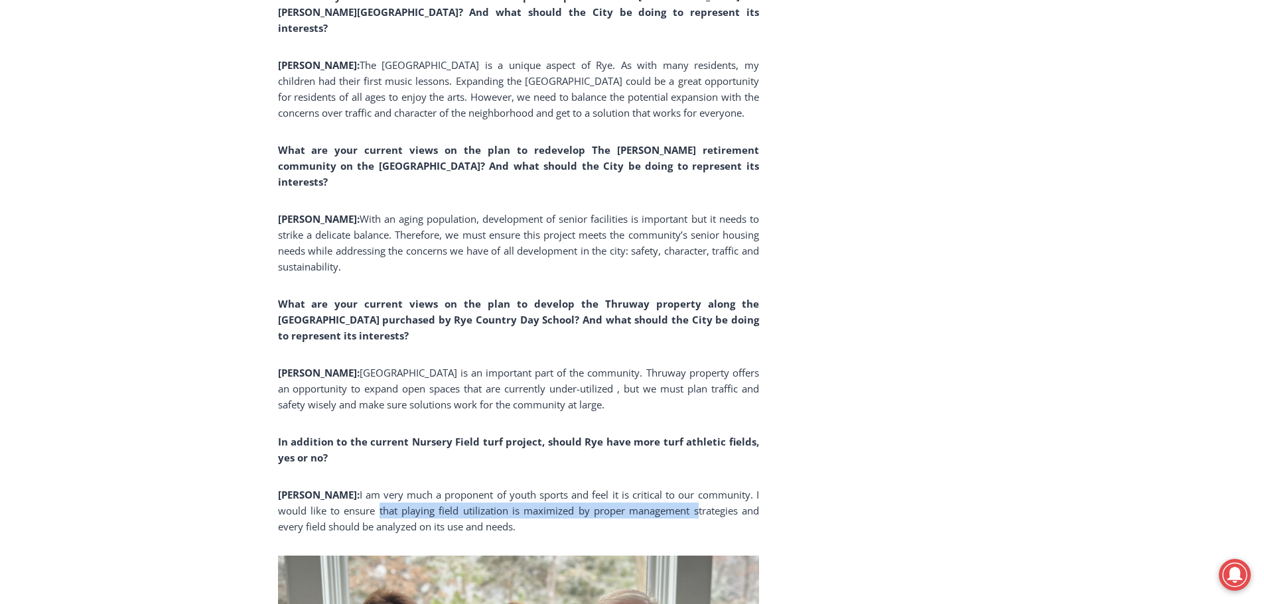
drag, startPoint x: 492, startPoint y: 463, endPoint x: 326, endPoint y: 465, distance: 165.9
click at [326, 488] on span "I am very much a proponent of youth sports and feel it is critical to our commu…" at bounding box center [518, 510] width 481 height 45
drag, startPoint x: 508, startPoint y: 461, endPoint x: 624, endPoint y: 460, distance: 116.8
click at [623, 488] on span "I am very much a proponent of youth sports and feel it is critical to our commu…" at bounding box center [518, 510] width 481 height 45
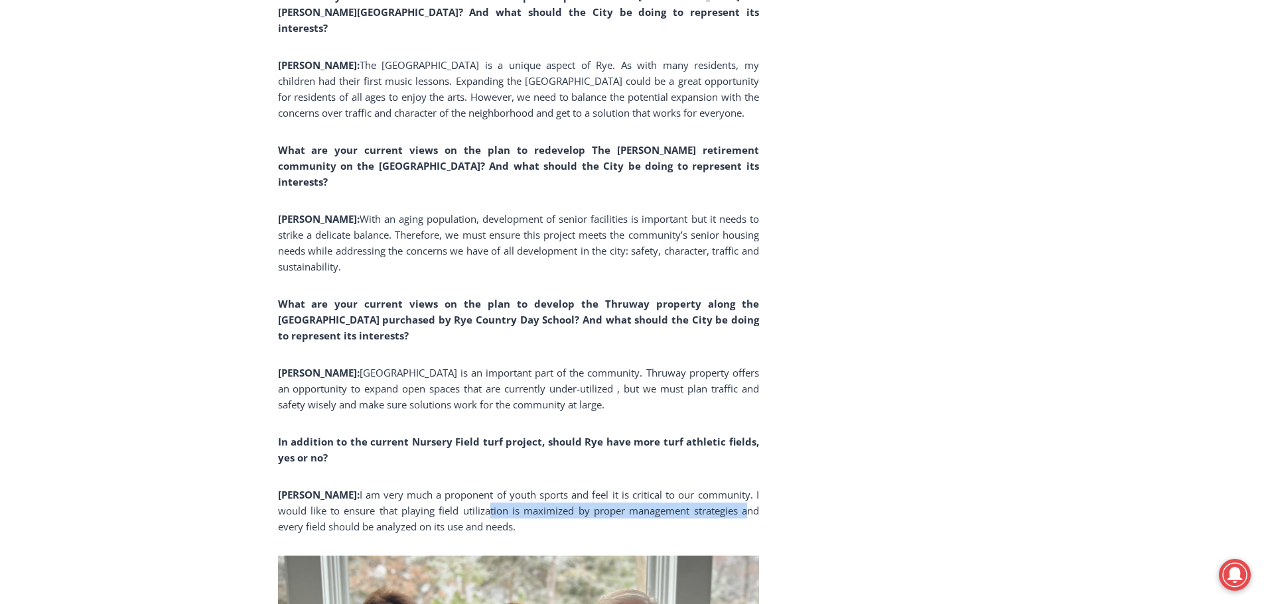
drag, startPoint x: 695, startPoint y: 464, endPoint x: 432, endPoint y: 470, distance: 262.8
click at [432, 488] on span "I am very much a proponent of youth sports and feel it is critical to our commu…" at bounding box center [518, 510] width 481 height 45
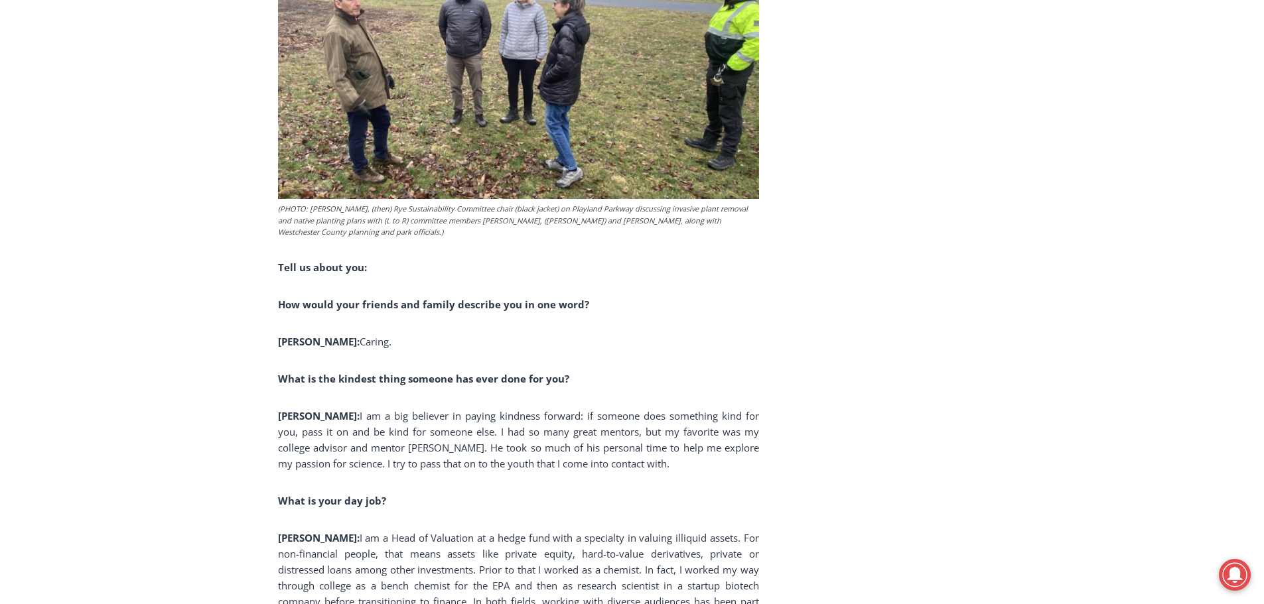
scroll to position [8269, 0]
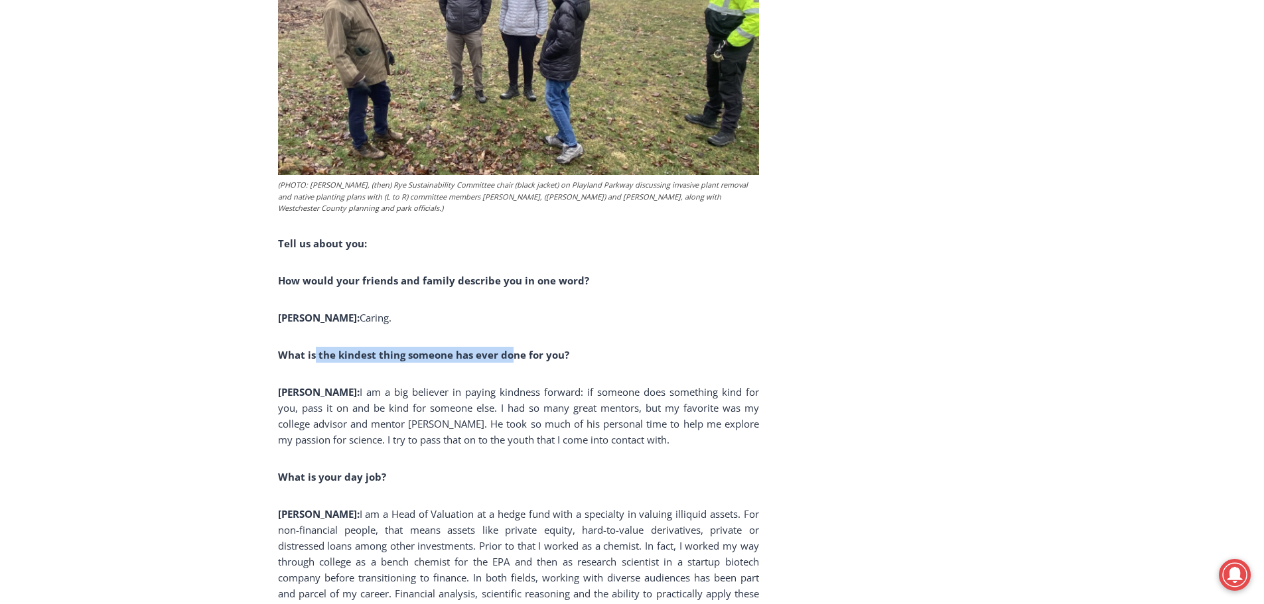
drag, startPoint x: 512, startPoint y: 277, endPoint x: 315, endPoint y: 278, distance: 197.7
click at [315, 348] on b "What is the kindest thing someone has ever done for you?" at bounding box center [423, 354] width 291 height 13
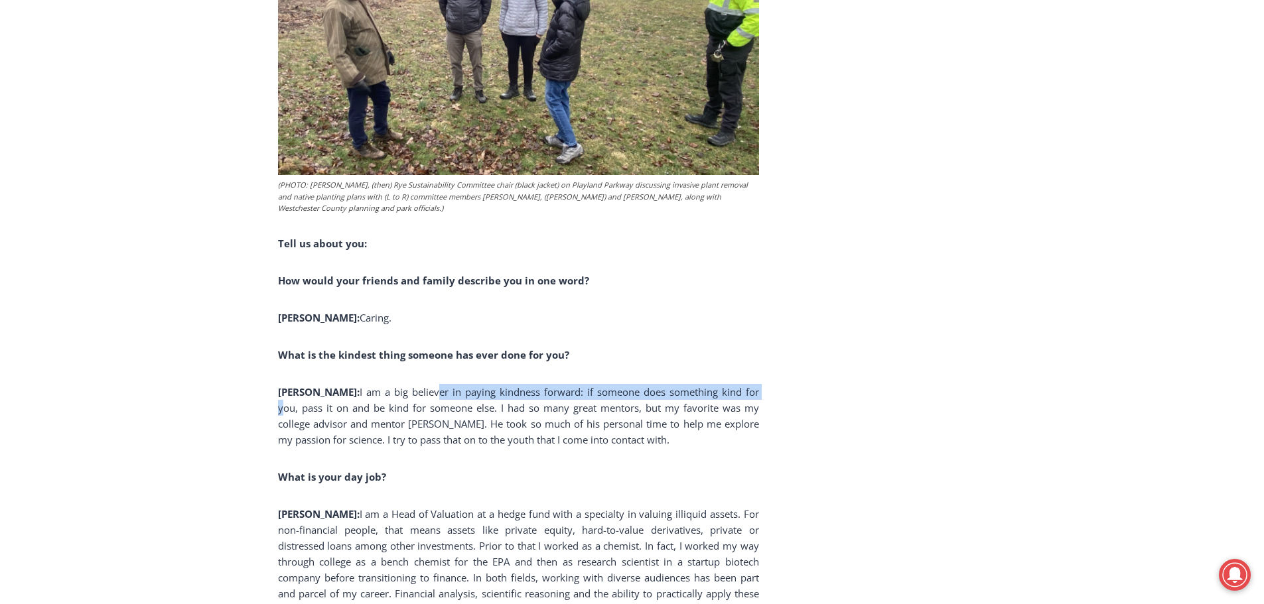
drag, startPoint x: 475, startPoint y: 321, endPoint x: 709, endPoint y: 321, distance: 233.6
click at [709, 386] on span "I am a big believer in paying kindness forward: if someone does something kind …" at bounding box center [518, 416] width 481 height 61
click at [366, 508] on span "I am a Head of Valuation at a hedge fund with a specialty in valuing illiquid a…" at bounding box center [518, 562] width 481 height 109
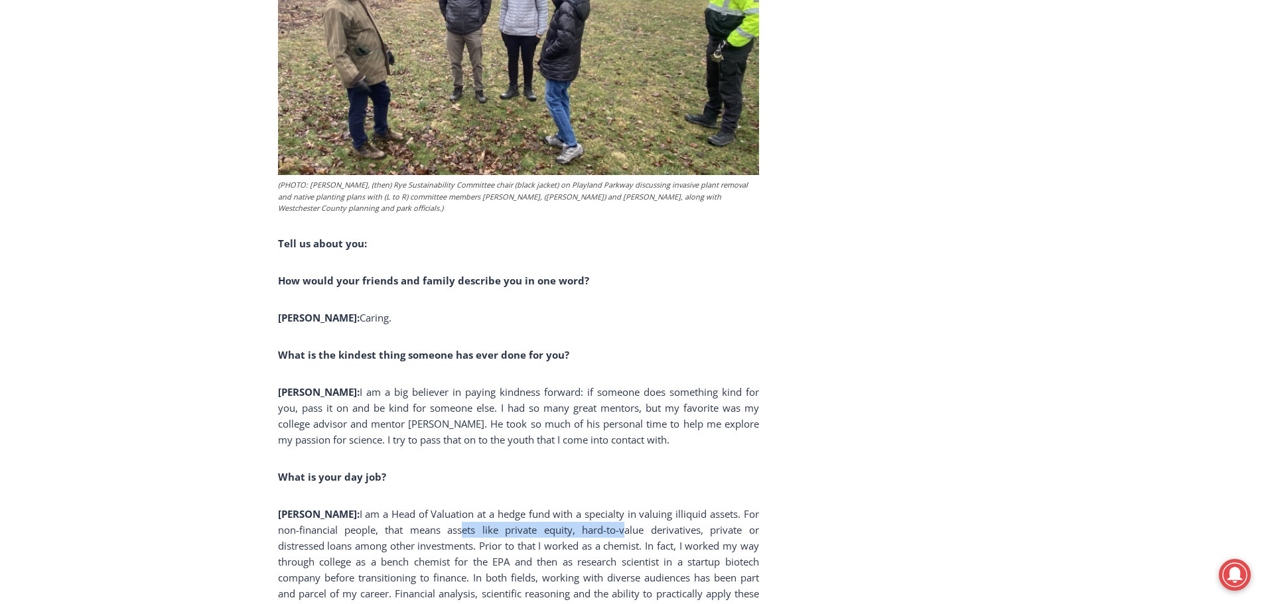
drag, startPoint x: 439, startPoint y: 451, endPoint x: 583, endPoint y: 450, distance: 143.3
click at [583, 508] on span "I am a Head of Valuation at a hedge fund with a specialty in valuing illiquid a…" at bounding box center [518, 562] width 481 height 109
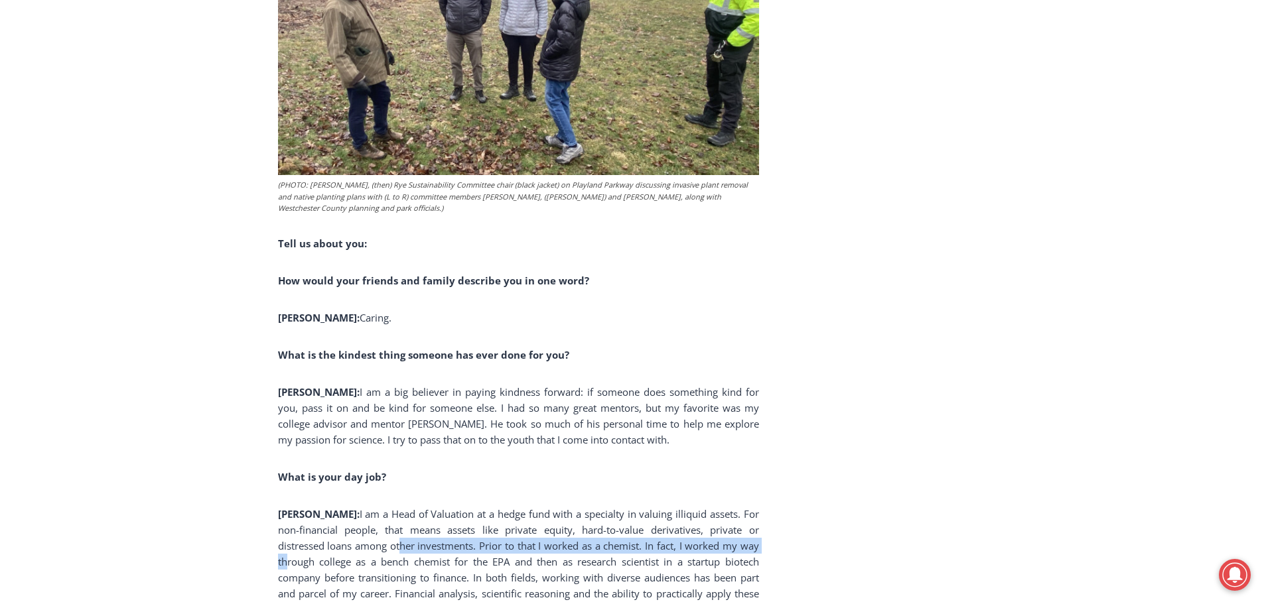
drag, startPoint x: 352, startPoint y: 472, endPoint x: 730, endPoint y: 469, distance: 378.2
click at [730, 508] on span "I am a Head of Valuation at a hedge fund with a specialty in valuing illiquid a…" at bounding box center [518, 562] width 481 height 109
drag, startPoint x: 610, startPoint y: 471, endPoint x: 437, endPoint y: 472, distance: 173.9
click at [437, 508] on span "I am a Head of Valuation at a hedge fund with a specialty in valuing illiquid a…" at bounding box center [518, 562] width 481 height 109
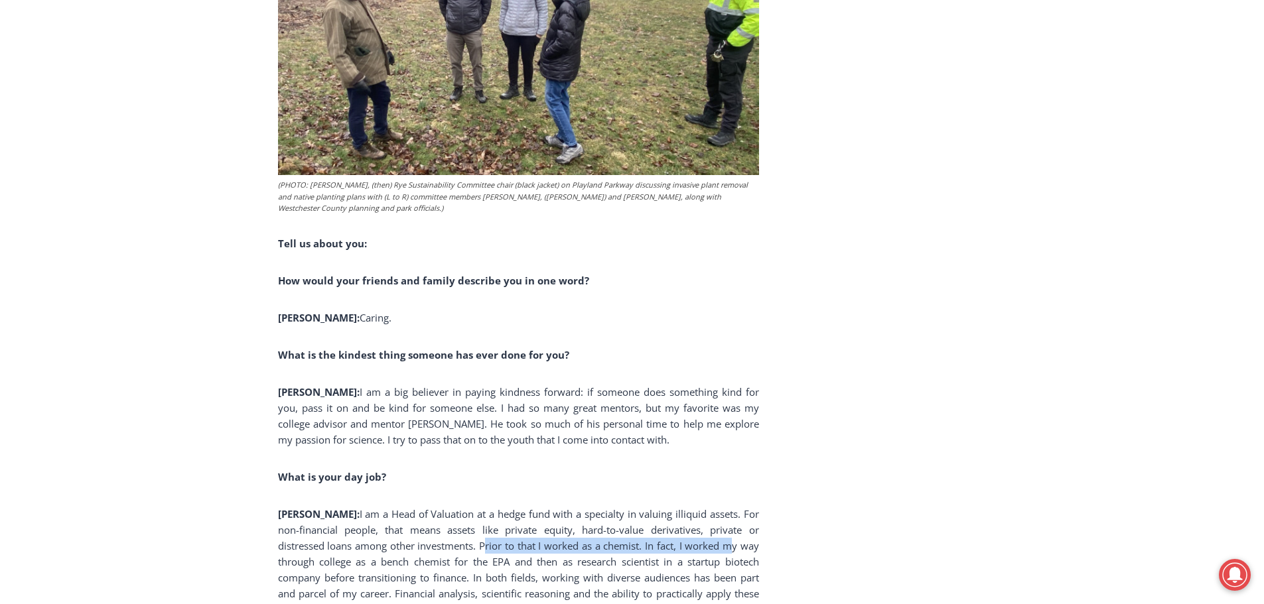
click at [437, 508] on span "I am a Head of Valuation at a hedge fund with a specialty in valuing illiquid a…" at bounding box center [518, 562] width 481 height 109
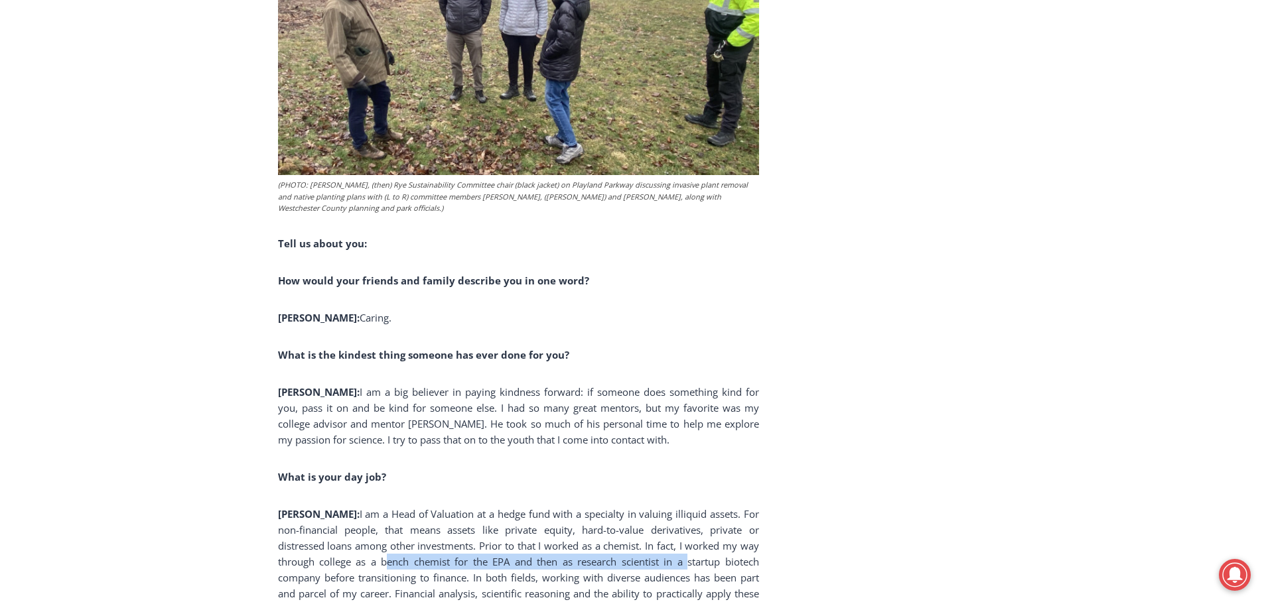
drag, startPoint x: 342, startPoint y: 490, endPoint x: 644, endPoint y: 482, distance: 302.0
click at [644, 508] on span "I am a Head of Valuation at a hedge fund with a specialty in valuing illiquid a…" at bounding box center [518, 562] width 481 height 109
drag, startPoint x: 518, startPoint y: 482, endPoint x: 373, endPoint y: 481, distance: 145.3
click at [373, 508] on span "I am a Head of Valuation at a hedge fund with a specialty in valuing illiquid a…" at bounding box center [518, 562] width 481 height 109
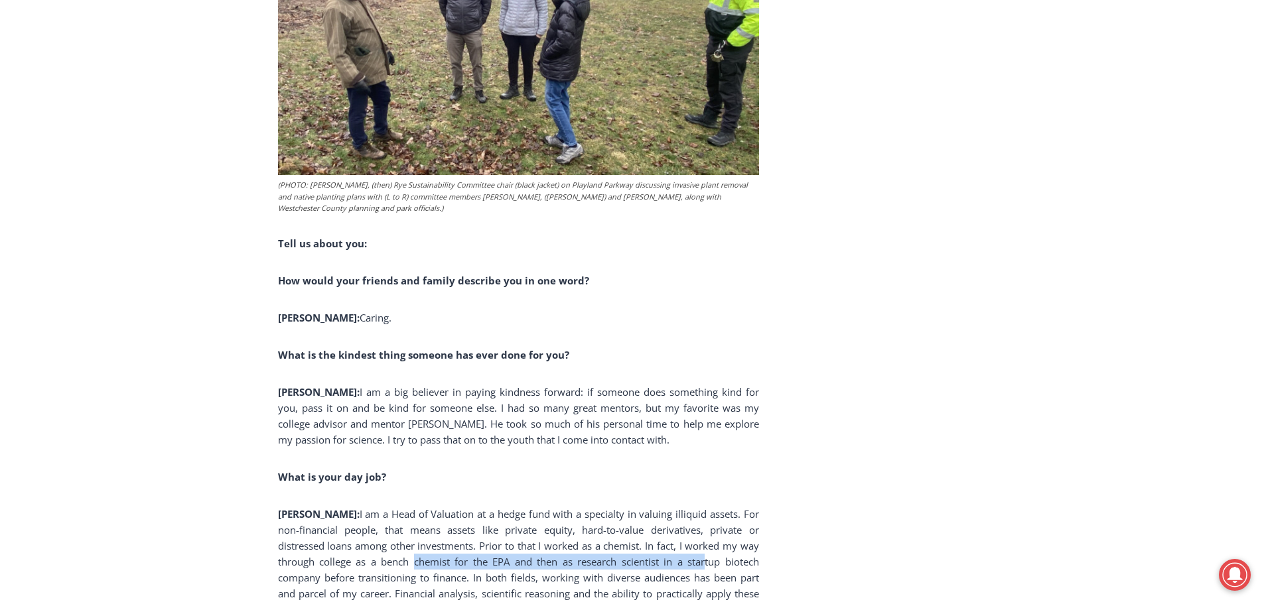
click at [373, 508] on span "I am a Head of Valuation at a hedge fund with a specialty in valuing illiquid a…" at bounding box center [518, 562] width 481 height 109
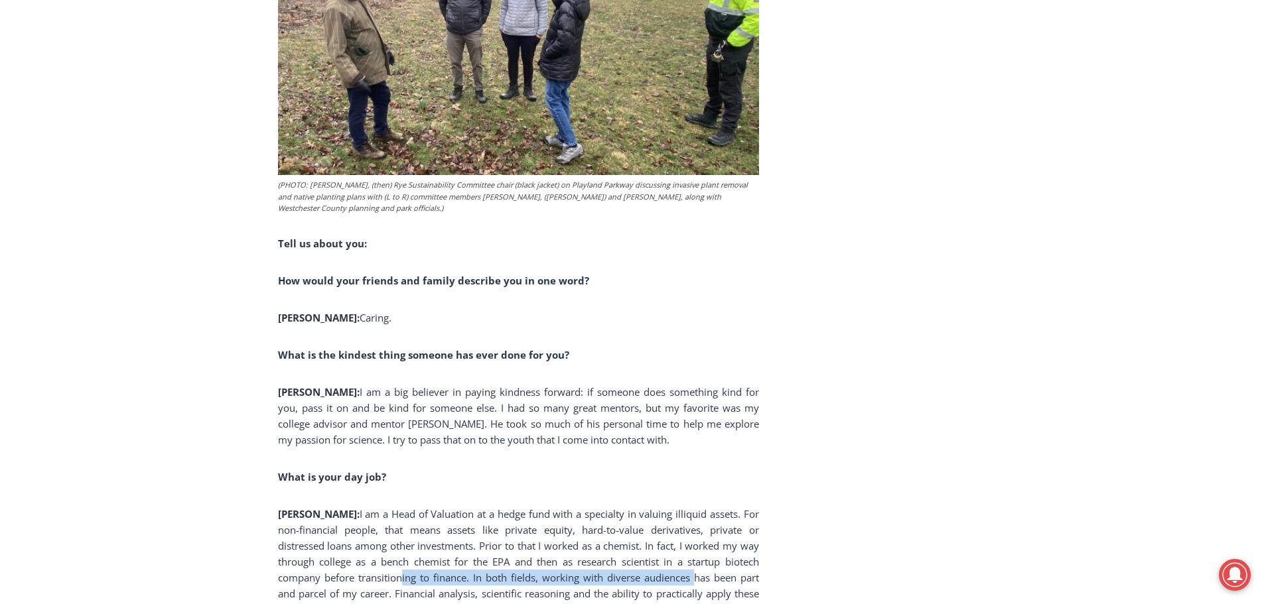
drag, startPoint x: 354, startPoint y: 498, endPoint x: 650, endPoint y: 504, distance: 296.0
click at [648, 508] on span "I am a Head of Valuation at a hedge fund with a specialty in valuing illiquid a…" at bounding box center [518, 562] width 481 height 109
click at [656, 508] on span "I am a Head of Valuation at a hedge fund with a specialty in valuing illiquid a…" at bounding box center [518, 562] width 481 height 109
drag, startPoint x: 469, startPoint y: 522, endPoint x: 384, endPoint y: 522, distance: 85.6
click at [384, 522] on span "I am a Head of Valuation at a hedge fund with a specialty in valuing illiquid a…" at bounding box center [518, 562] width 481 height 109
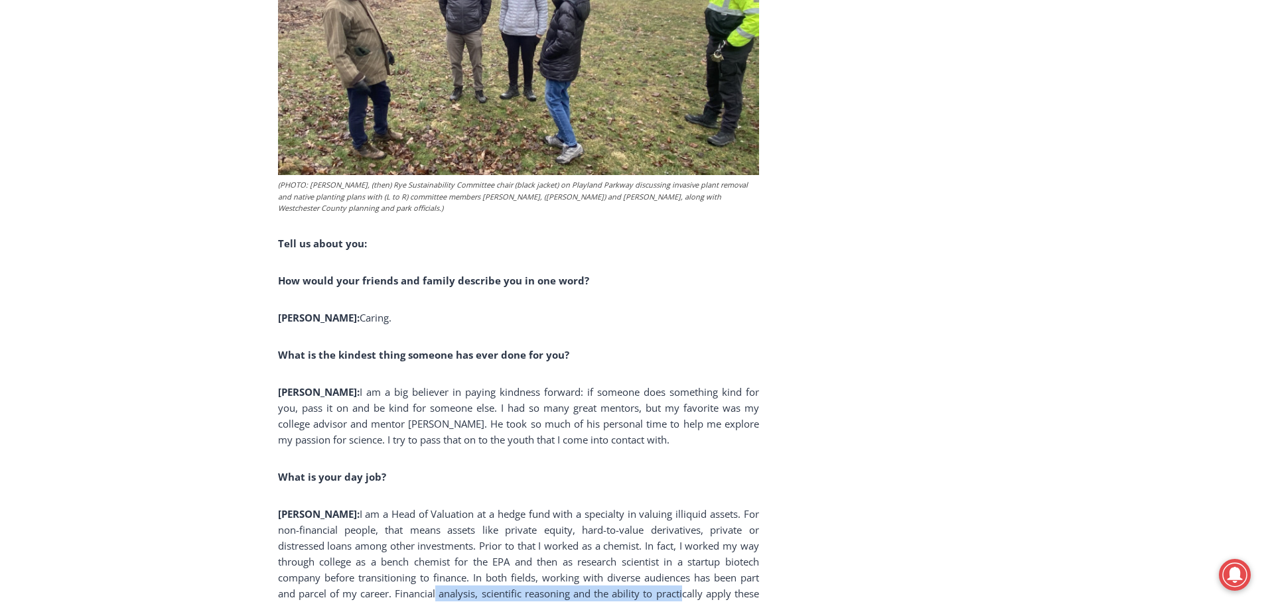
click at [384, 522] on span "I am a Head of Valuation at a hedge fund with a specialty in valuing illiquid a…" at bounding box center [518, 562] width 481 height 109
drag, startPoint x: 579, startPoint y: 520, endPoint x: 413, endPoint y: 520, distance: 165.2
click at [413, 520] on span "I am a Head of Valuation at a hedge fund with a specialty in valuing illiquid a…" at bounding box center [518, 562] width 481 height 109
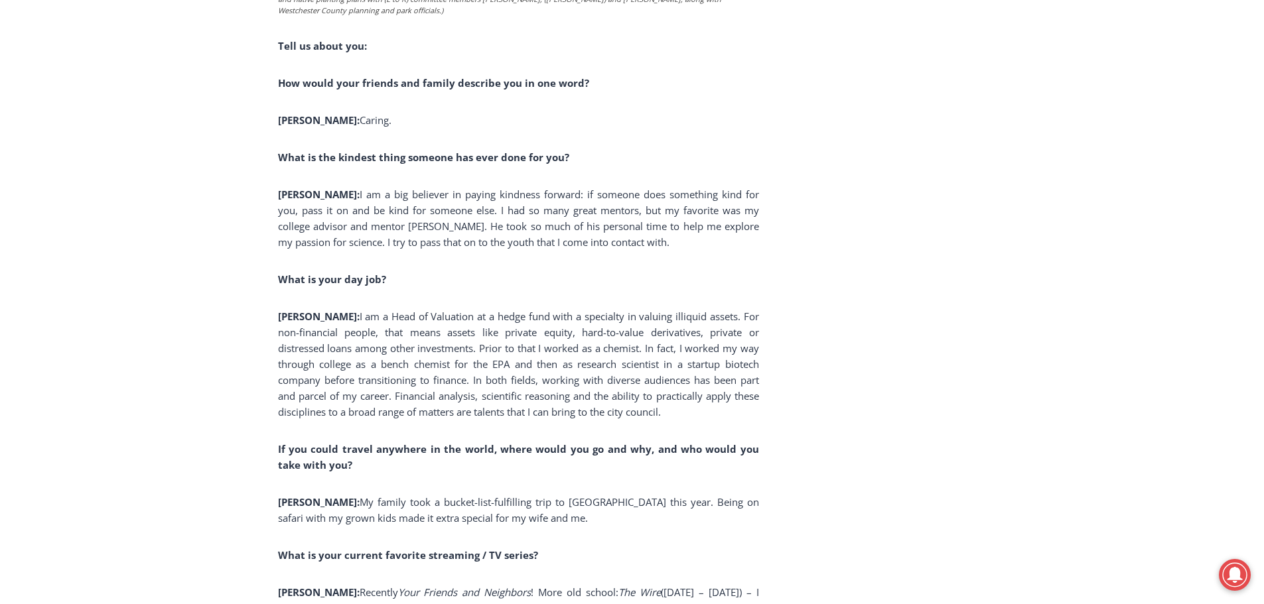
scroll to position [8468, 0]
drag, startPoint x: 372, startPoint y: 441, endPoint x: 347, endPoint y: 441, distance: 25.2
click at [347, 494] on span "My family took a bucket-list-fulfilling trip to South Africa this year. Being o…" at bounding box center [518, 508] width 481 height 29
drag, startPoint x: 321, startPoint y: 443, endPoint x: 407, endPoint y: 444, distance: 86.3
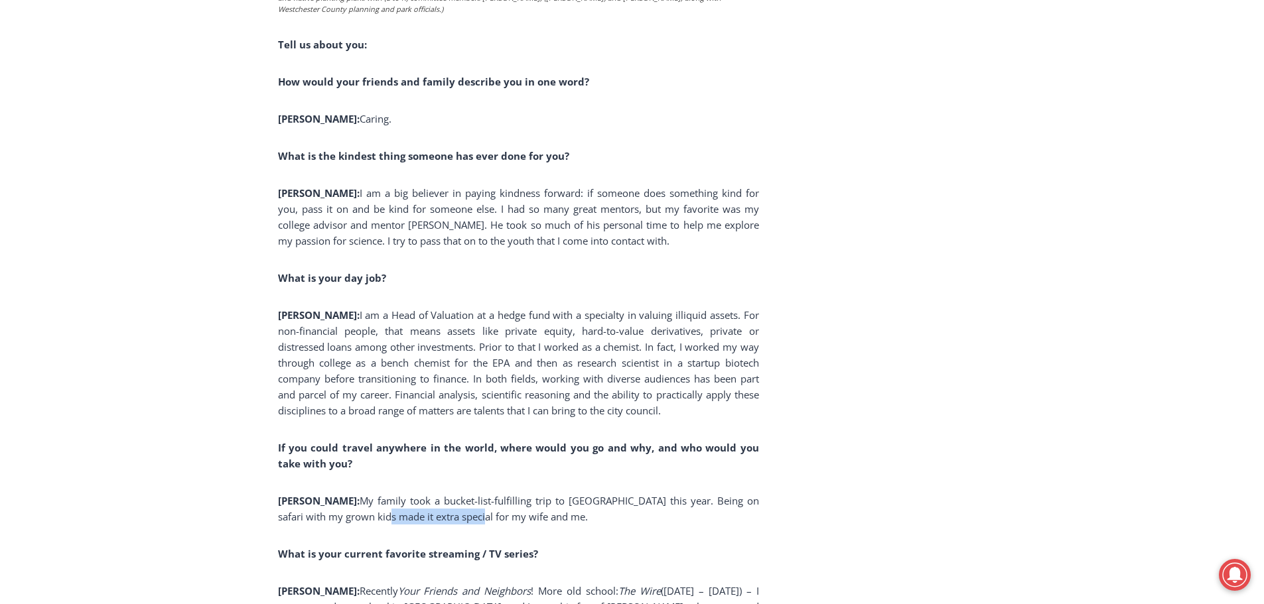
click at [407, 494] on span "My family took a bucket-list-fulfilling trip to South Africa this year. Being o…" at bounding box center [518, 508] width 481 height 29
click at [409, 494] on span "My family took a bucket-list-fulfilling trip to South Africa this year. Being o…" at bounding box center [518, 508] width 481 height 29
drag, startPoint x: 390, startPoint y: 534, endPoint x: 678, endPoint y: 533, distance: 288.0
click at [678, 585] on span "(2002 – 2008) – I went to graduate school in Baltimore, and I am a big fan of D…" at bounding box center [518, 607] width 481 height 45
click at [680, 585] on span "(2002 – 2008) – I went to graduate school in Baltimore, and I am a big fan of D…" at bounding box center [518, 607] width 481 height 45
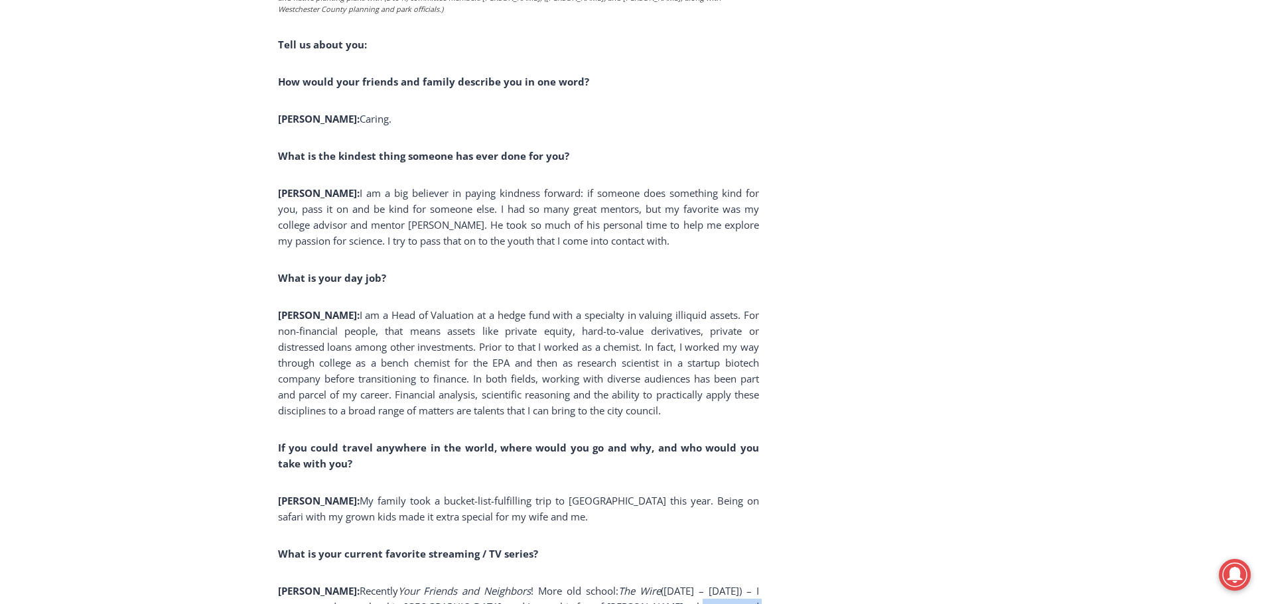
drag, startPoint x: 461, startPoint y: 536, endPoint x: 366, endPoint y: 541, distance: 95.0
click at [366, 583] on p "Ward: Recently Your Friends and Neighbors ! More old school: The Wire (2002 – 2…" at bounding box center [518, 607] width 481 height 48
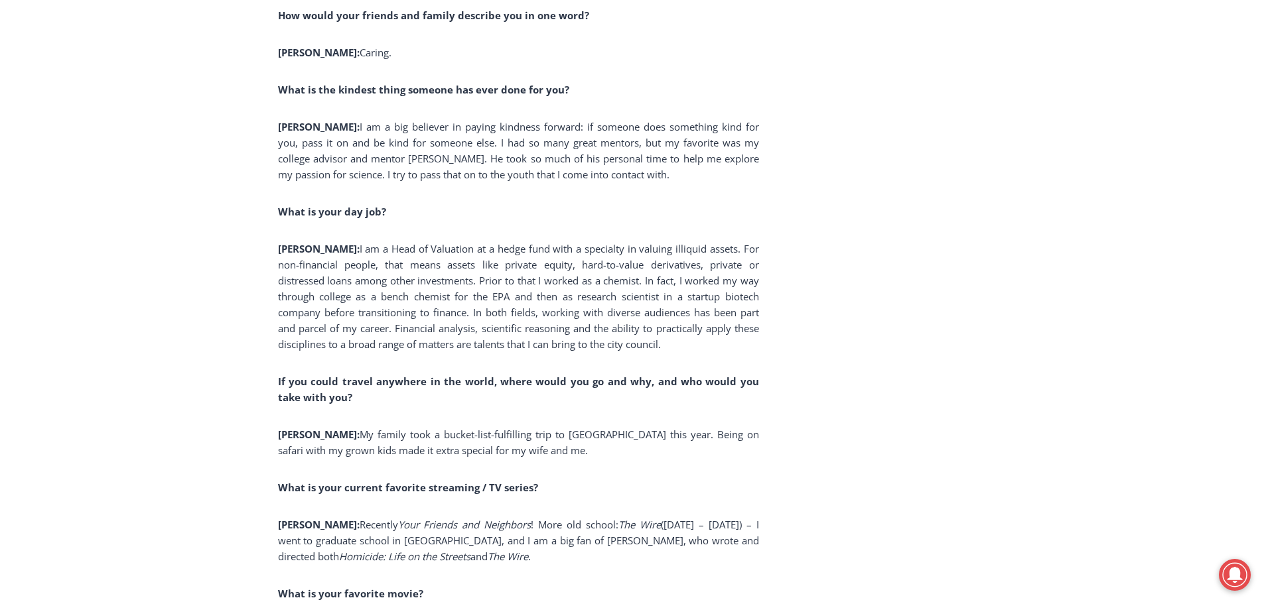
drag, startPoint x: 377, startPoint y: 551, endPoint x: 706, endPoint y: 559, distance: 329.2
drag, startPoint x: 589, startPoint y: 575, endPoint x: 314, endPoint y: 575, distance: 275.4
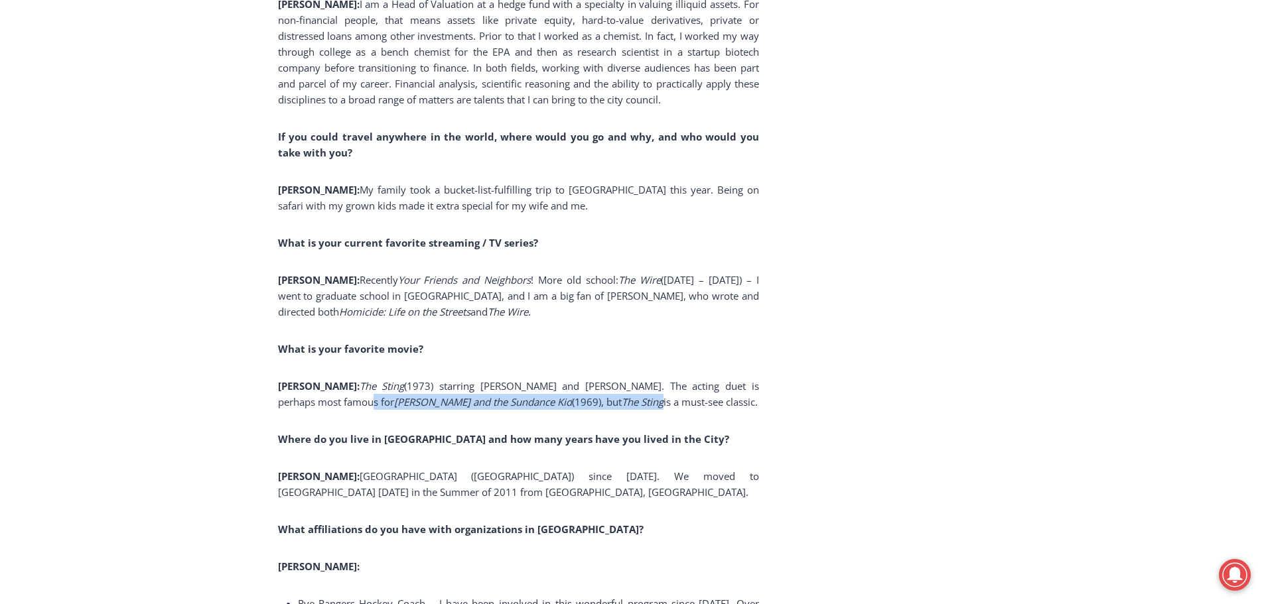
scroll to position [8799, 0]
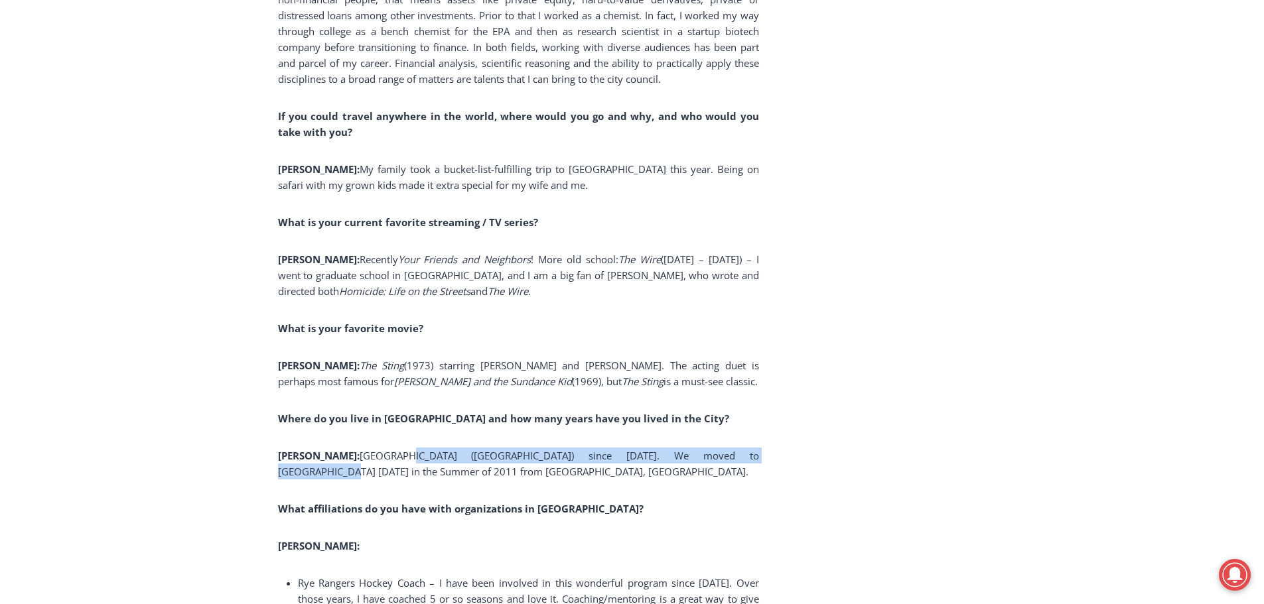
drag, startPoint x: 362, startPoint y: 378, endPoint x: 711, endPoint y: 378, distance: 349.7
click at [711, 449] on span "Rye Gardens (Reymond Ave) since 2012. We moved to Rye 14 years ago in the Summe…" at bounding box center [518, 463] width 481 height 29
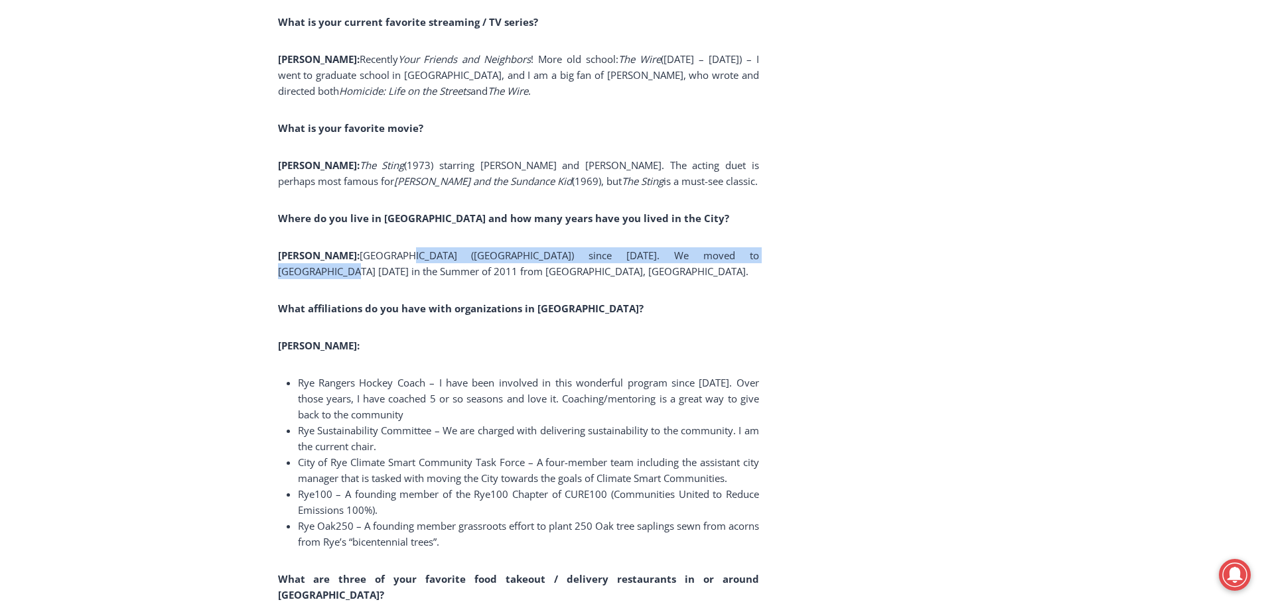
scroll to position [9065, 0]
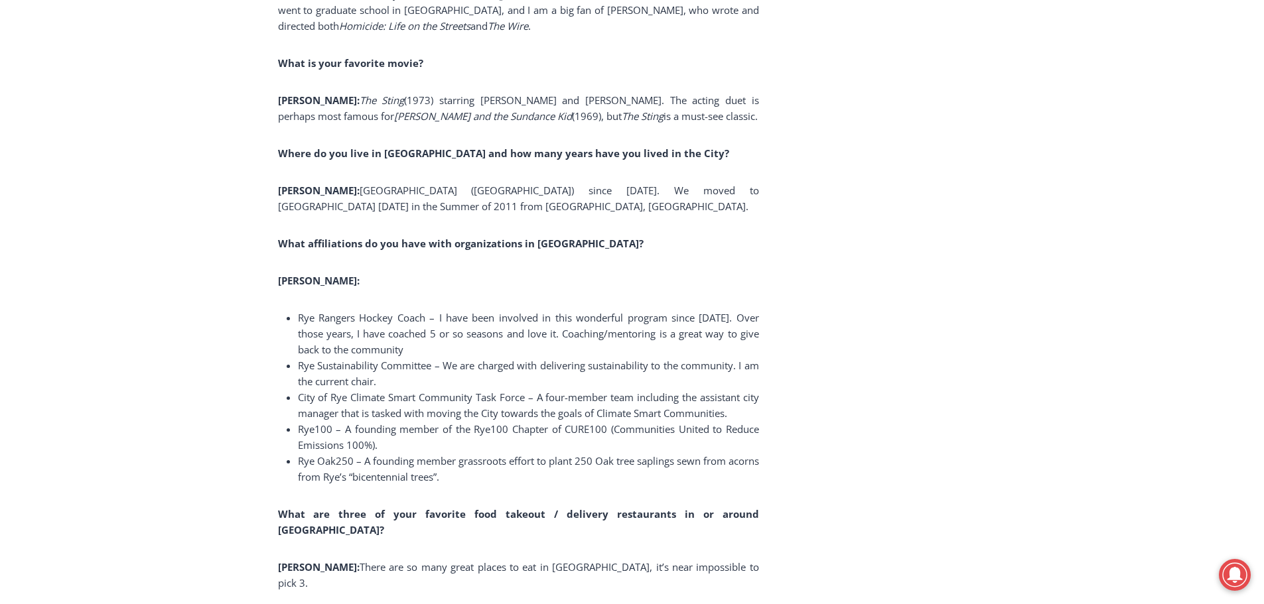
drag, startPoint x: 389, startPoint y: 514, endPoint x: 665, endPoint y: 514, distance: 276.0
drag, startPoint x: 389, startPoint y: 545, endPoint x: 581, endPoint y: 547, distance: 192.4
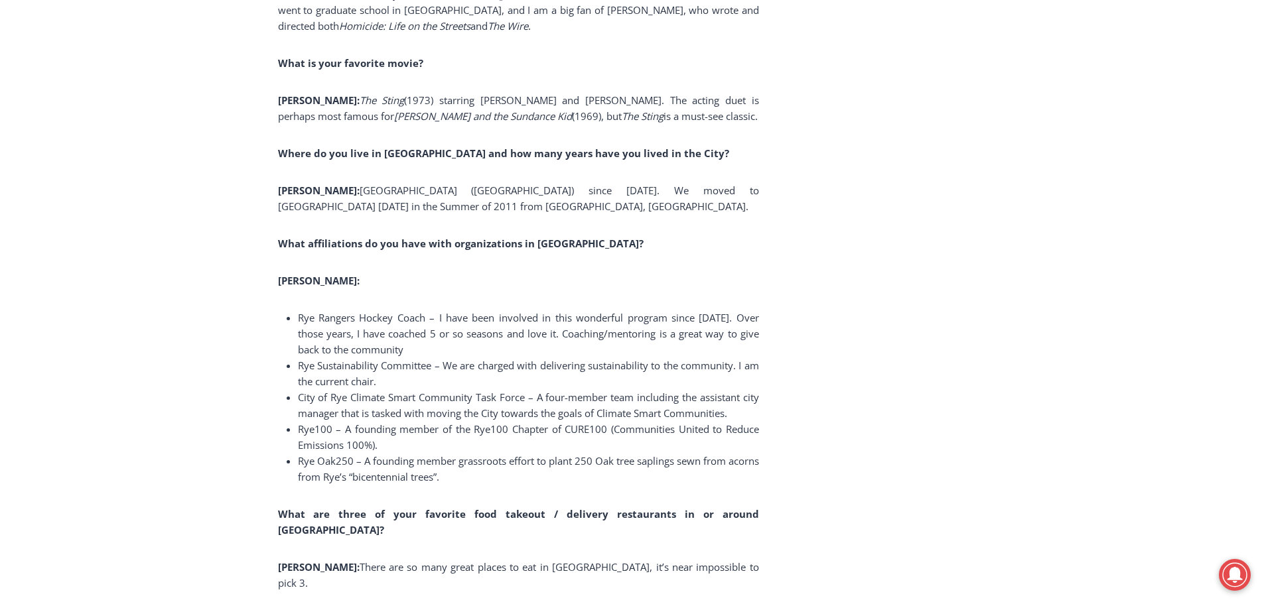
drag, startPoint x: 632, startPoint y: 545, endPoint x: 360, endPoint y: 549, distance: 271.4
drag, startPoint x: 360, startPoint y: 561, endPoint x: 648, endPoint y: 561, distance: 288.0
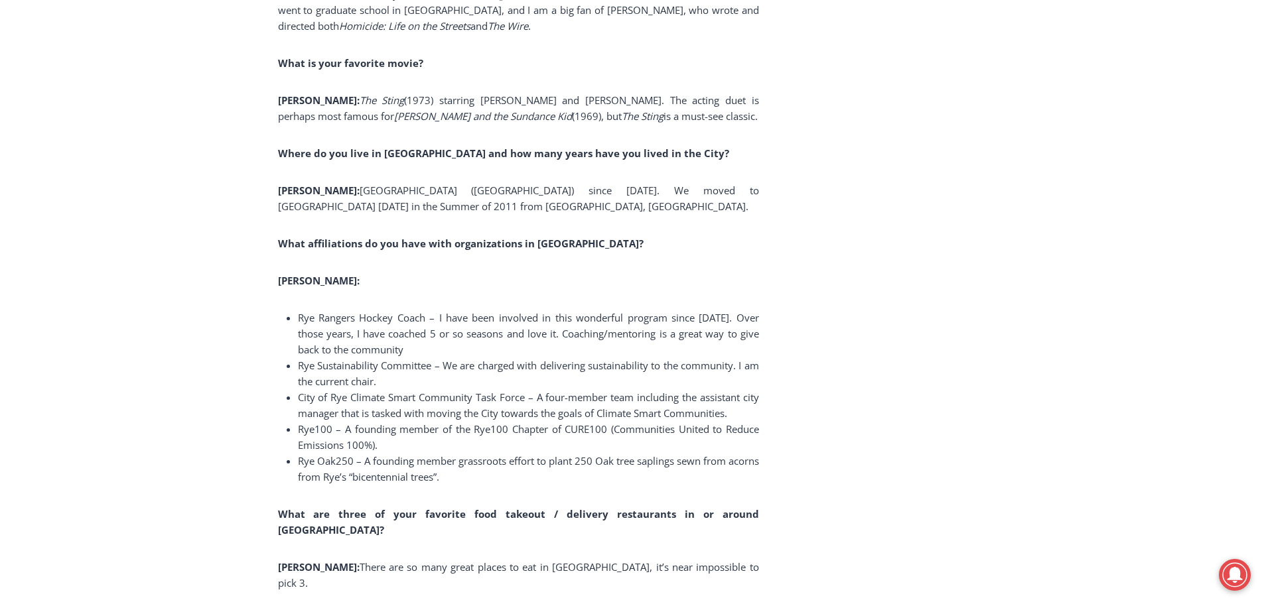
drag, startPoint x: 484, startPoint y: 561, endPoint x: 390, endPoint y: 555, distance: 95.1
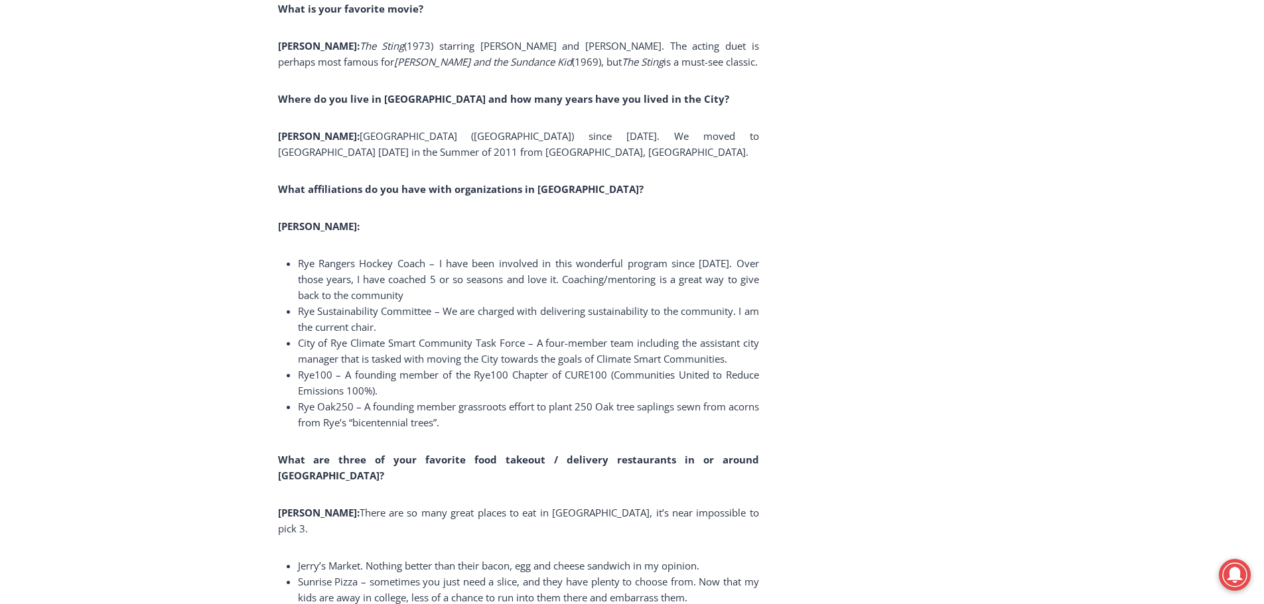
scroll to position [9197, 0]
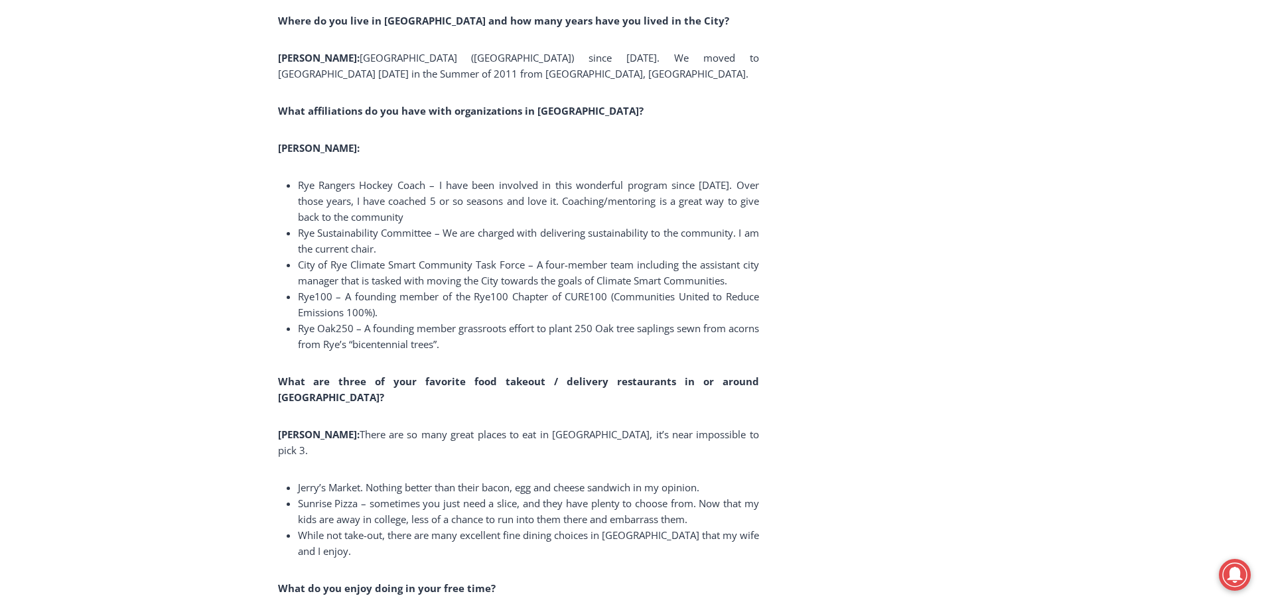
drag, startPoint x: 342, startPoint y: 521, endPoint x: 653, endPoint y: 520, distance: 310.5
drag, startPoint x: 679, startPoint y: 520, endPoint x: 370, endPoint y: 524, distance: 309.2
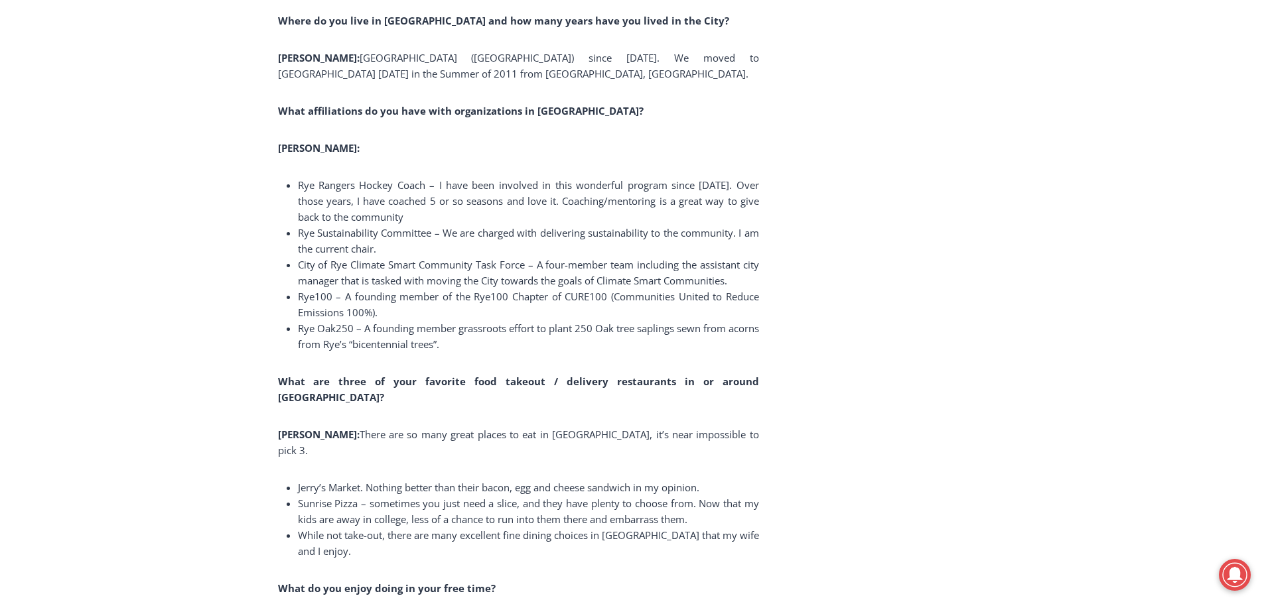
drag, startPoint x: 350, startPoint y: 537, endPoint x: 690, endPoint y: 535, distance: 340.4
drag, startPoint x: 615, startPoint y: 539, endPoint x: 339, endPoint y: 539, distance: 276.0
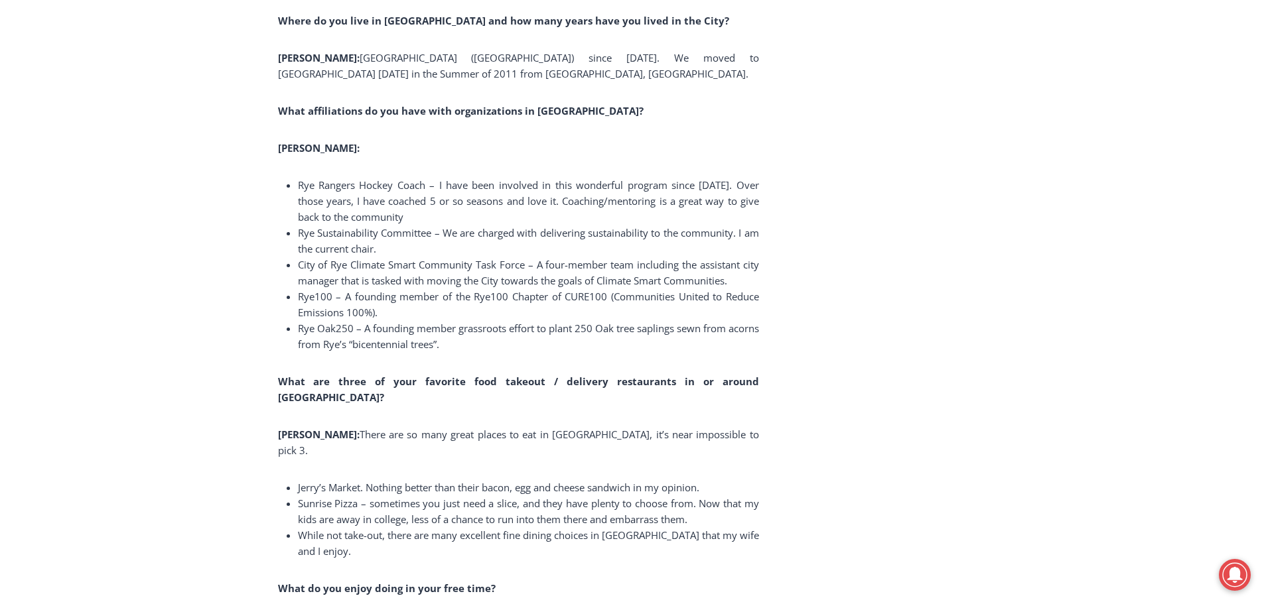
drag, startPoint x: 360, startPoint y: 535, endPoint x: 710, endPoint y: 533, distance: 350.4
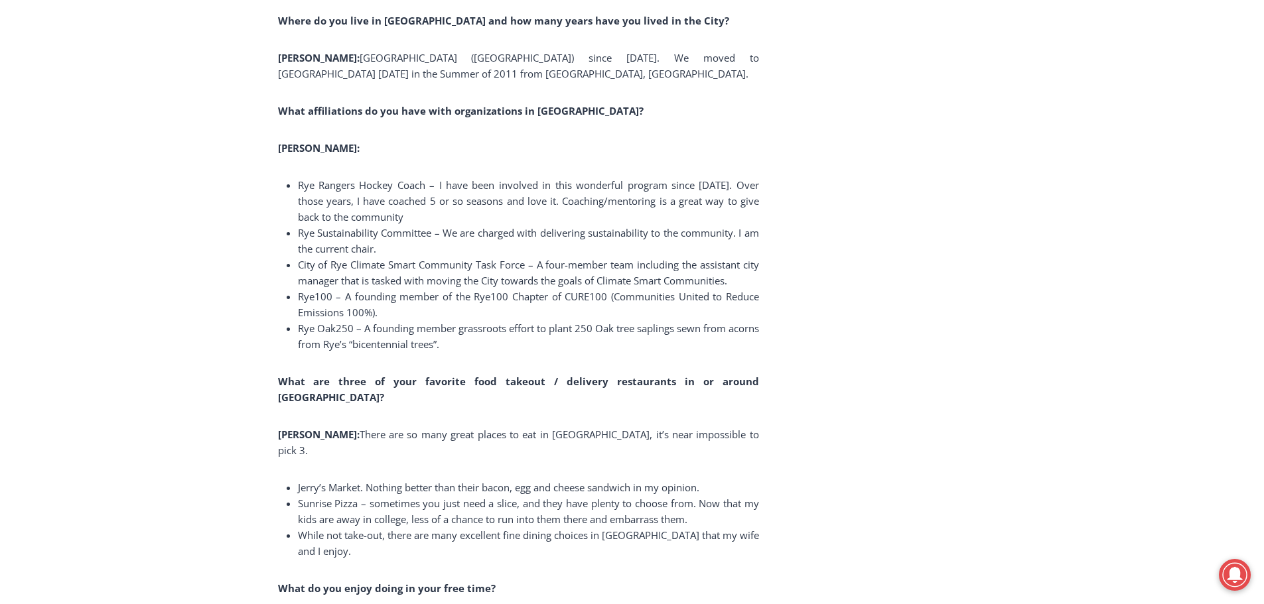
drag, startPoint x: 469, startPoint y: 547, endPoint x: 336, endPoint y: 548, distance: 132.7
drag, startPoint x: 328, startPoint y: 546, endPoint x: 454, endPoint y: 546, distance: 125.4
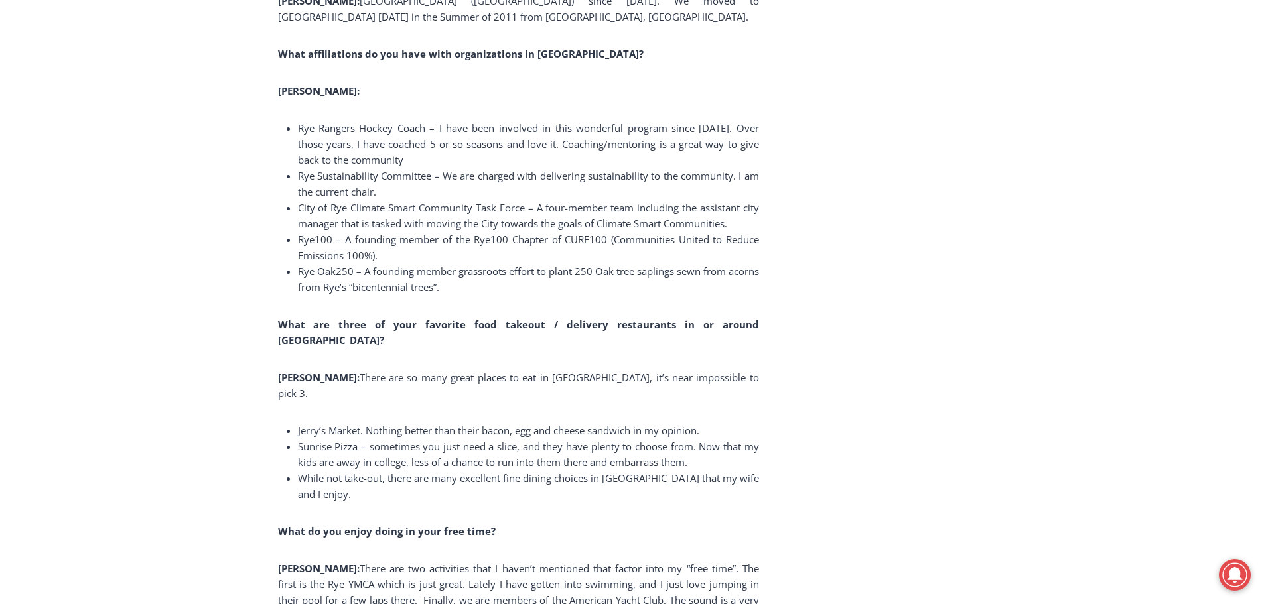
scroll to position [9330, 0]
